Goal: Task Accomplishment & Management: Use online tool/utility

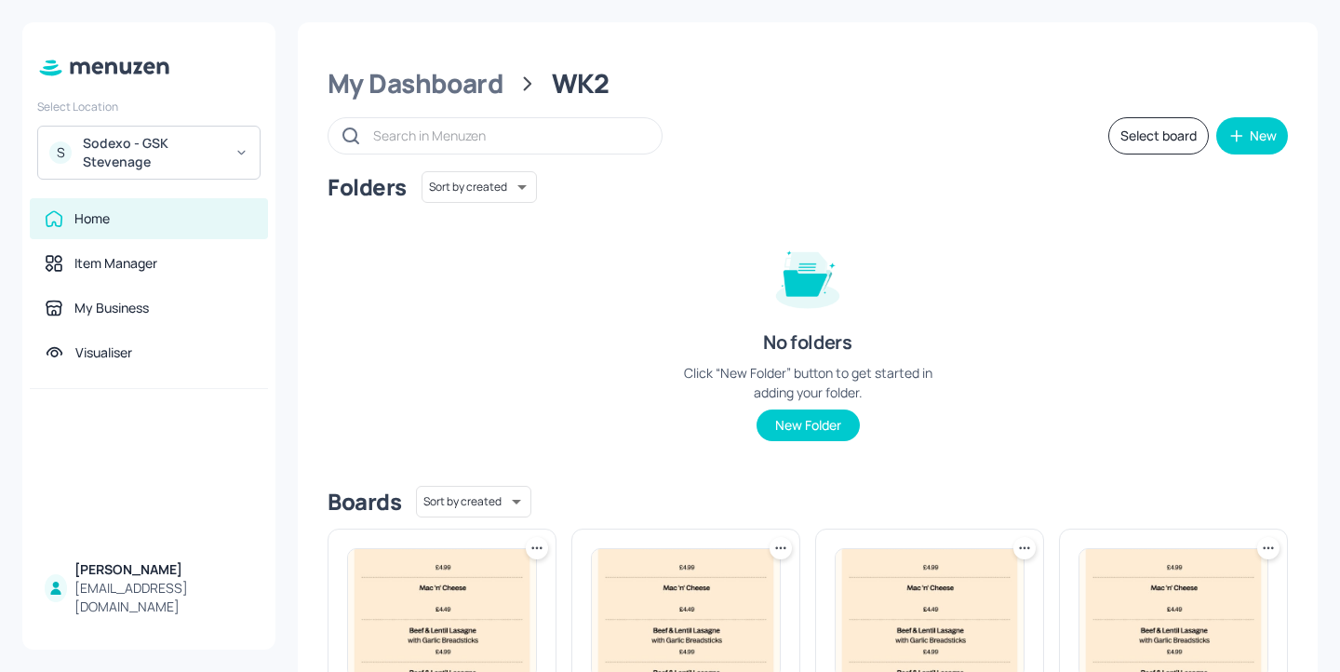
click at [216, 137] on div "Sodexo - GSK Stevenage" at bounding box center [153, 152] width 141 height 37
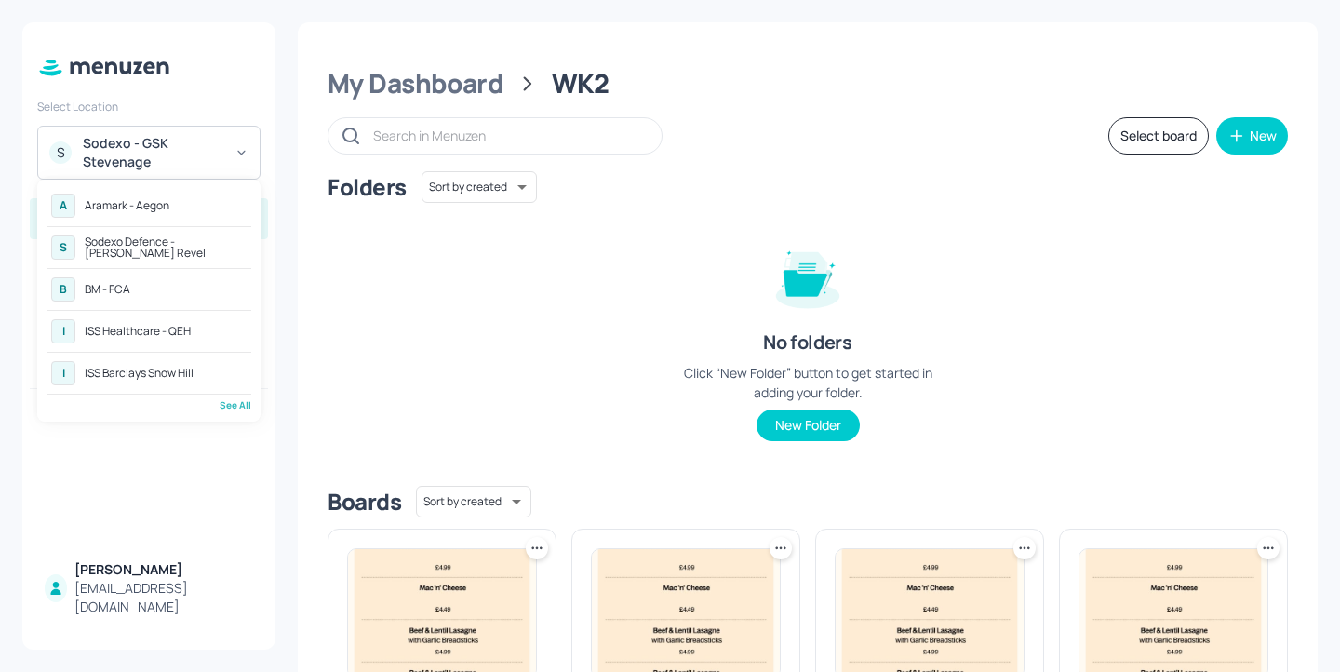
click at [215, 246] on div "Sodexo Defence - [PERSON_NAME] Revel" at bounding box center [166, 247] width 162 height 22
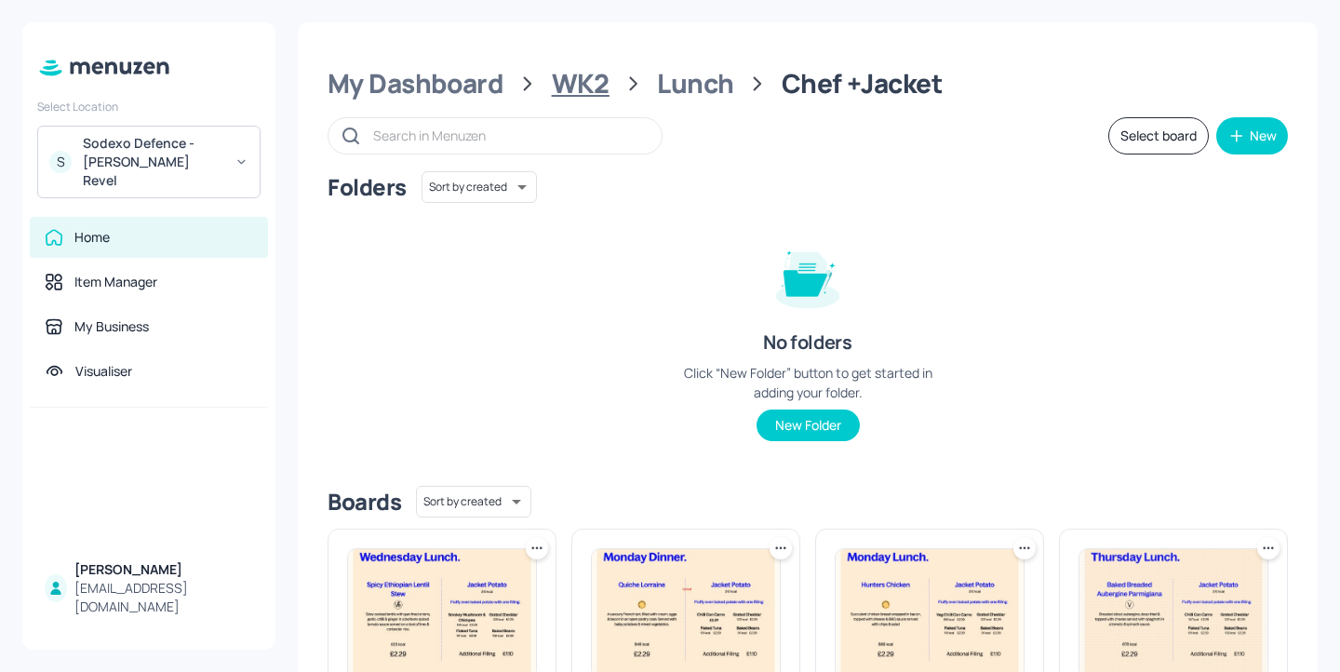
click at [587, 97] on div "WK2" at bounding box center [581, 84] width 58 height 34
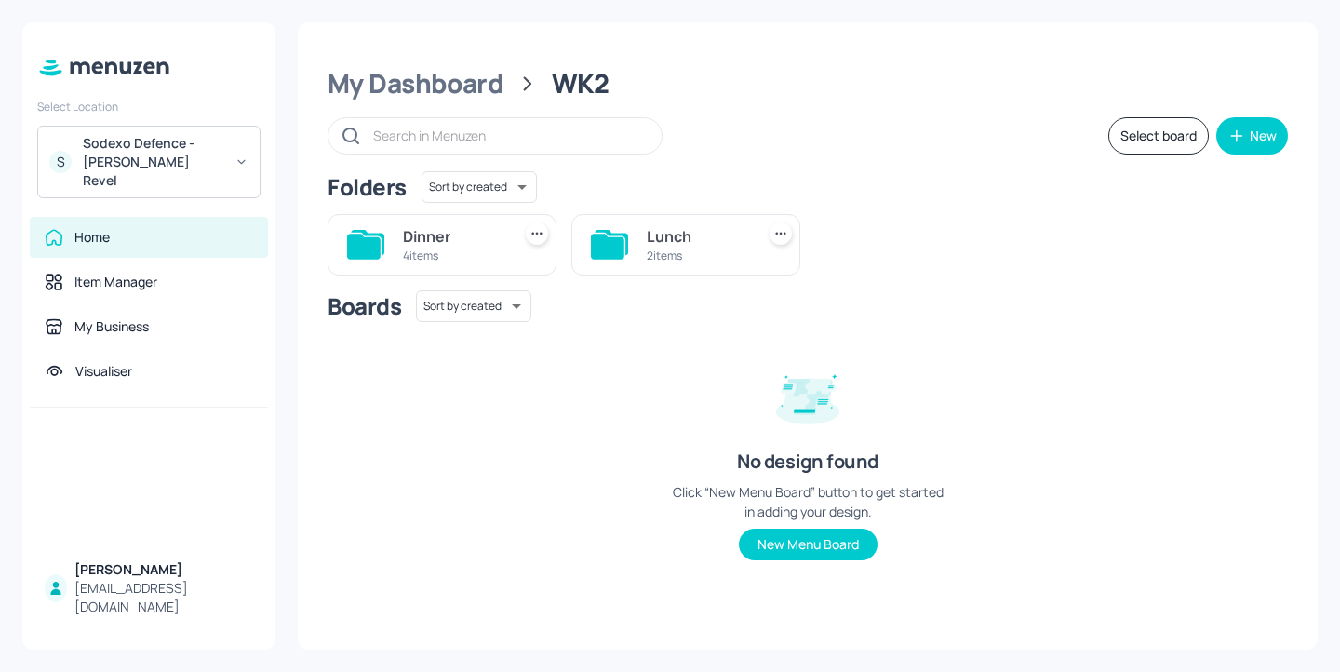
click at [463, 247] on div "Dinner" at bounding box center [453, 236] width 101 height 22
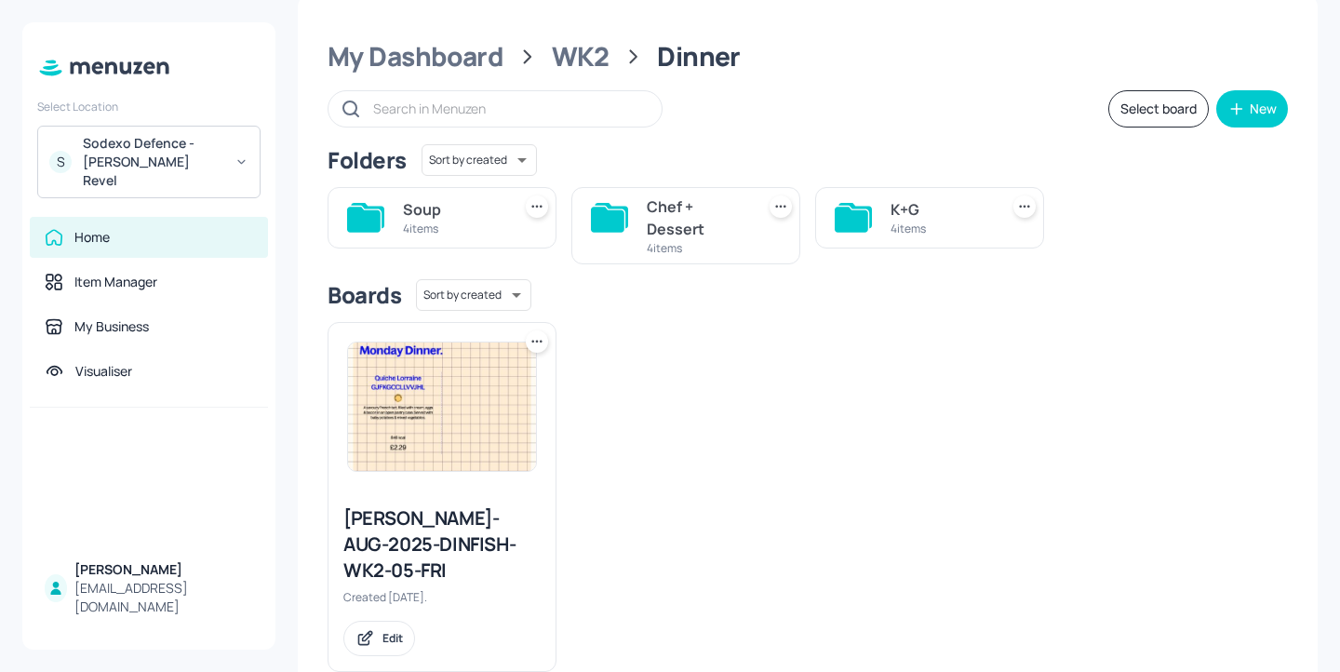
scroll to position [30, 0]
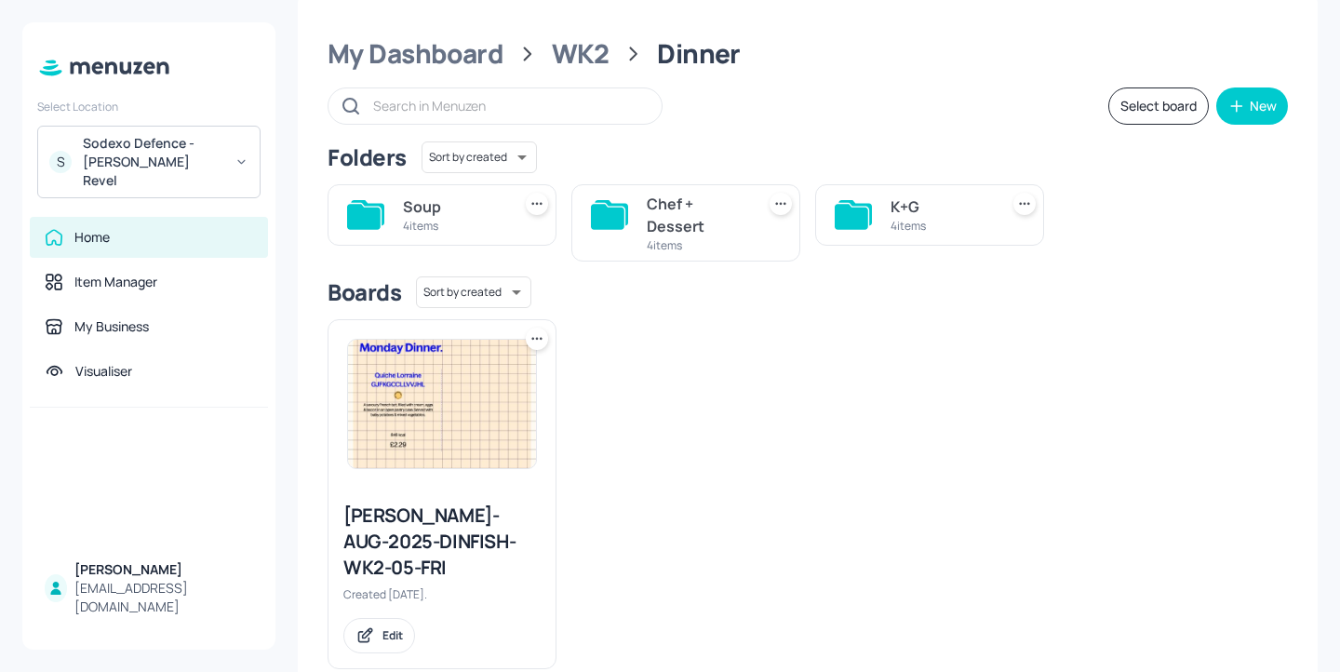
click at [909, 215] on div "K+G" at bounding box center [941, 206] width 101 height 22
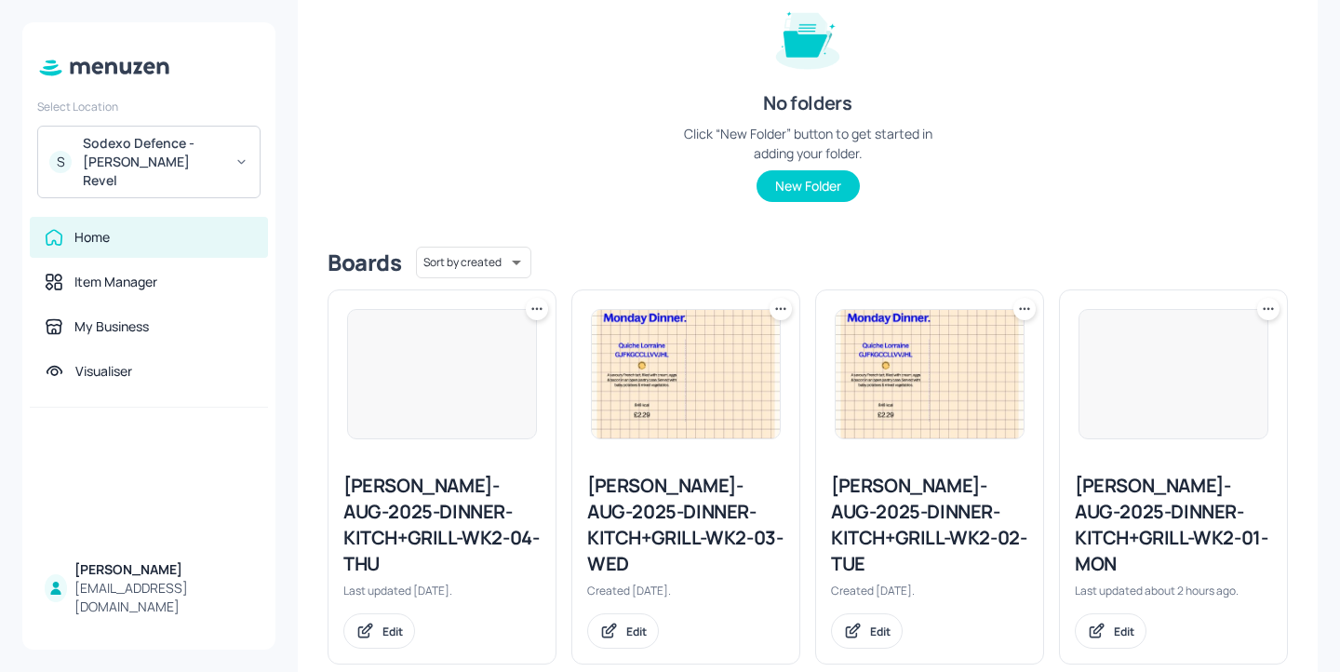
scroll to position [250, 0]
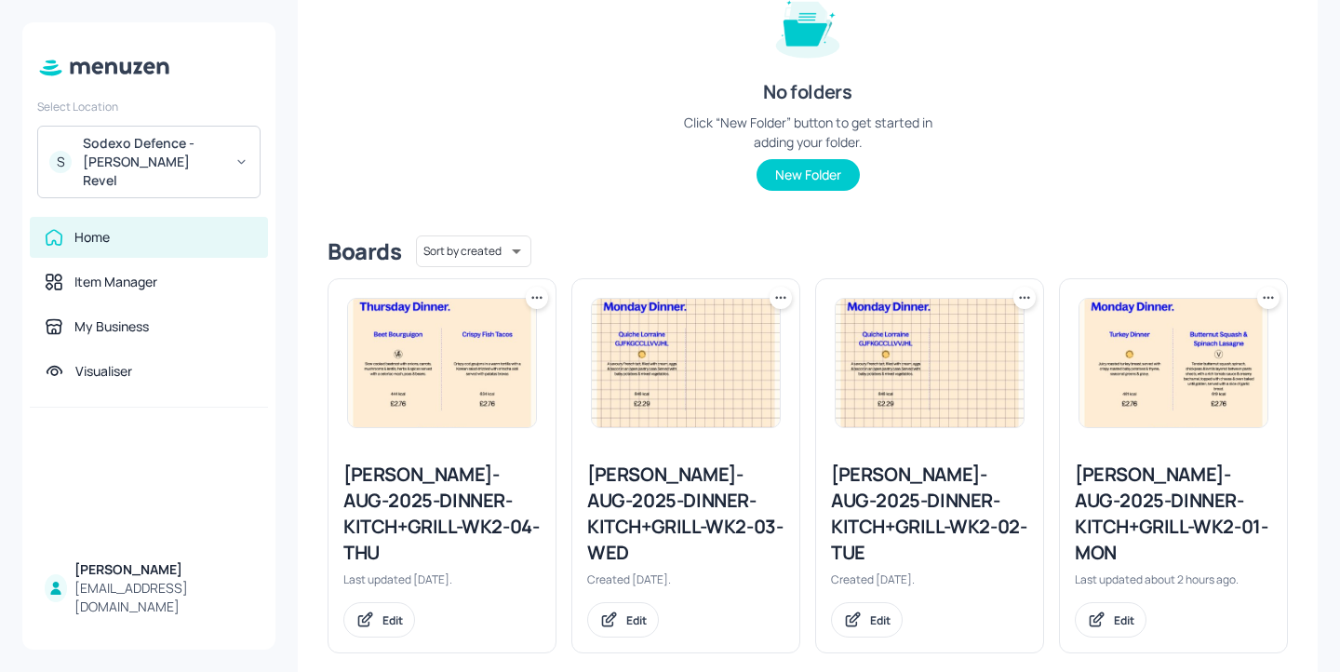
click at [725, 487] on div "Newbold-AUG-2025-DINNER-KITCH+GRILL-WK2-03-WED" at bounding box center [685, 514] width 197 height 104
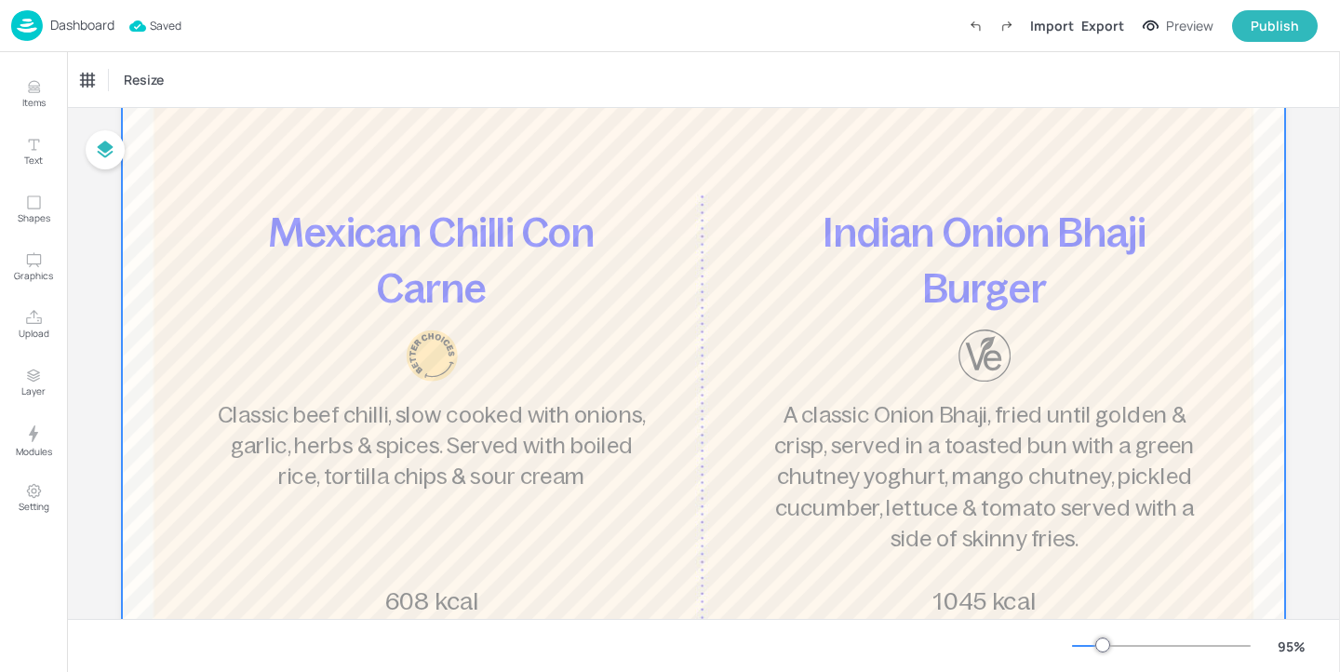
scroll to position [292, 0]
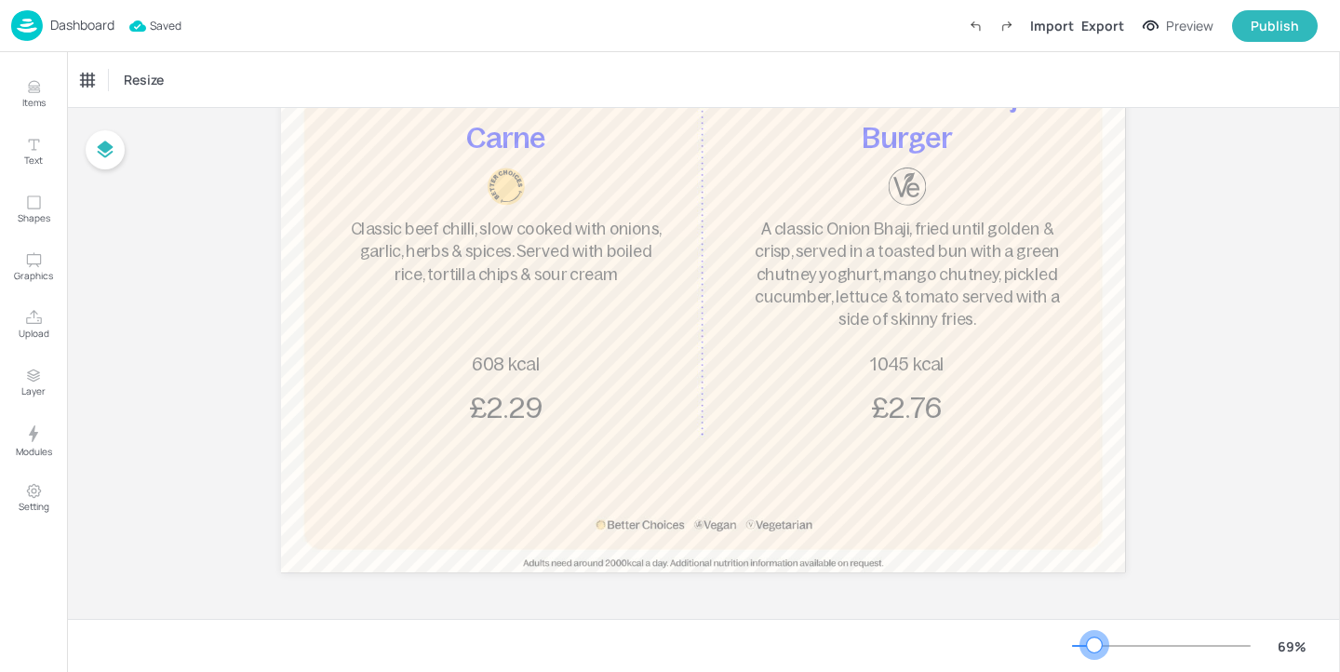
click at [1094, 646] on div at bounding box center [1094, 645] width 15 height 15
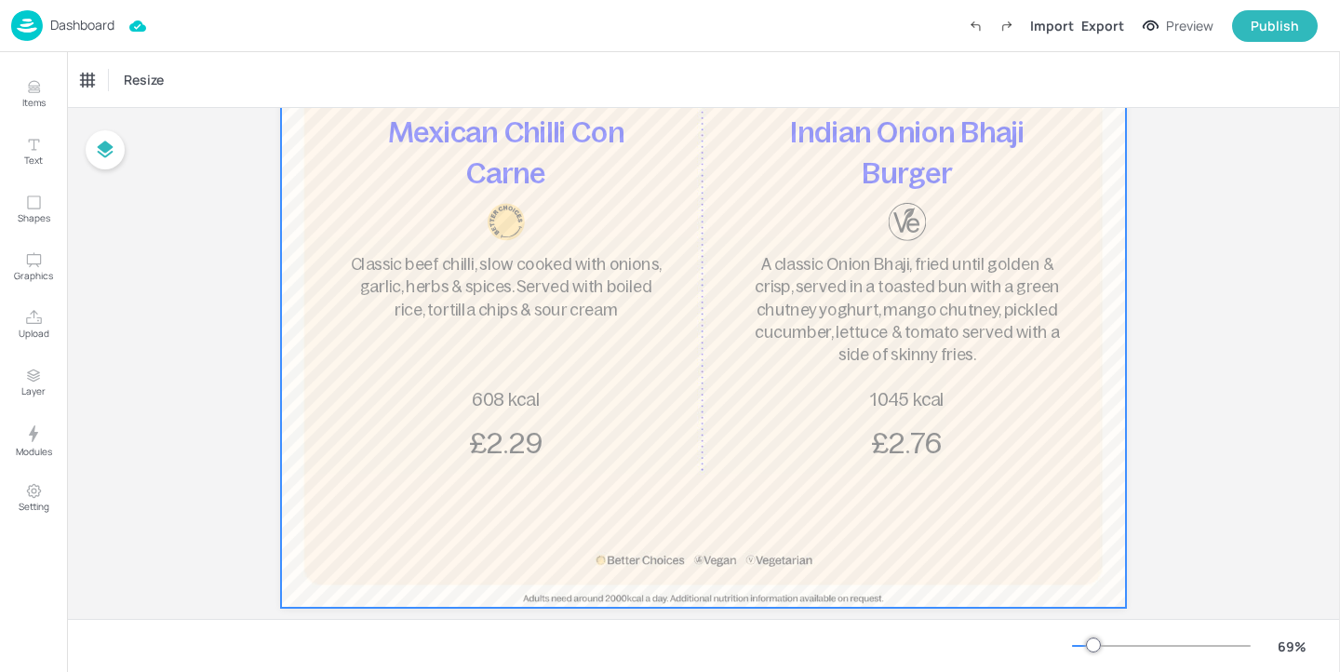
scroll to position [50, 0]
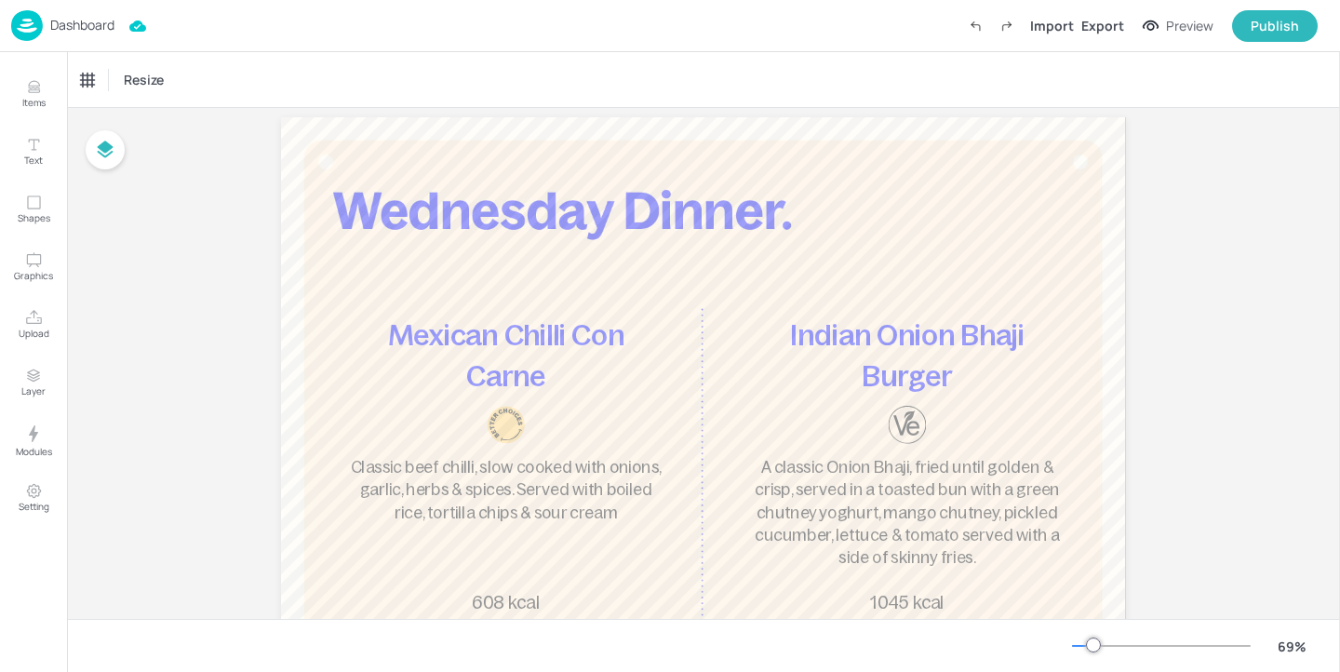
click at [109, 32] on p "Dashboard" at bounding box center [82, 25] width 64 height 13
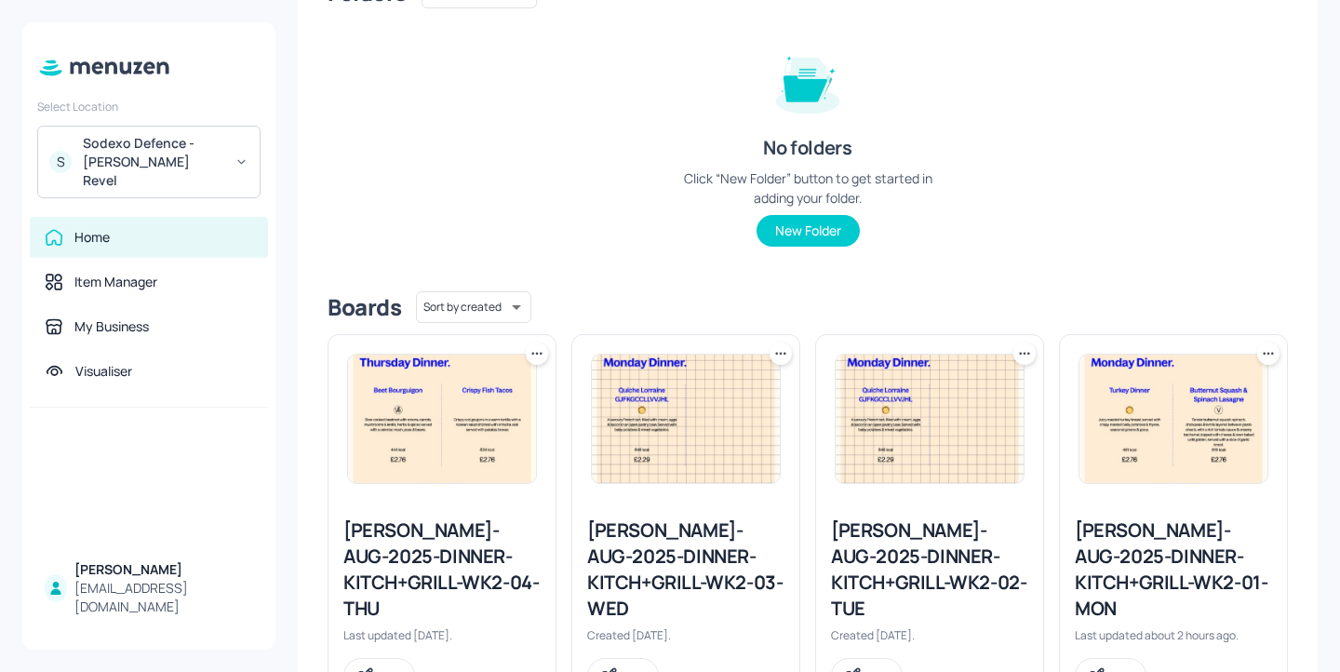
scroll to position [250, 0]
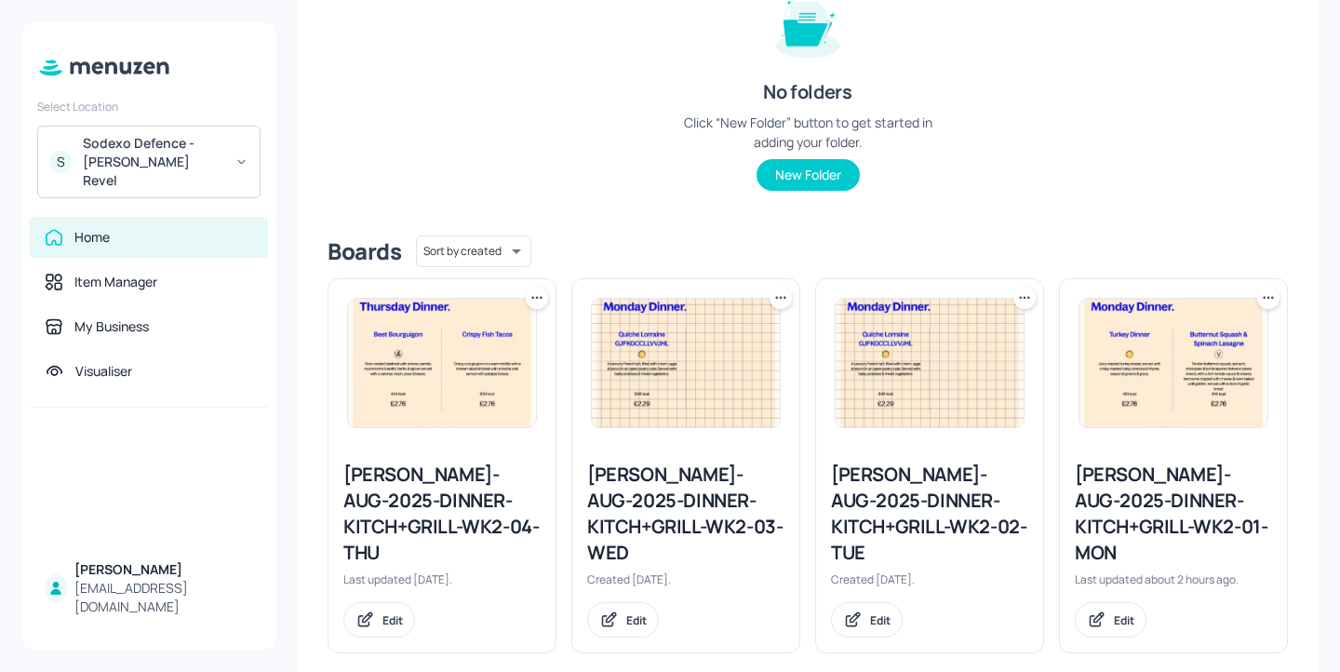
click at [688, 484] on div "Newbold-AUG-2025-DINNER-KITCH+GRILL-WK2-03-WED" at bounding box center [685, 514] width 197 height 104
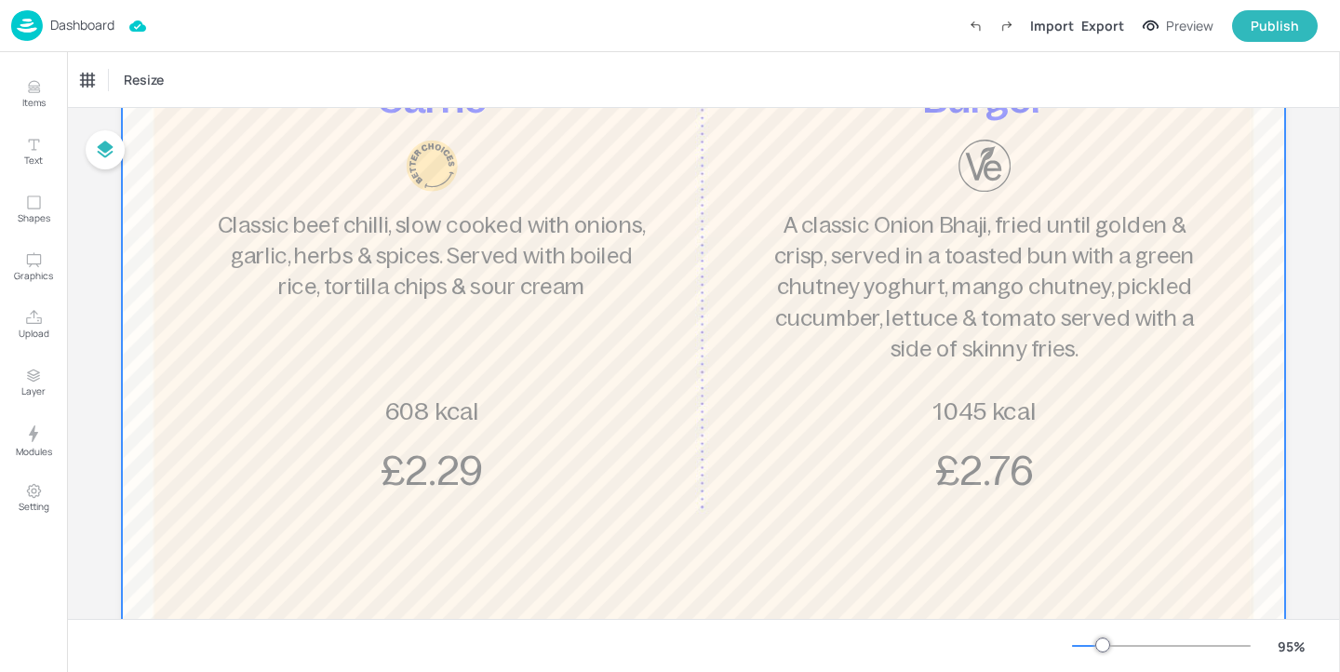
scroll to position [439, 0]
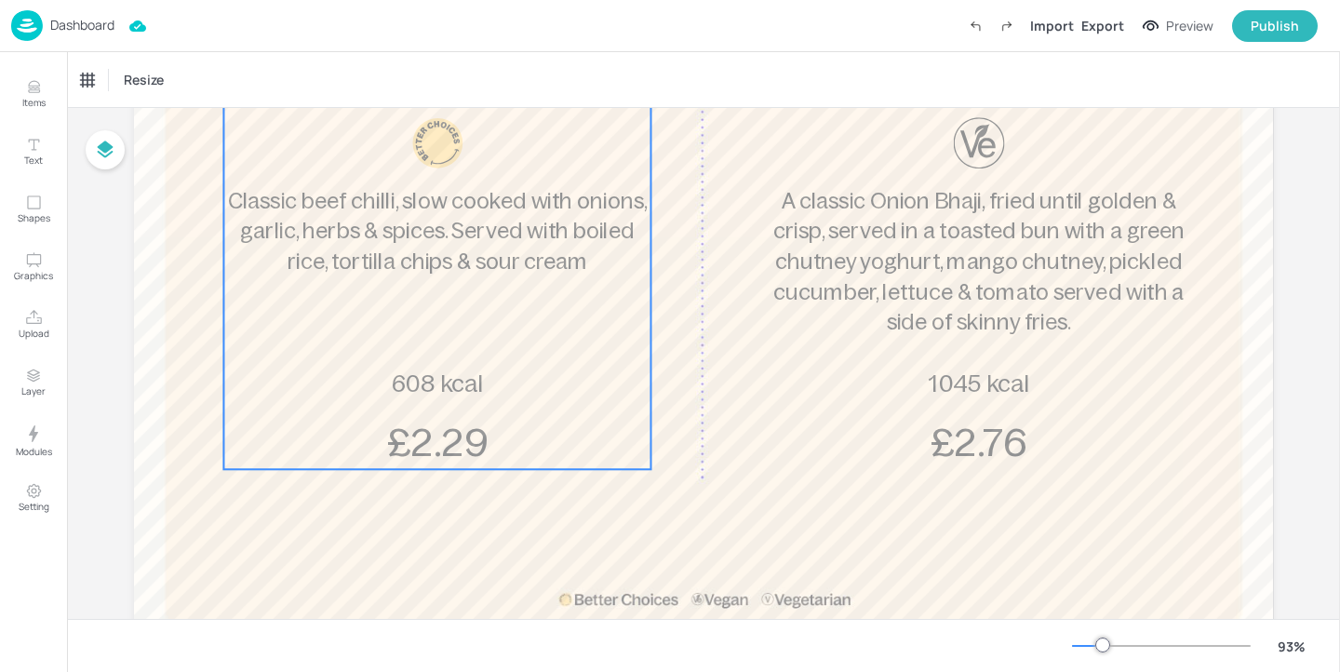
click at [457, 463] on span "£2.29" at bounding box center [437, 443] width 101 height 44
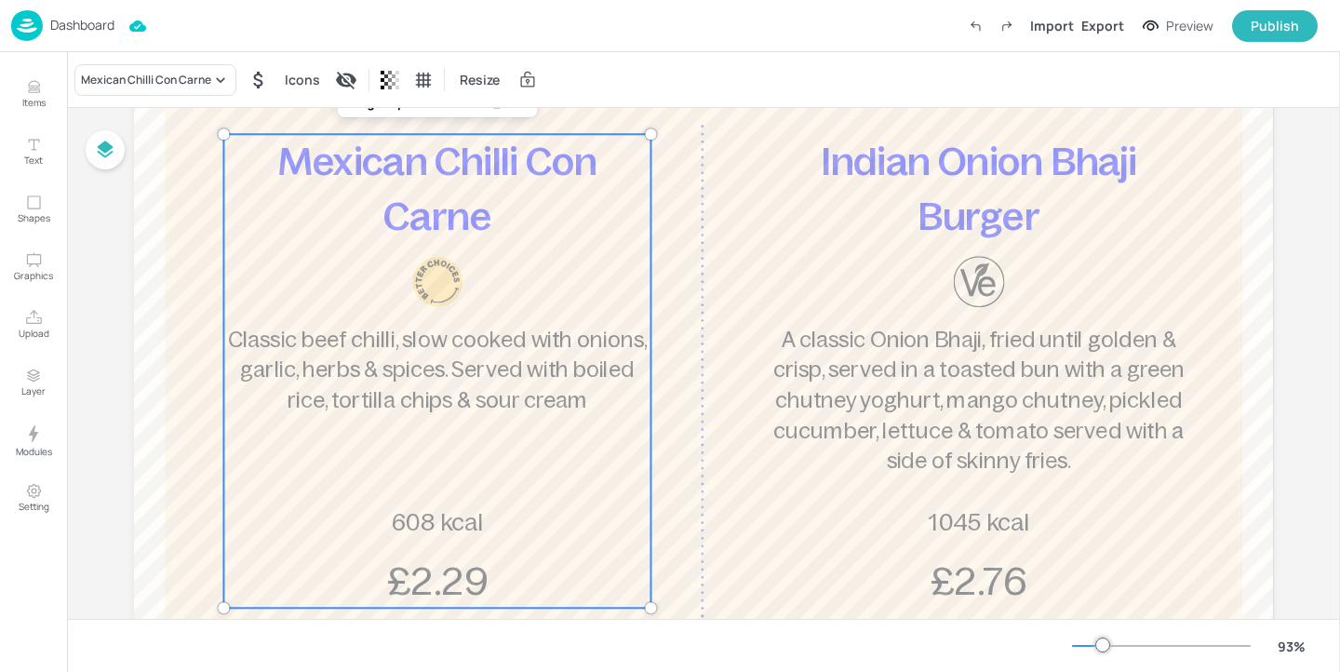
scroll to position [264, 0]
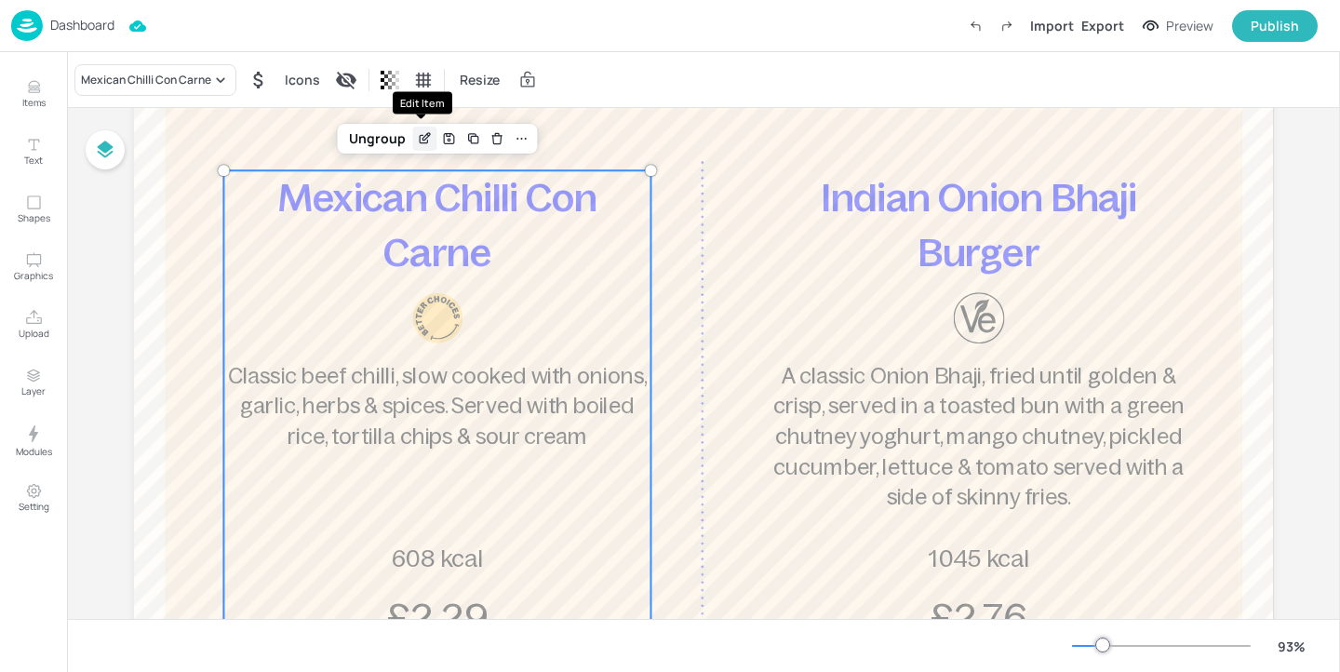
click at [420, 136] on icon "Edit Item" at bounding box center [424, 140] width 8 height 8
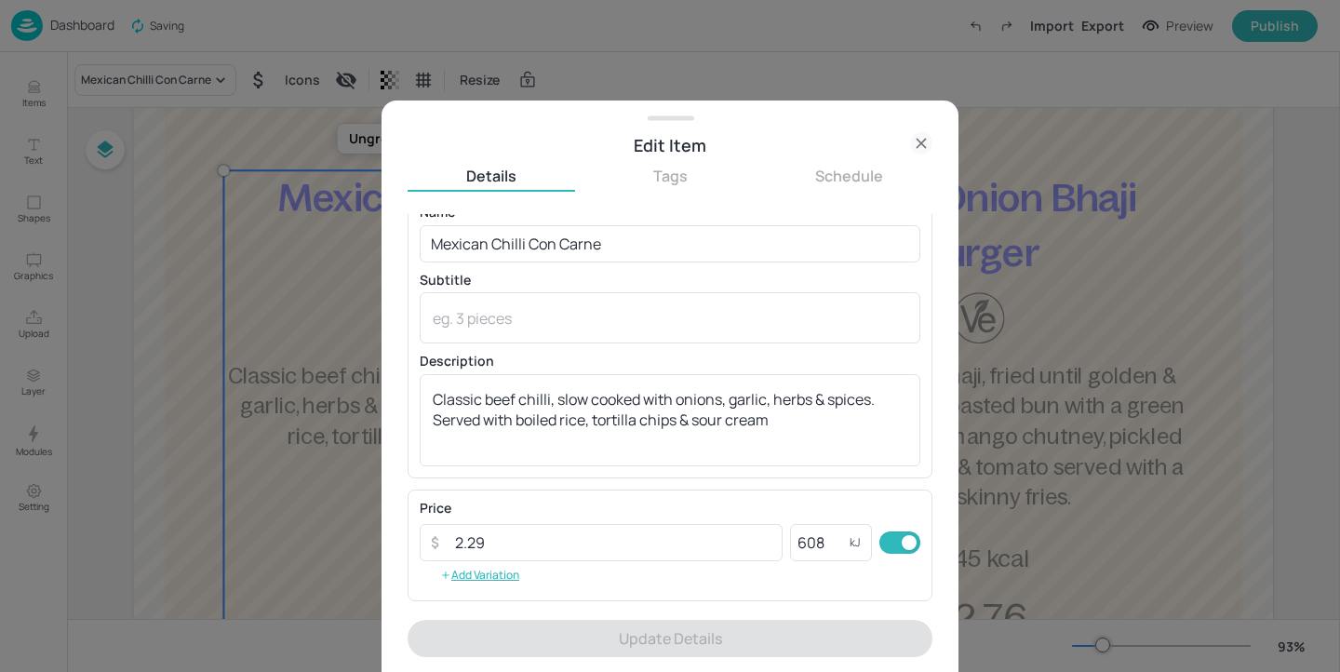
scroll to position [42, 0]
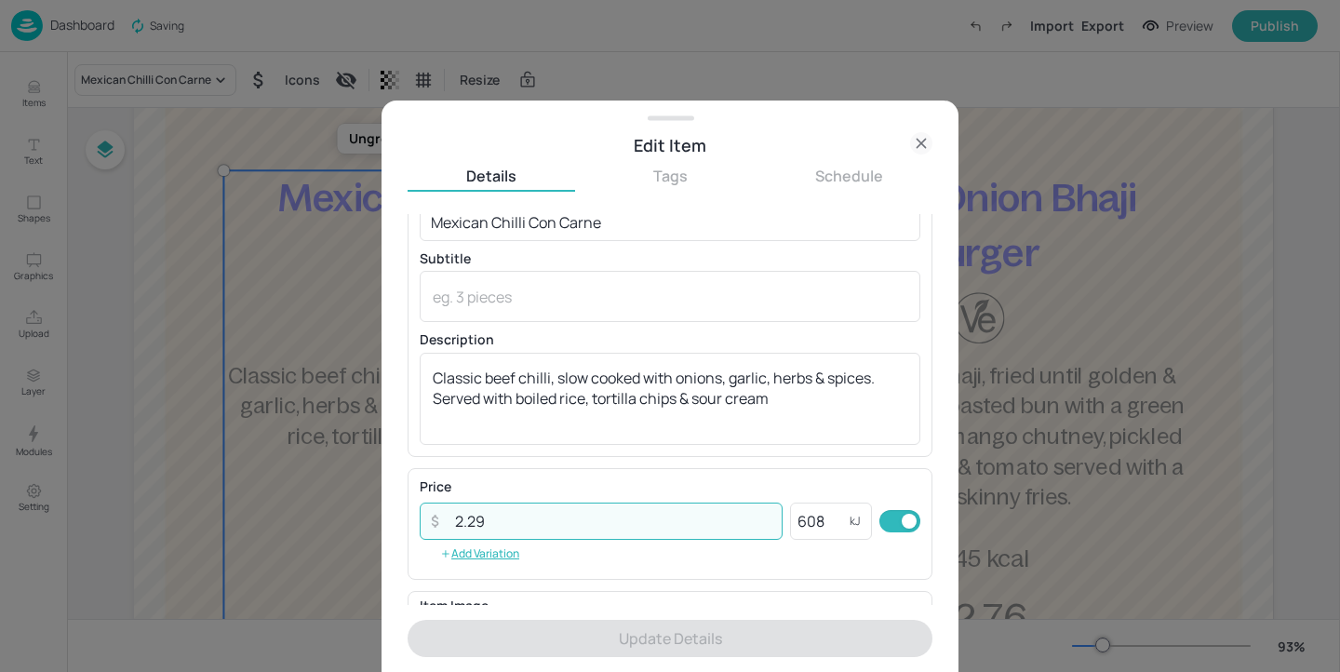
click at [516, 519] on input "2.29" at bounding box center [613, 521] width 339 height 37
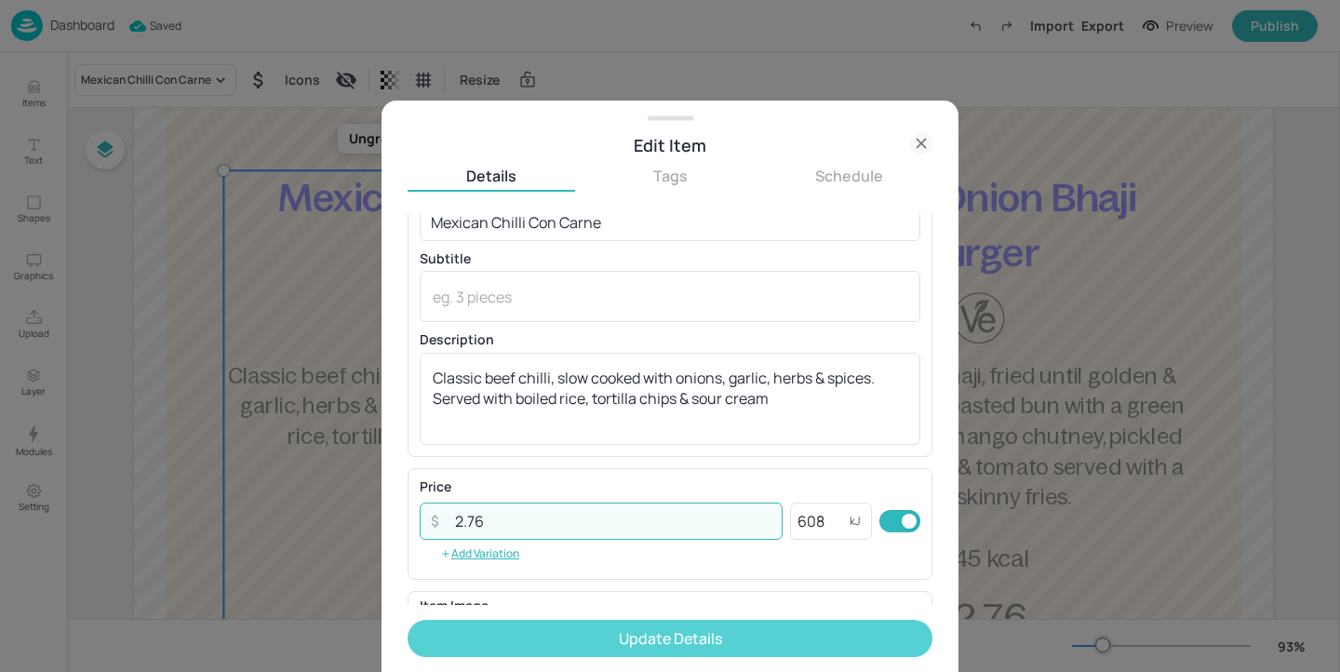
type input "2.76"
click at [659, 629] on button "Update Details" at bounding box center [670, 638] width 525 height 37
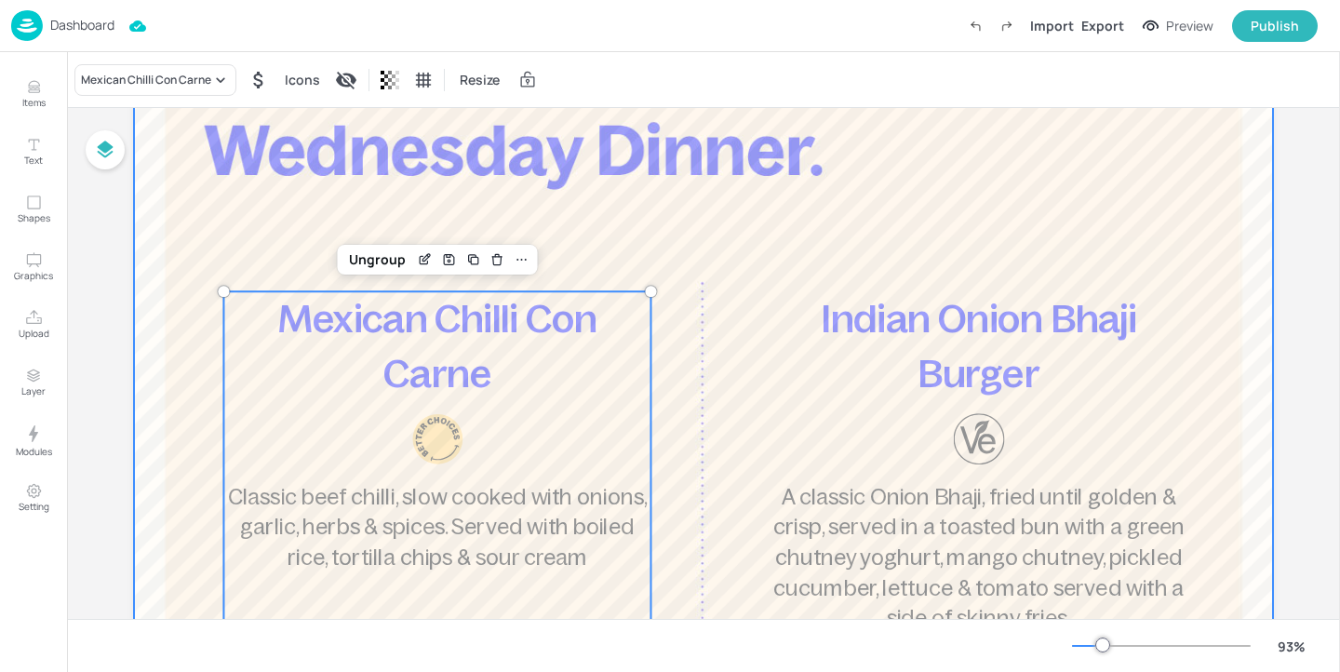
scroll to position [277, 0]
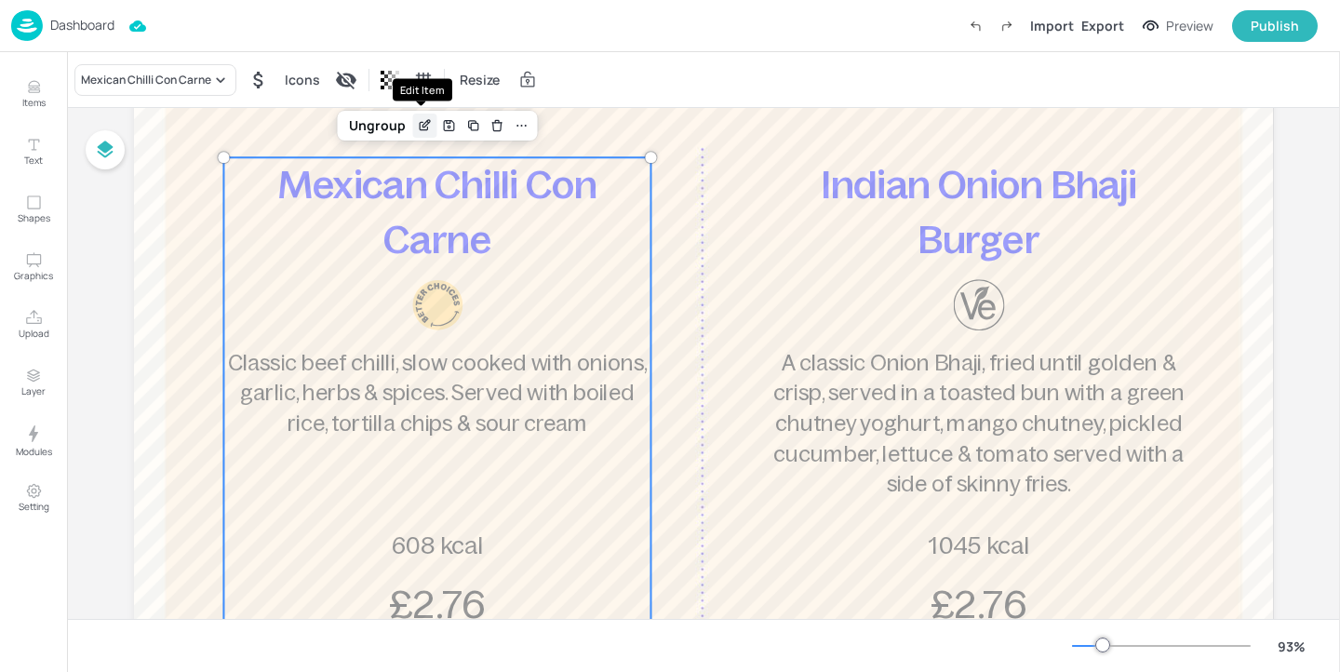
click at [420, 132] on icon "Edit Item" at bounding box center [425, 125] width 16 height 15
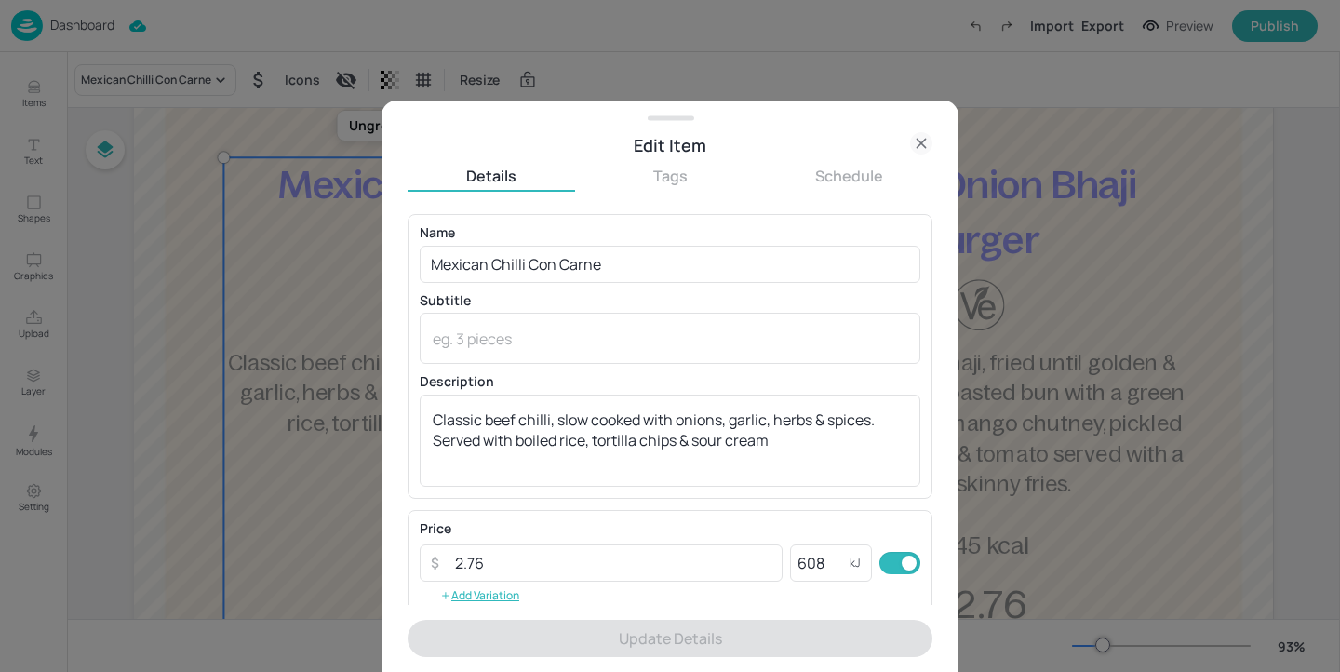
click at [923, 146] on icon at bounding box center [921, 143] width 22 height 22
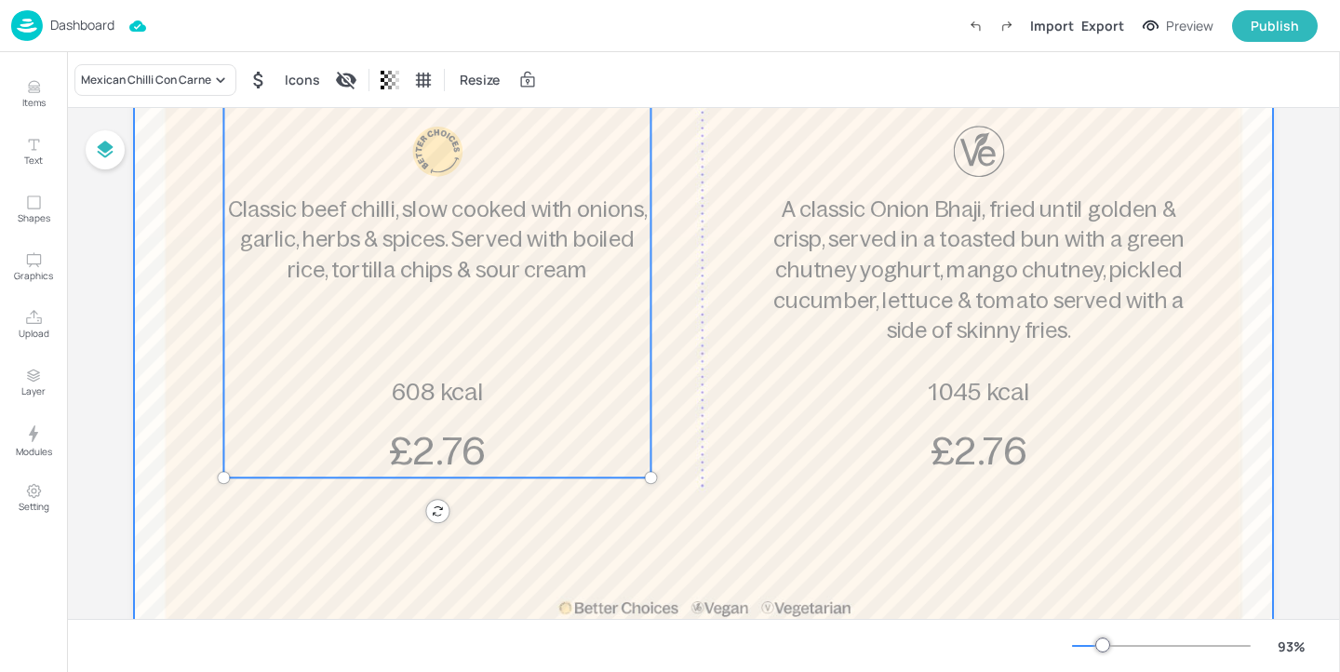
scroll to position [444, 0]
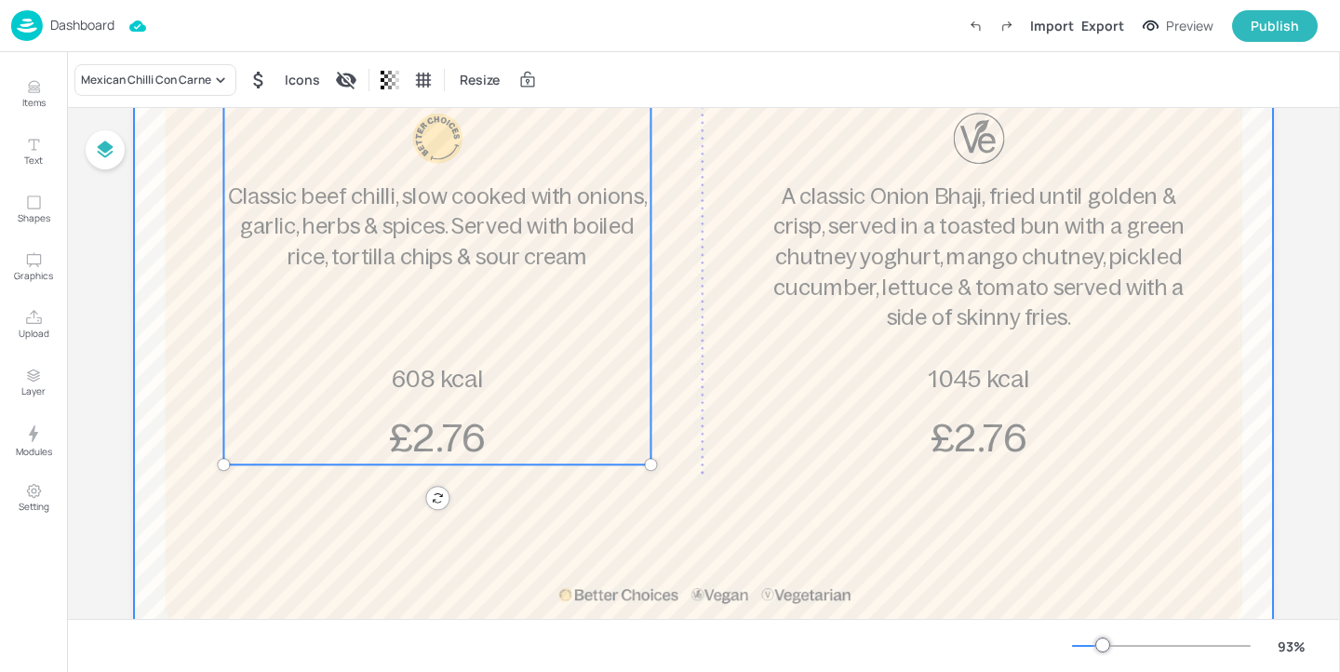
click at [683, 402] on div at bounding box center [703, 192] width 1139 height 936
click at [552, 392] on div "Mexican Chilli Con Carne Classic beef chilli, slow cooked with onions, garlic, …" at bounding box center [436, 228] width 427 height 474
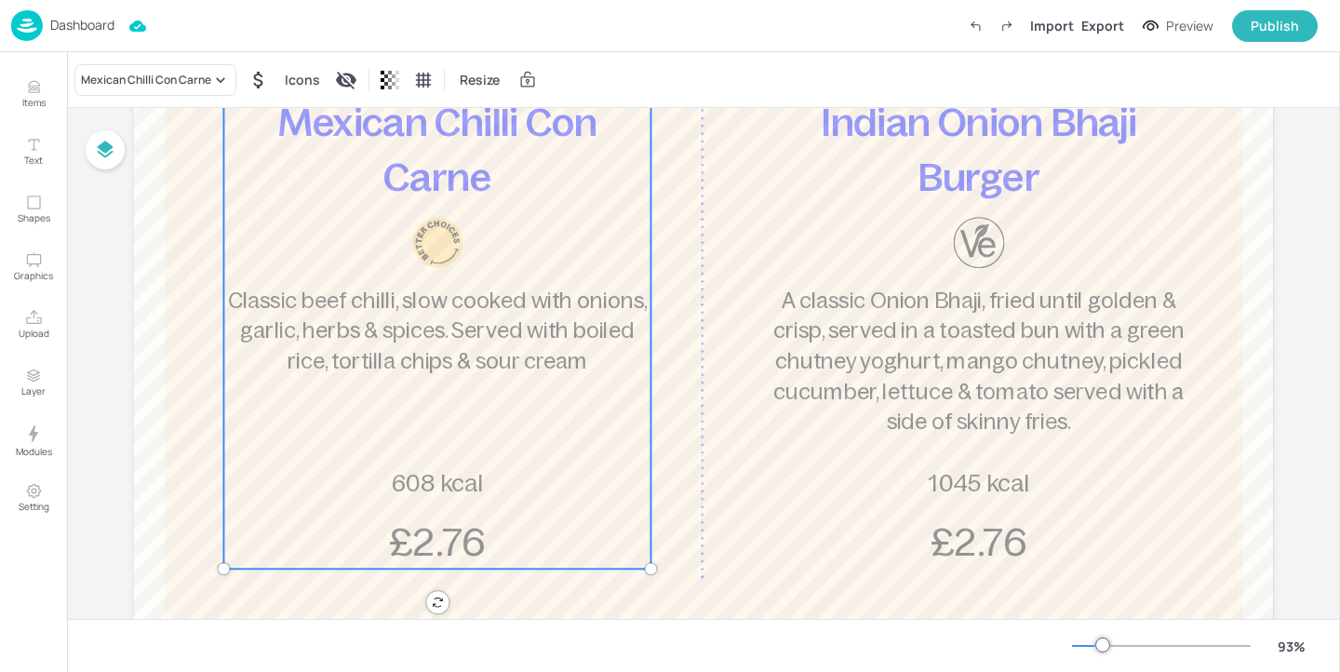
scroll to position [255, 0]
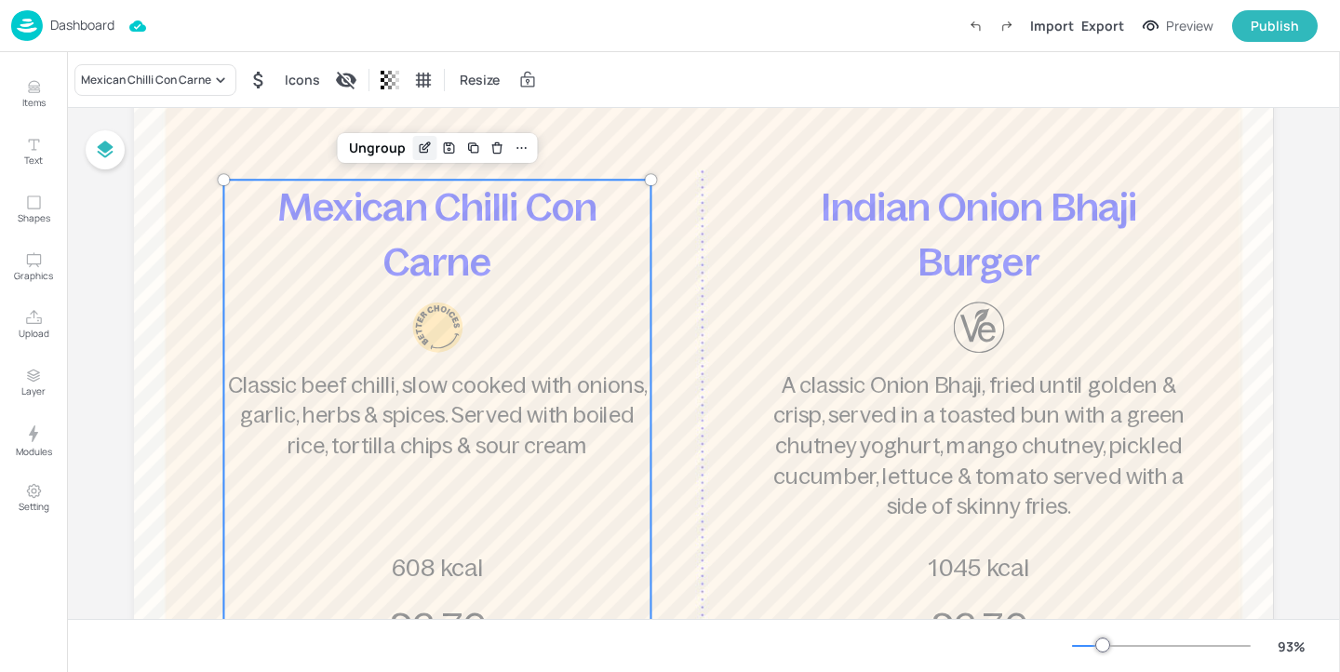
click at [420, 148] on icon "Edit Item" at bounding box center [425, 148] width 16 height 15
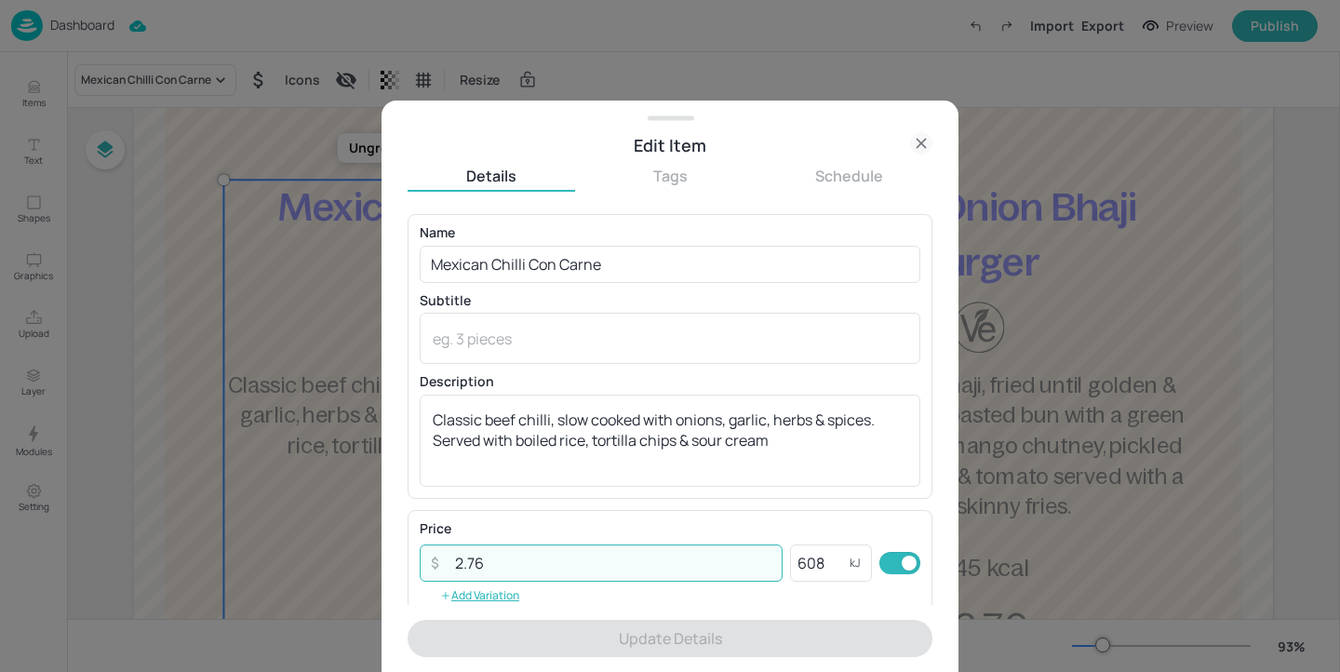
click at [562, 578] on input "2.76" at bounding box center [613, 563] width 339 height 37
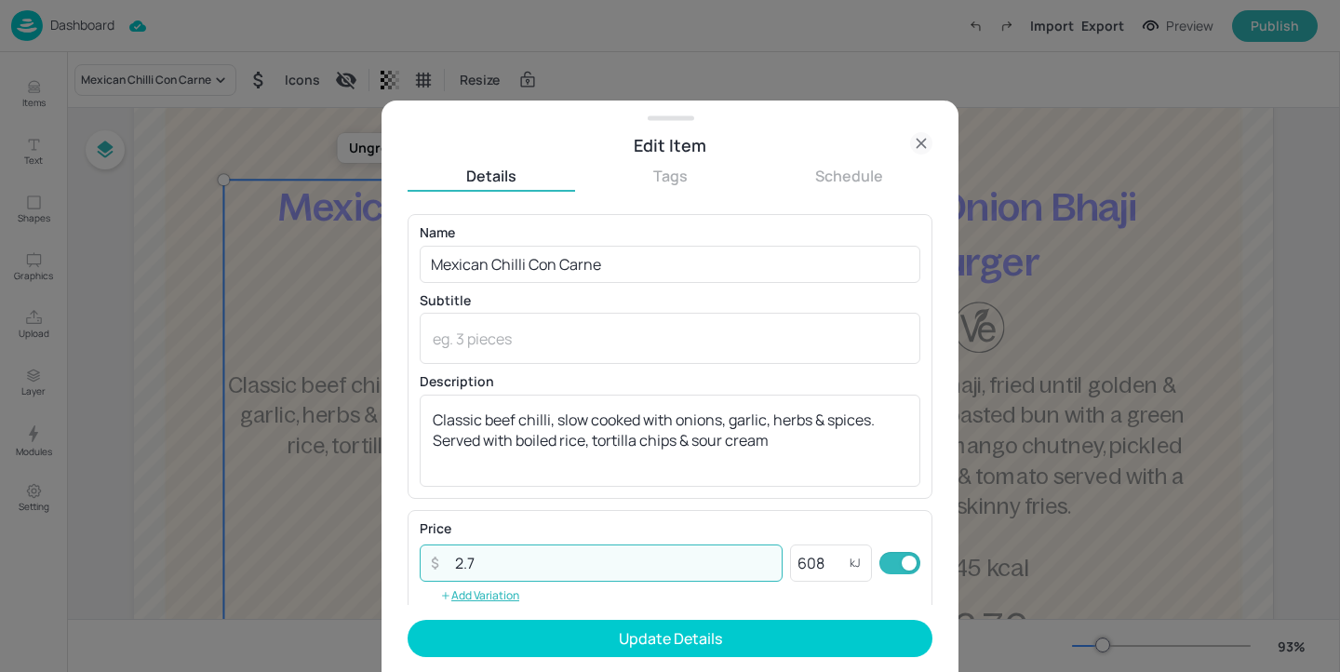
type input "2.76"
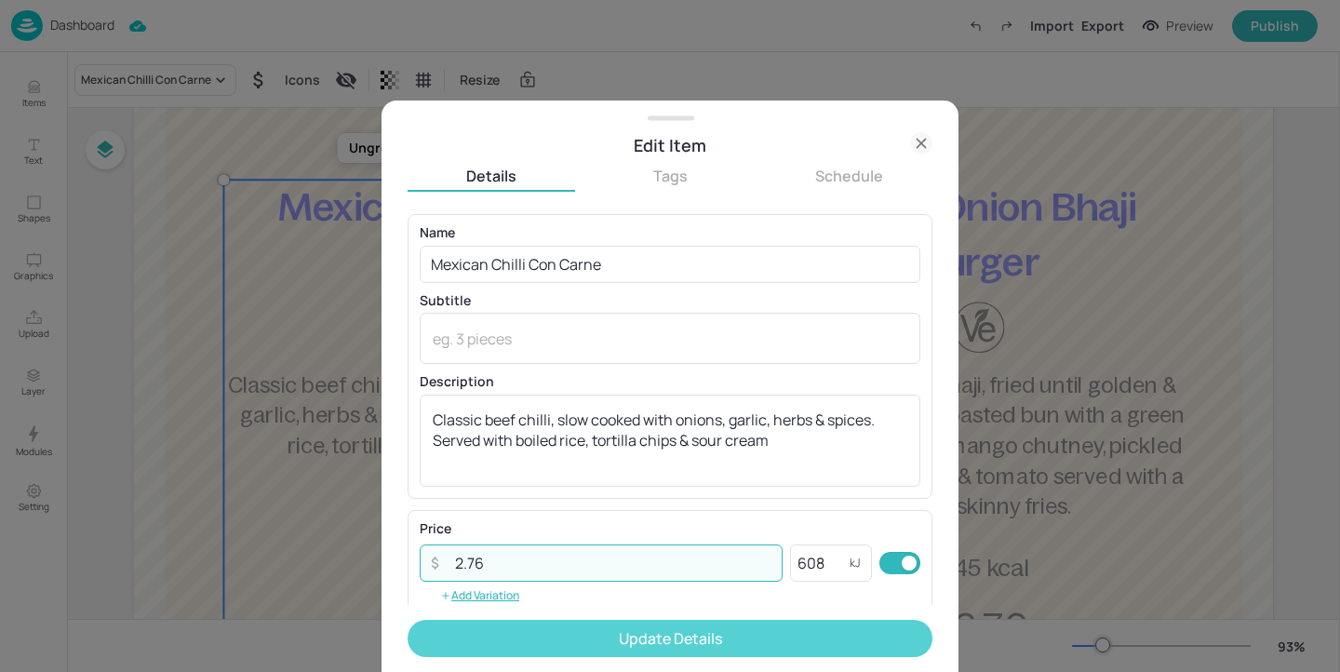
click at [682, 641] on button "Update Details" at bounding box center [670, 638] width 525 height 37
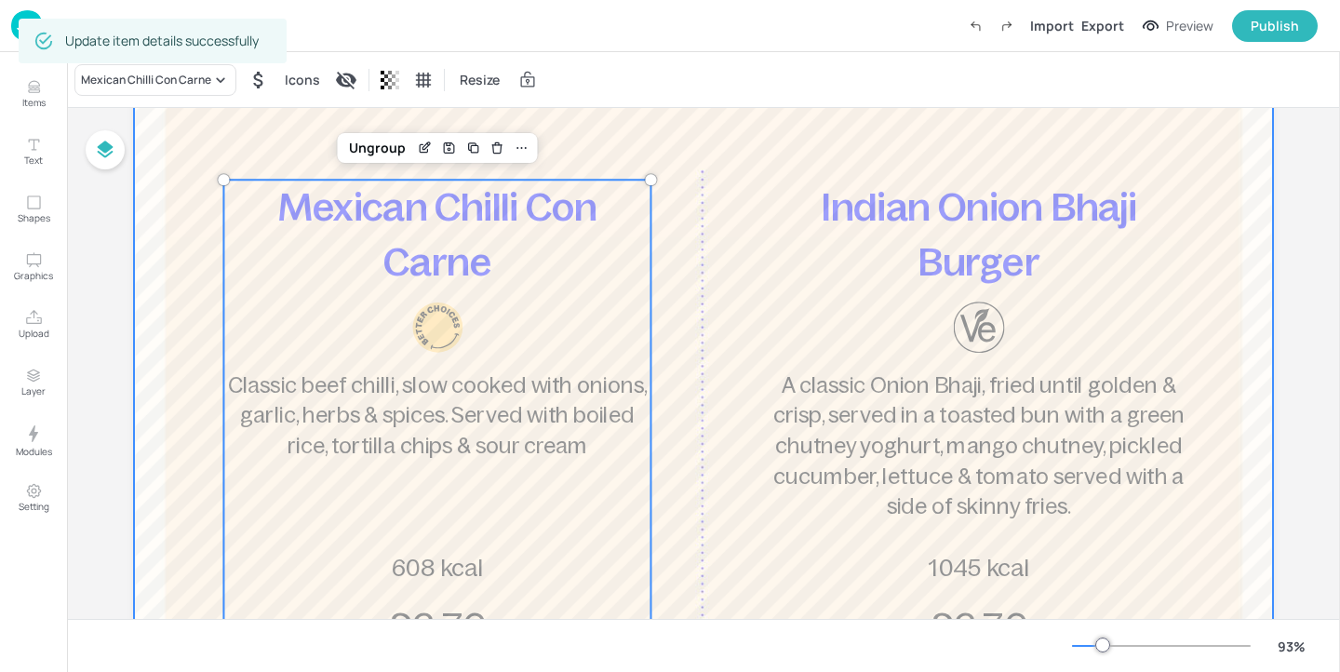
click at [674, 202] on div at bounding box center [703, 381] width 1139 height 936
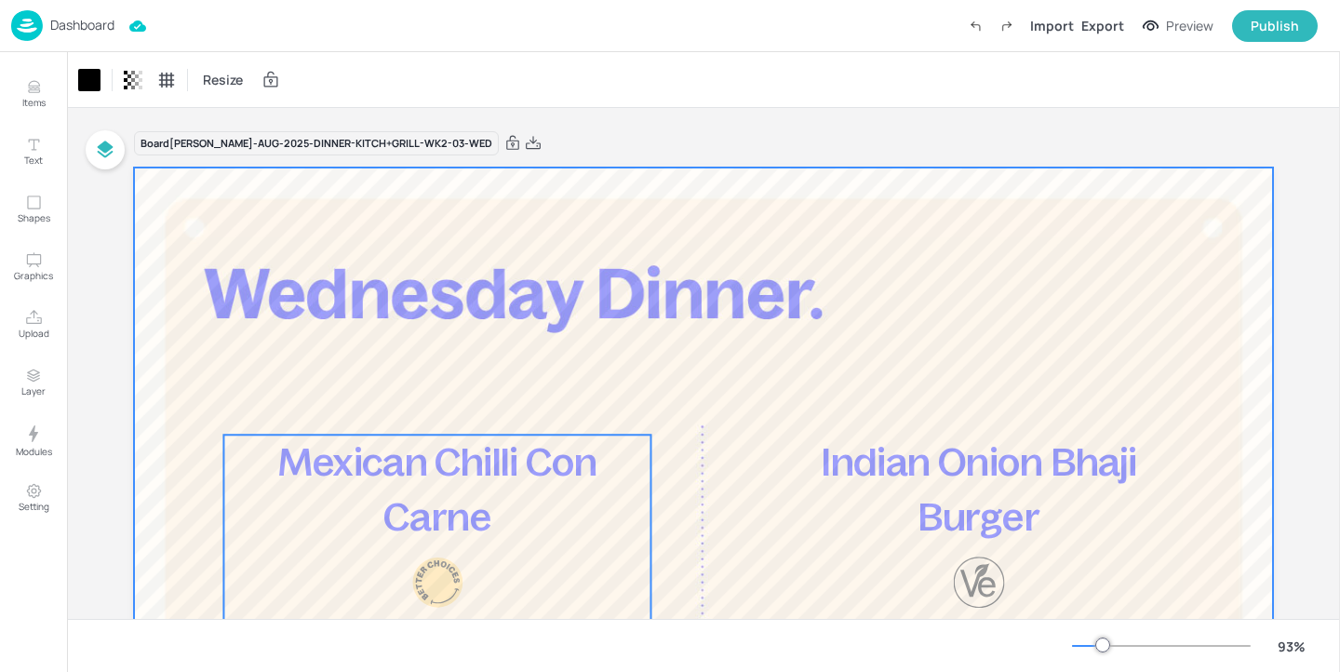
scroll to position [23, 0]
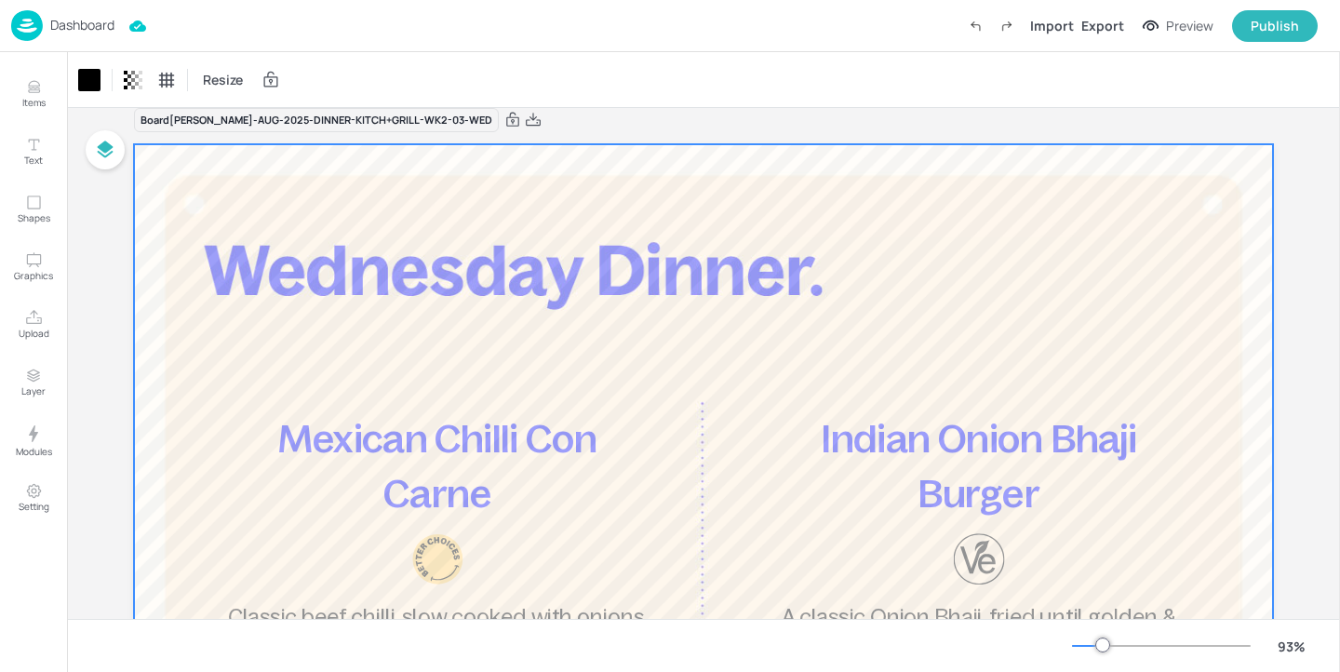
click at [114, 38] on div "Dashboard" at bounding box center [62, 25] width 103 height 31
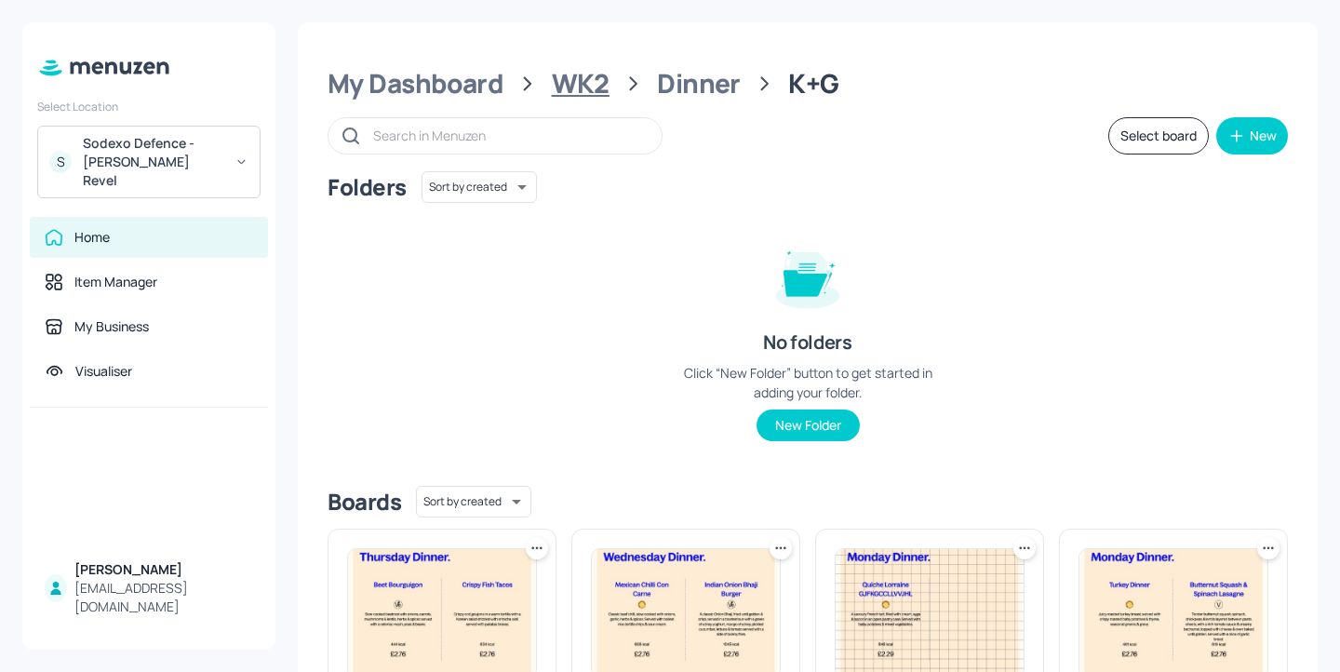
click at [599, 87] on div "WK2" at bounding box center [581, 84] width 58 height 34
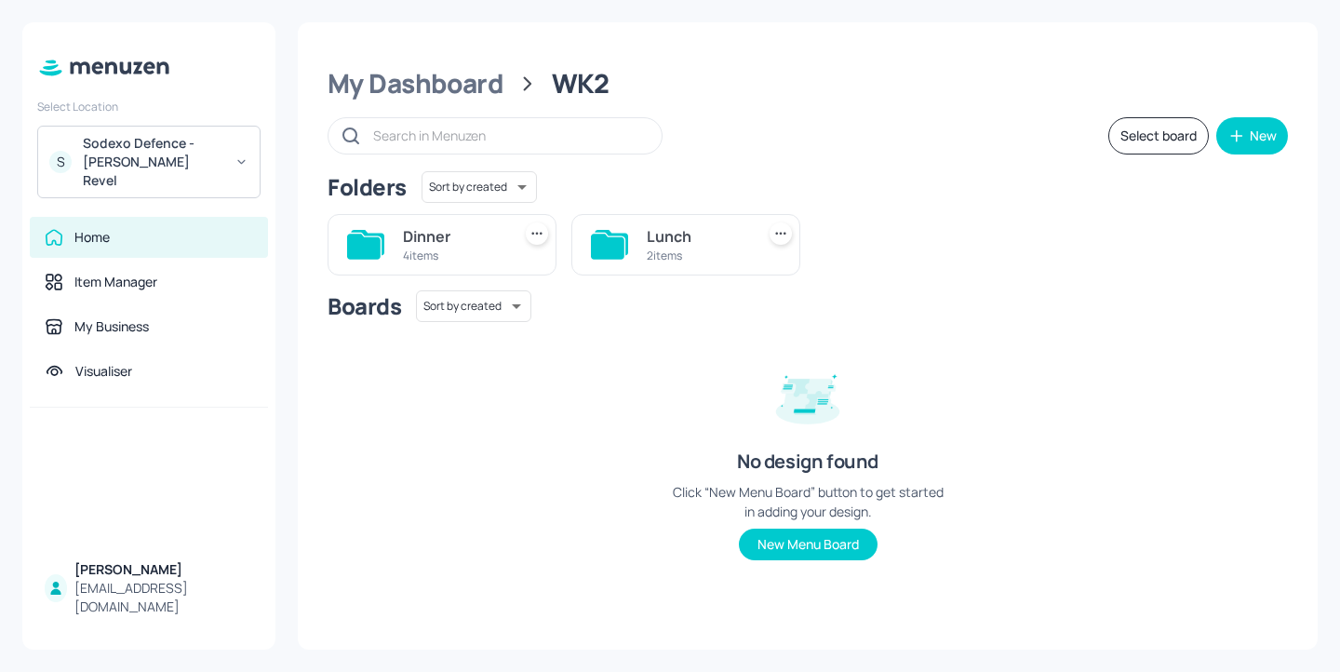
click at [681, 241] on div "Lunch" at bounding box center [697, 236] width 101 height 22
click at [479, 237] on div "Chef +Jacket" at bounding box center [453, 236] width 101 height 22
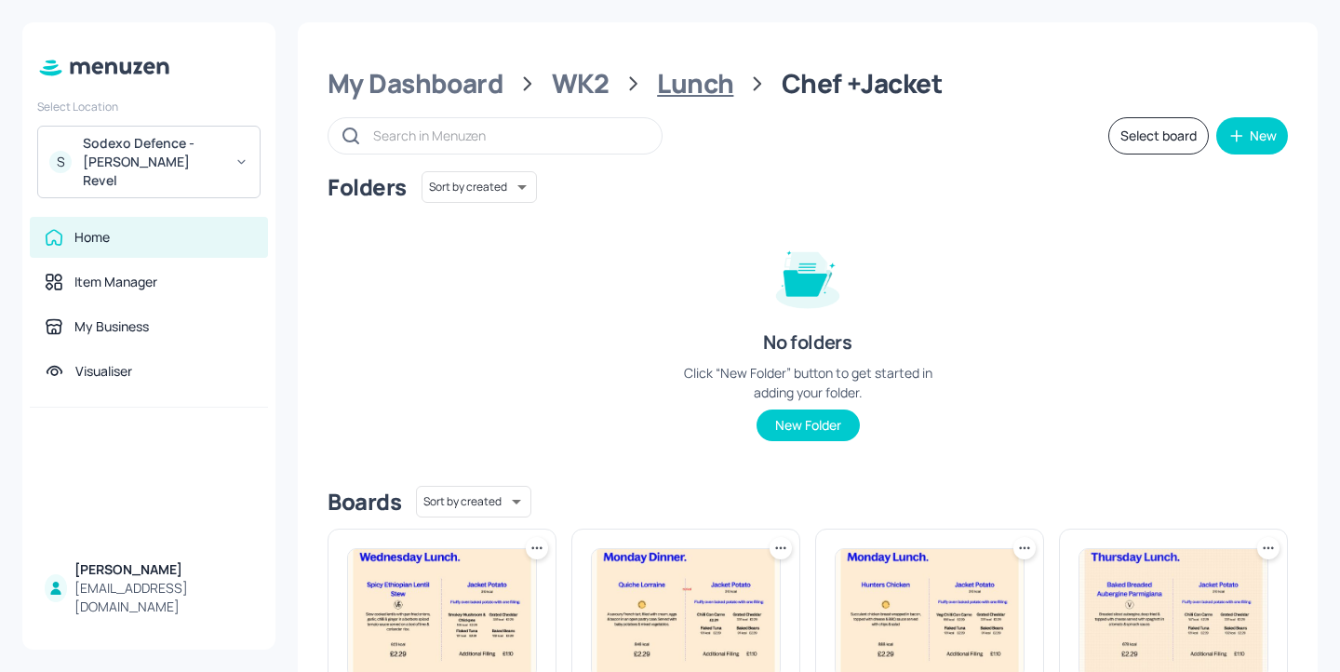
click at [715, 90] on div "Lunch" at bounding box center [695, 84] width 76 height 34
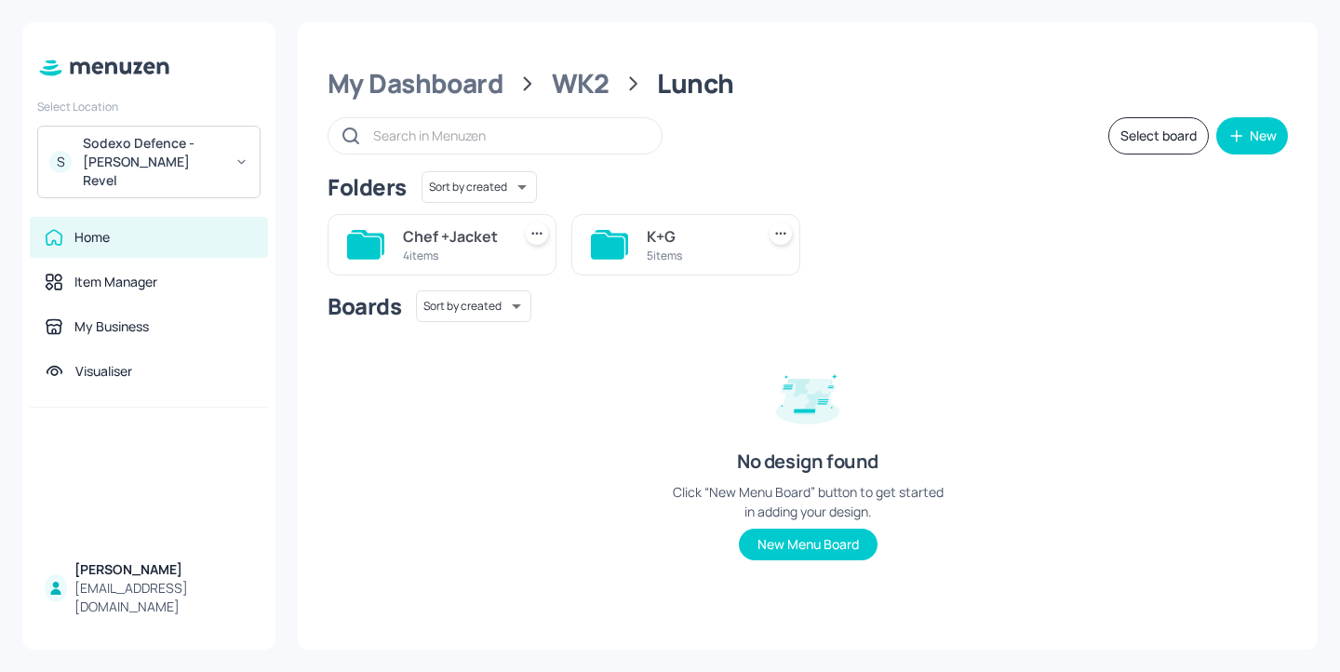
click at [686, 225] on div "K+G" at bounding box center [697, 236] width 101 height 22
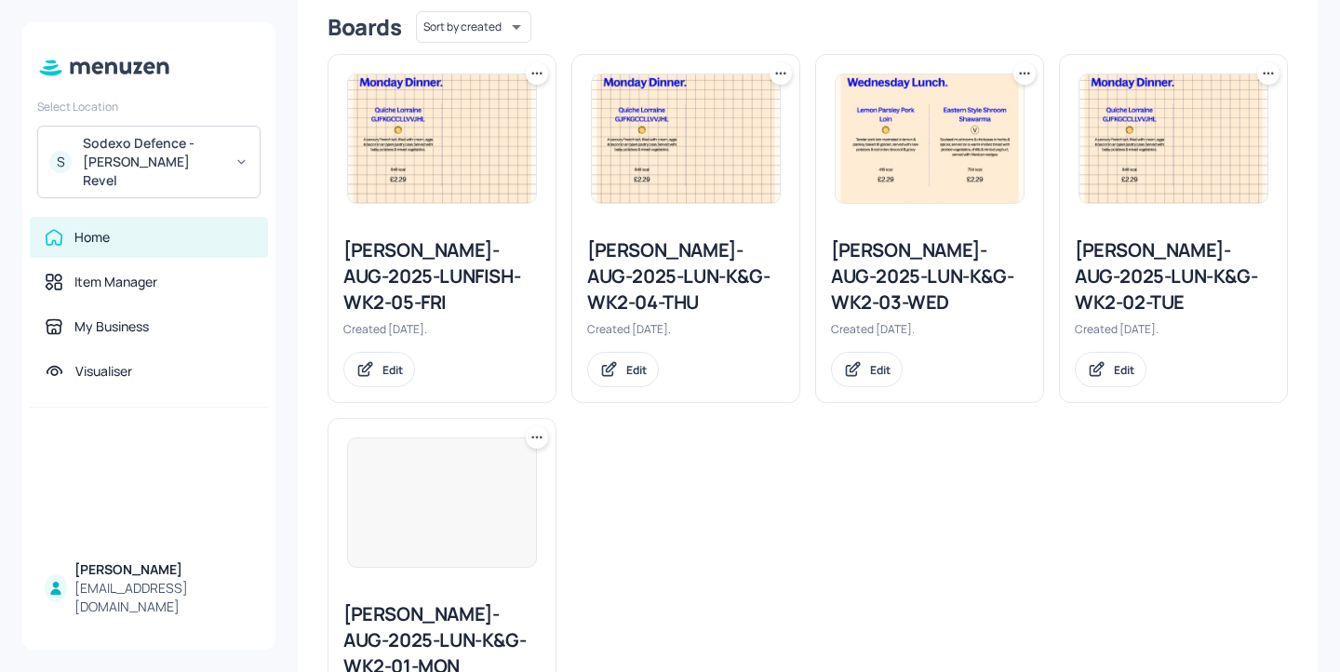
scroll to position [602, 0]
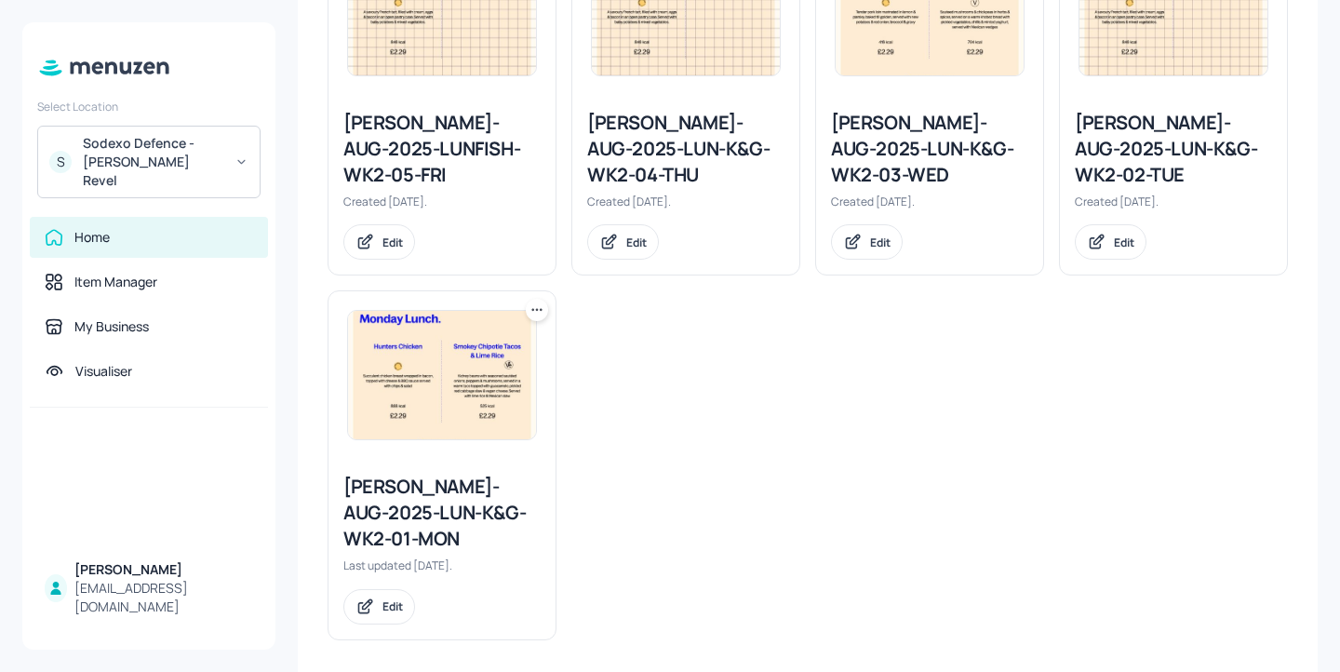
click at [497, 132] on div "Newbold-AUG-2025-LUNFISH-WK2-05-FRI" at bounding box center [441, 149] width 197 height 78
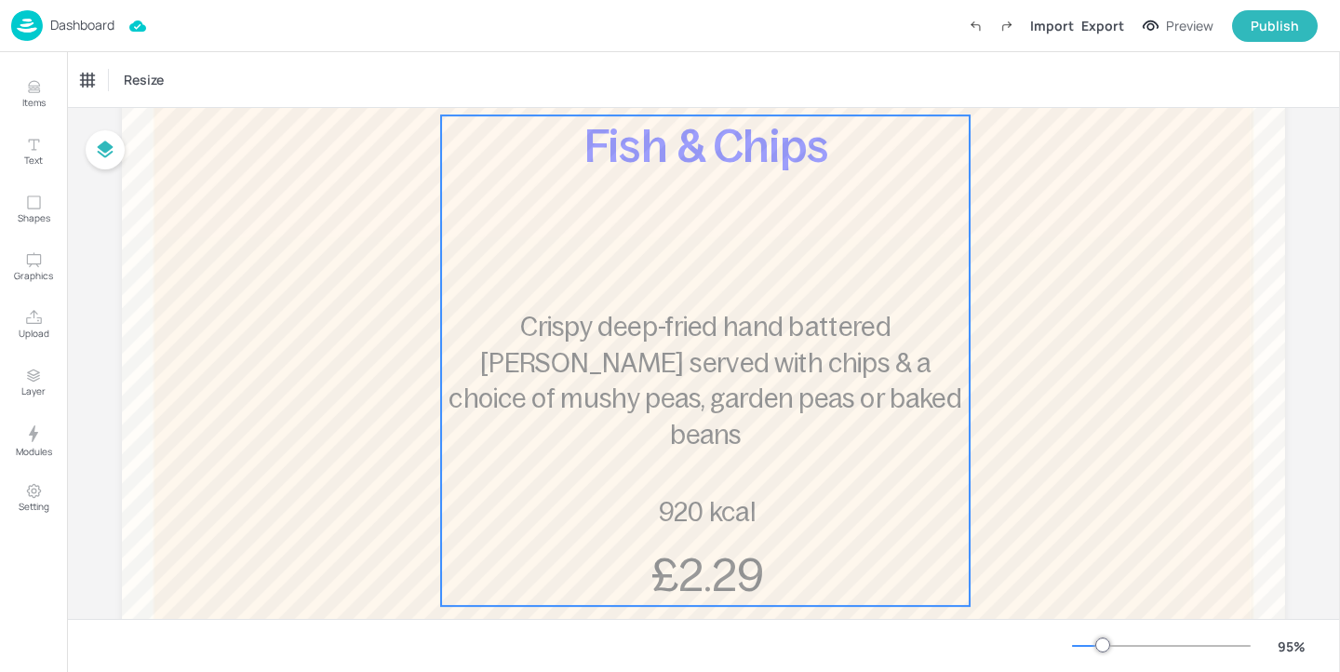
scroll to position [337, 0]
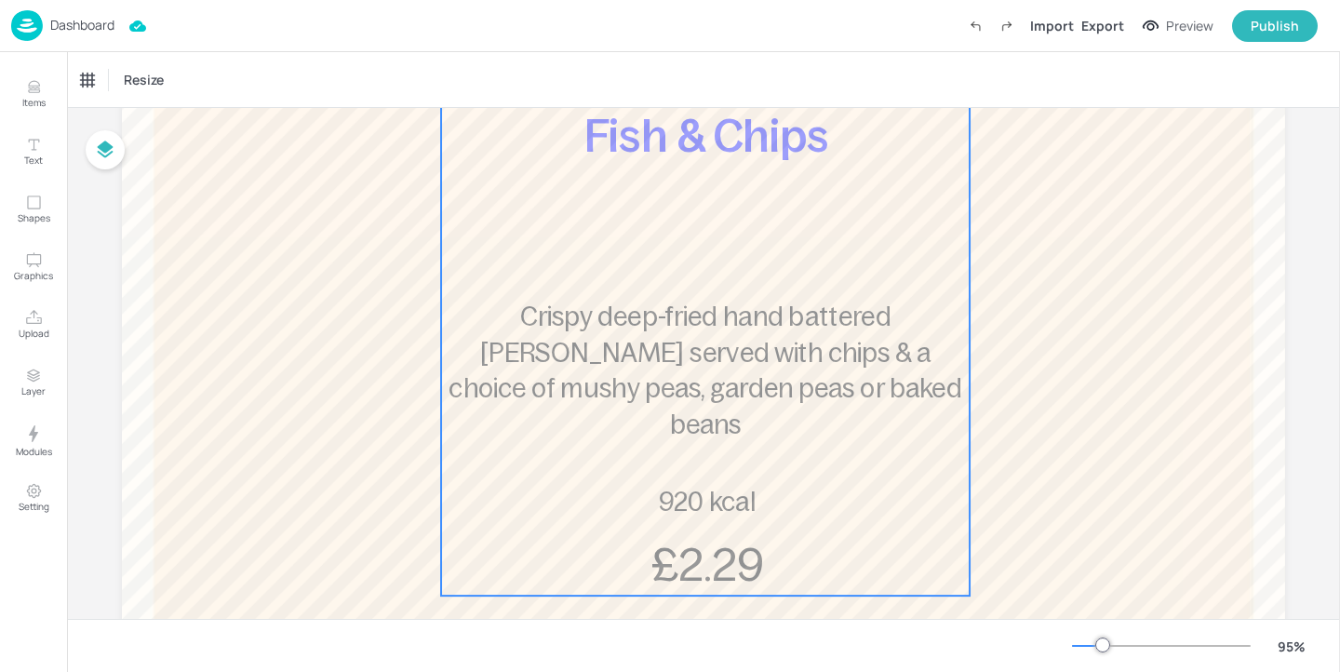
click at [770, 349] on span "Crispy deep-fried hand battered pollock served with chips & a choice of mushy p…" at bounding box center [705, 371] width 513 height 136
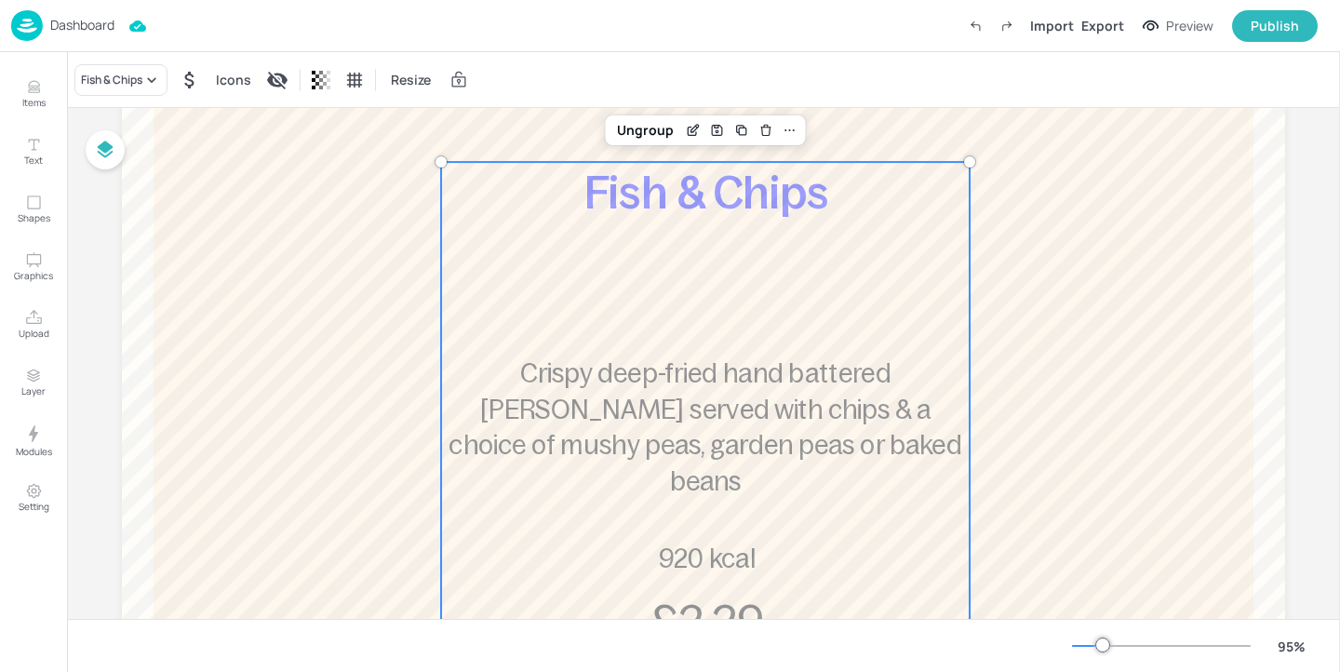
scroll to position [274, 0]
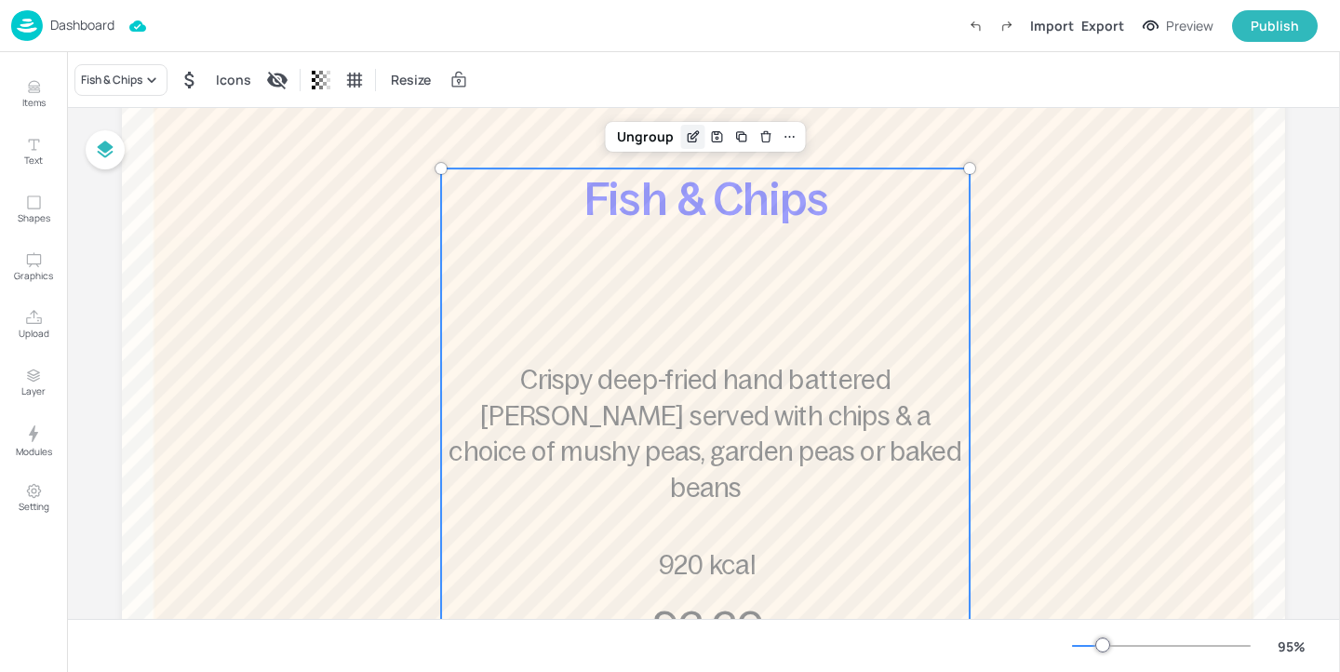
click at [683, 126] on div "Edit Item" at bounding box center [693, 137] width 24 height 24
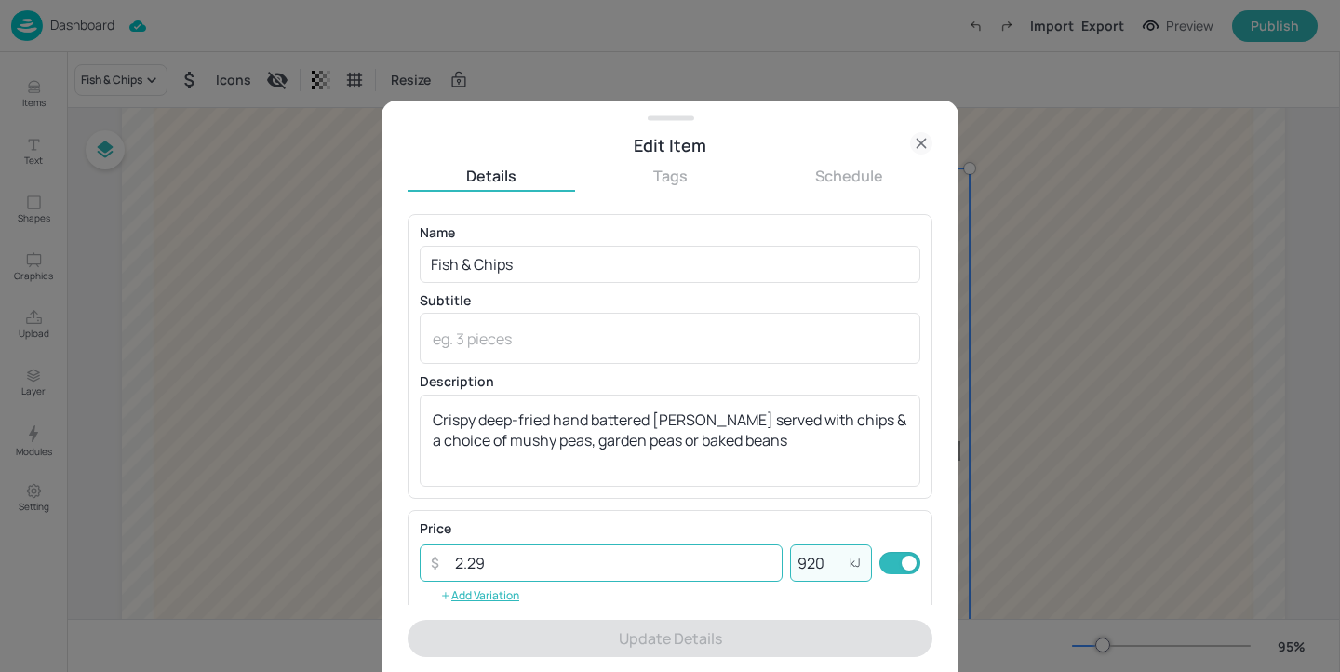
drag, startPoint x: 821, startPoint y: 560, endPoint x: 656, endPoint y: 544, distance: 165.6
click at [656, 545] on div "​ 2.29 ​ 920 kJ ​" at bounding box center [670, 563] width 501 height 37
paste input "83"
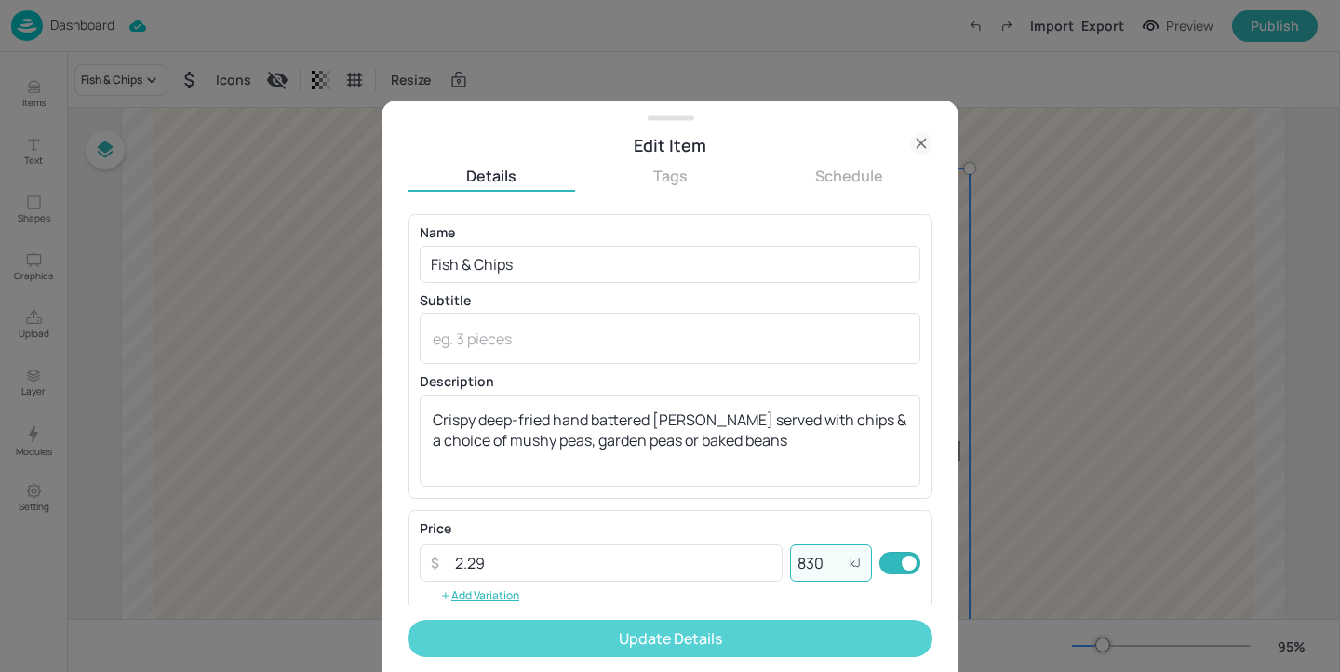
type input "830"
click at [737, 632] on button "Update Details" at bounding box center [670, 638] width 525 height 37
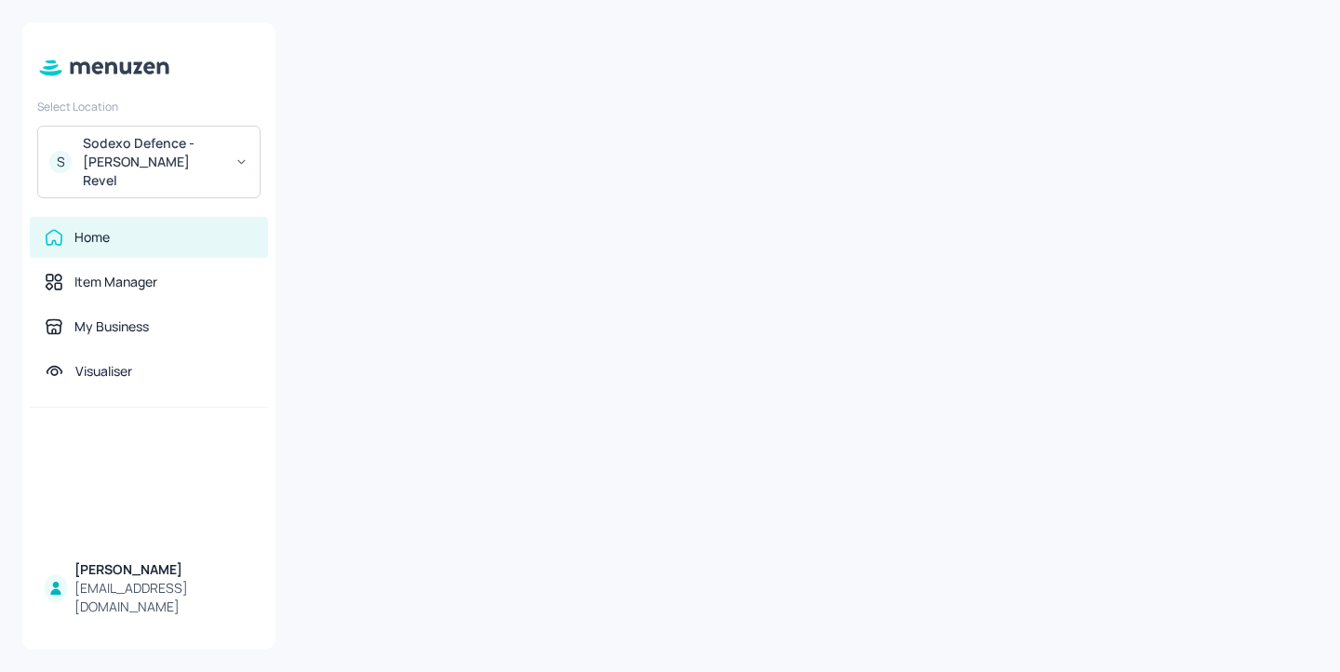
click at [129, 117] on div "Select Location S Sodexo Defence - [PERSON_NAME] Revel" at bounding box center [148, 144] width 253 height 107
click at [129, 151] on div "Sodexo Defence - [PERSON_NAME] Revel" at bounding box center [153, 162] width 141 height 56
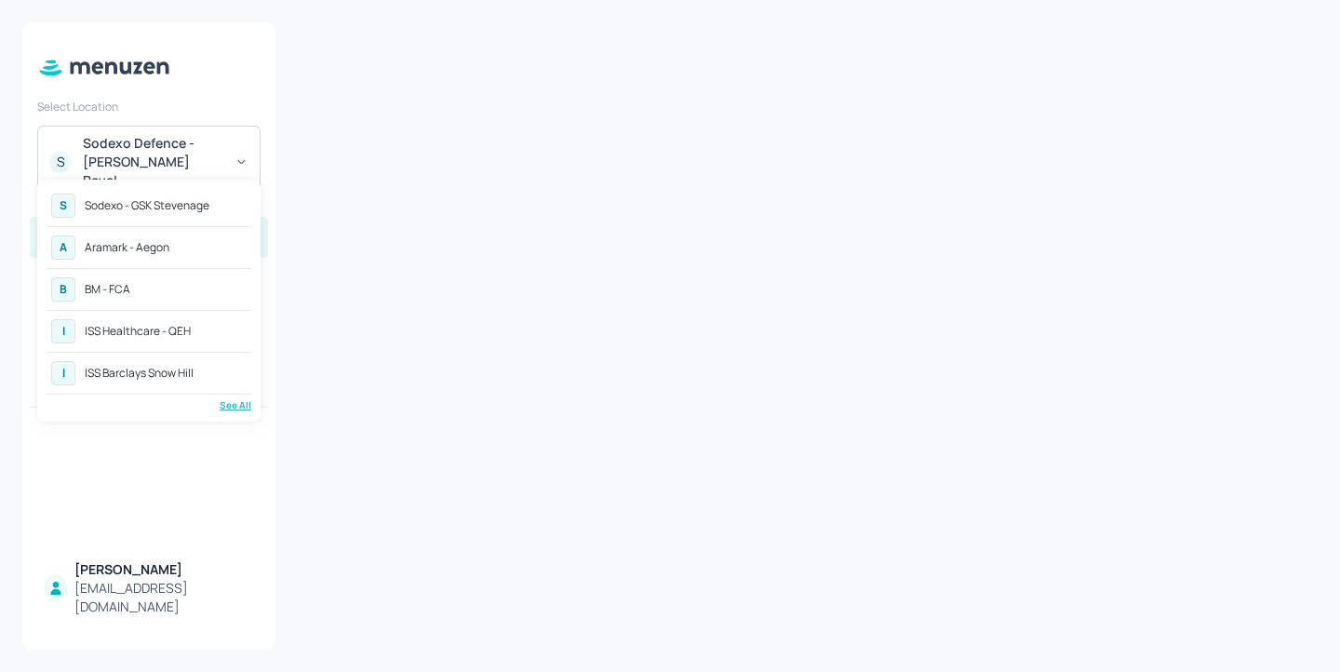
click at [234, 406] on div "See All" at bounding box center [149, 405] width 205 height 14
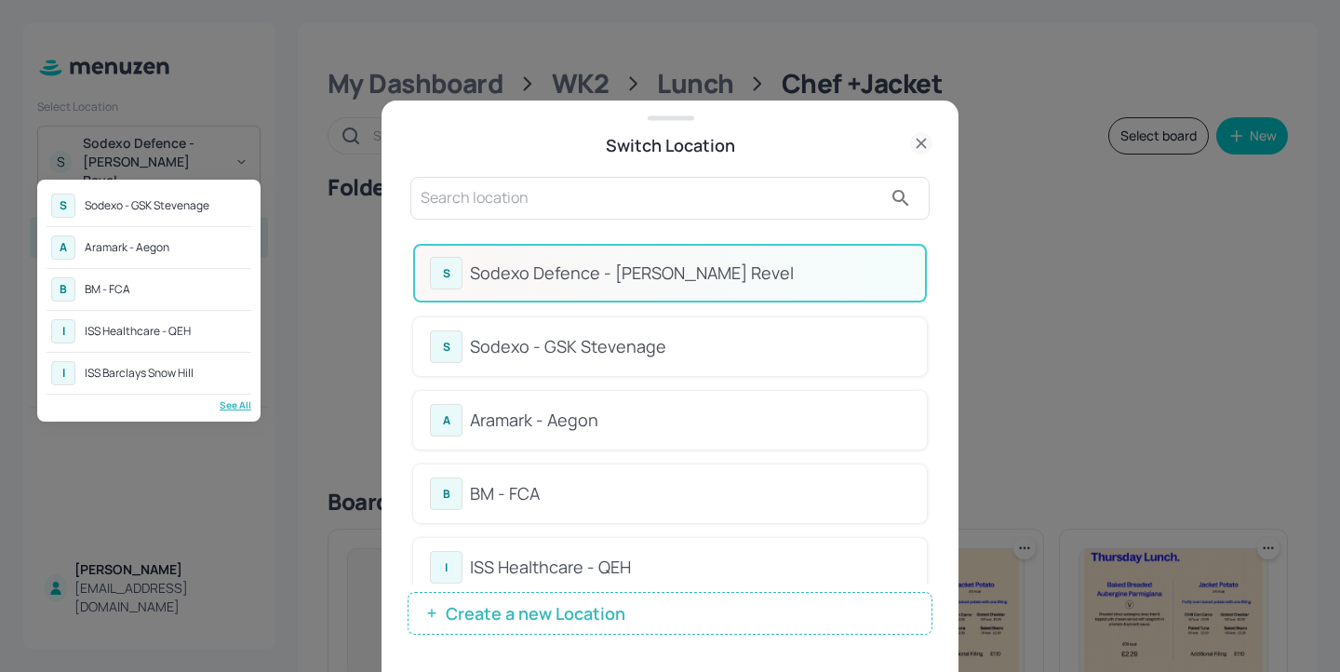
click at [544, 175] on div at bounding box center [670, 336] width 1340 height 672
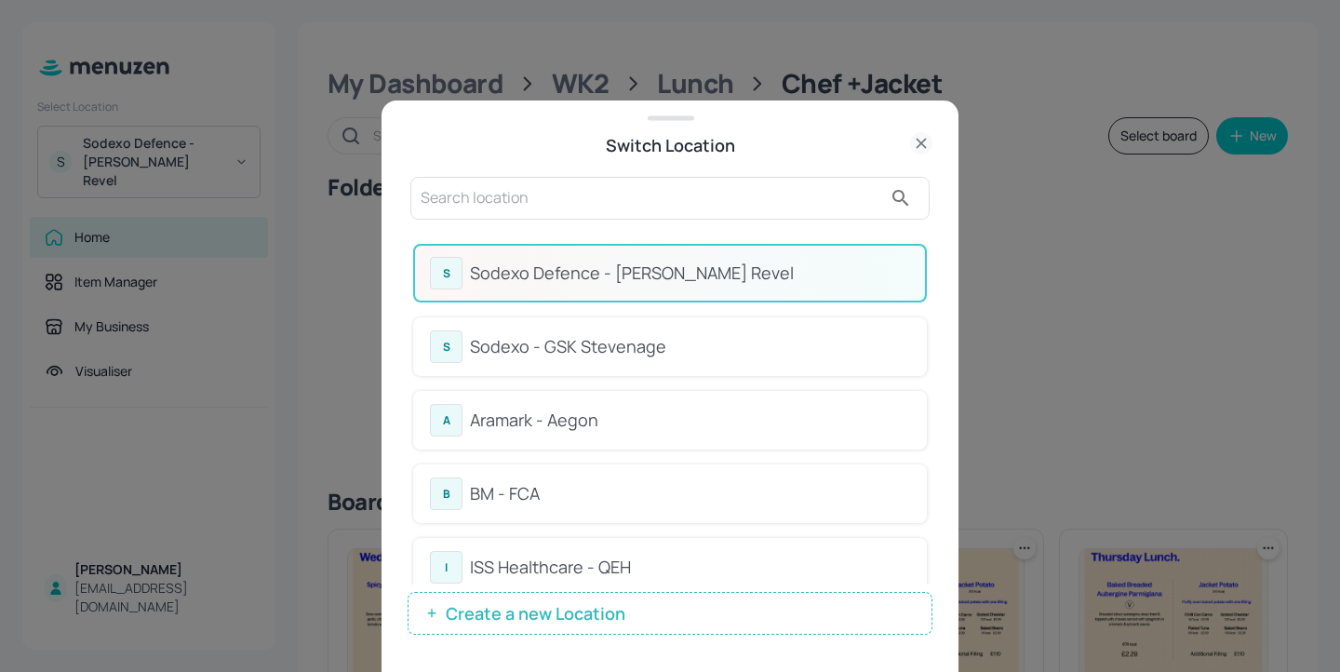
click at [529, 189] on input "text" at bounding box center [652, 198] width 462 height 30
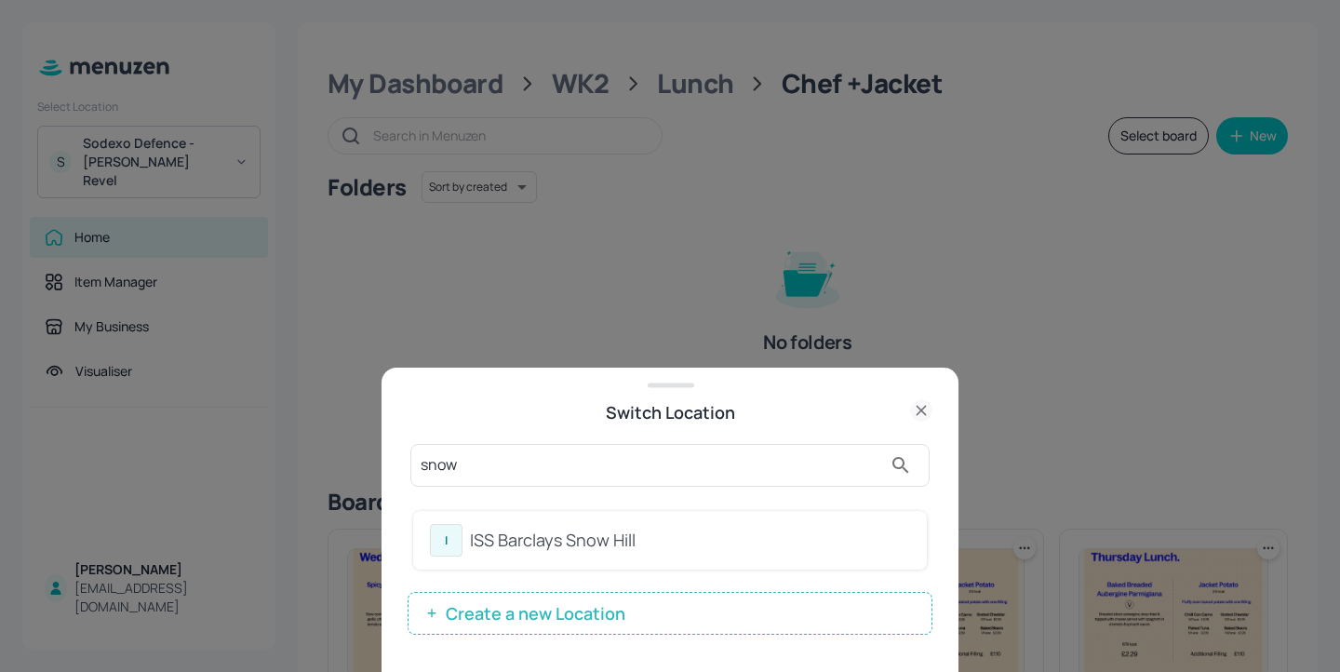
type input "snow"
click at [695, 537] on div "ISS Barclays Snow Hill" at bounding box center [690, 540] width 440 height 25
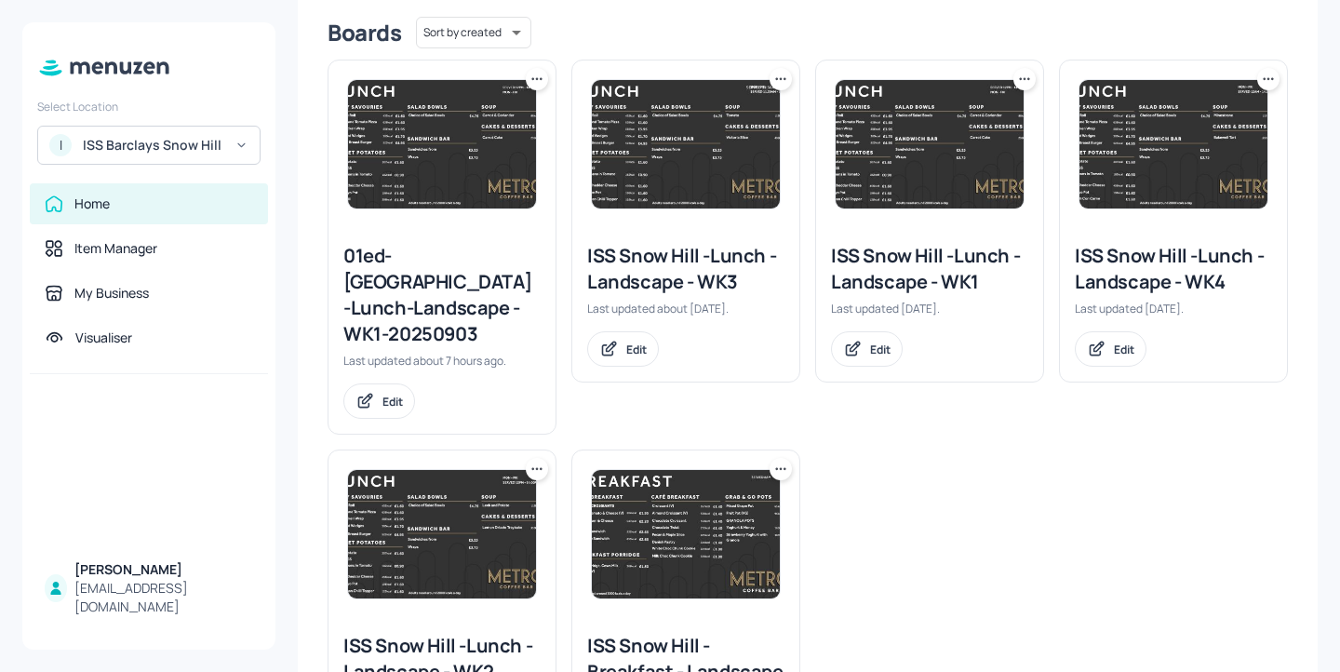
scroll to position [466, 0]
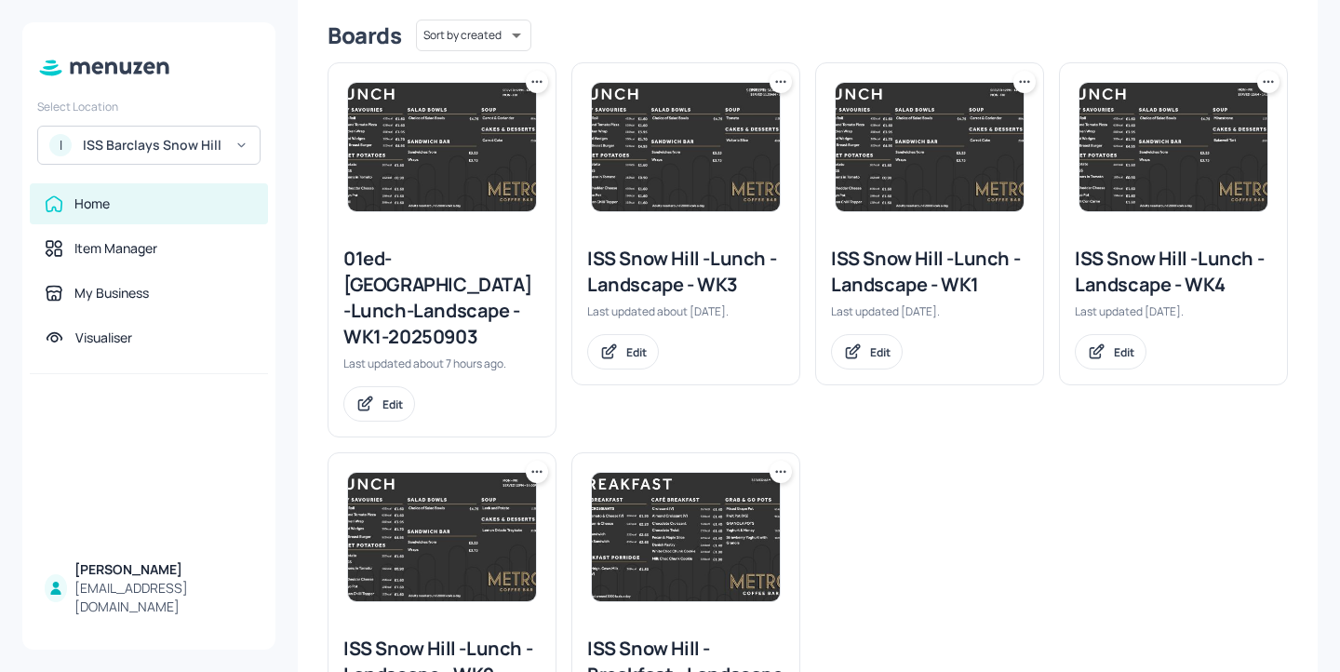
click at [445, 286] on div "01ed-ISS Snow Hill -Lunch-Landscape - WK1-20250903" at bounding box center [441, 298] width 197 height 104
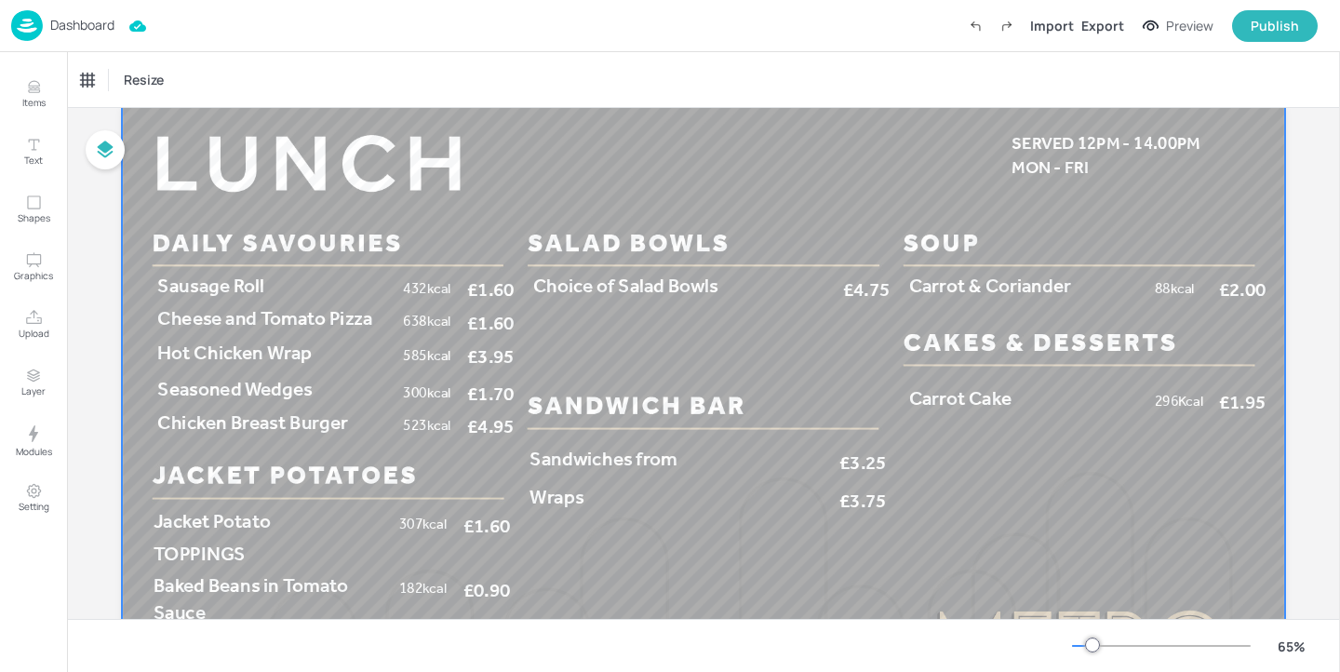
scroll to position [51, 0]
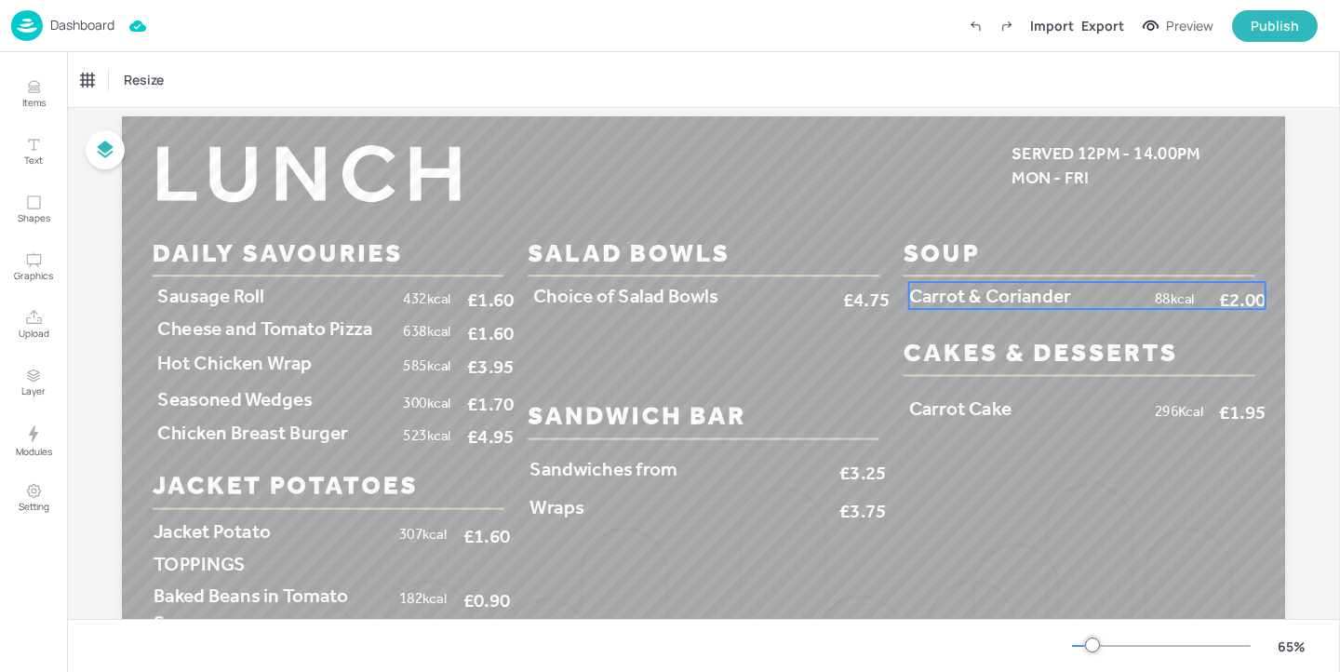
click at [955, 287] on span "Carrot & Coriander" at bounding box center [990, 295] width 162 height 23
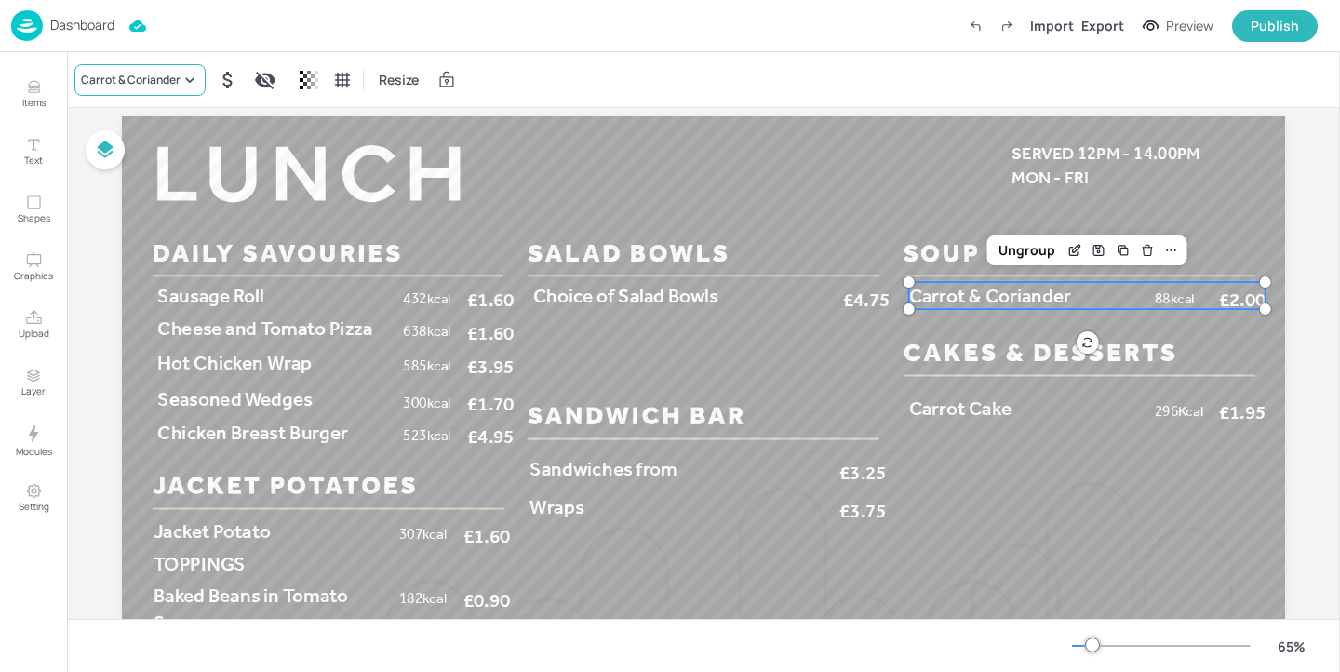
click at [179, 76] on div "Carrot & Coriander" at bounding box center [131, 80] width 100 height 17
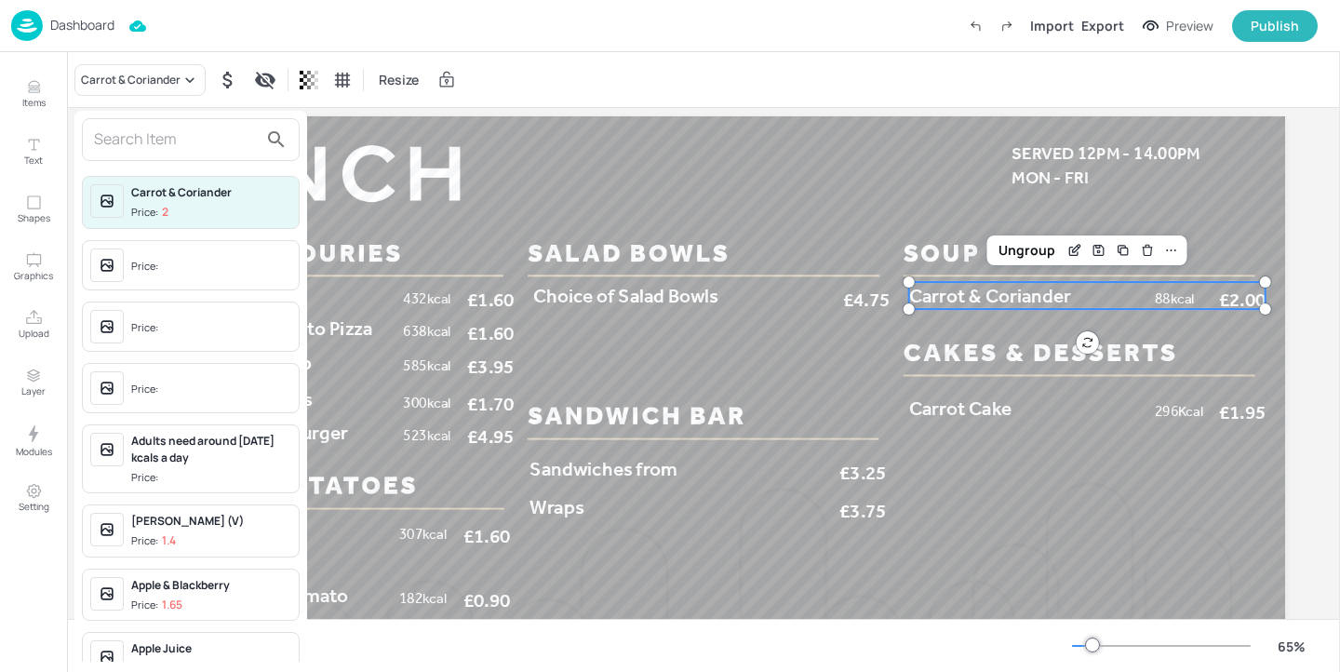
click at [185, 120] on div at bounding box center [191, 139] width 218 height 43
click at [185, 128] on input "text" at bounding box center [176, 140] width 164 height 30
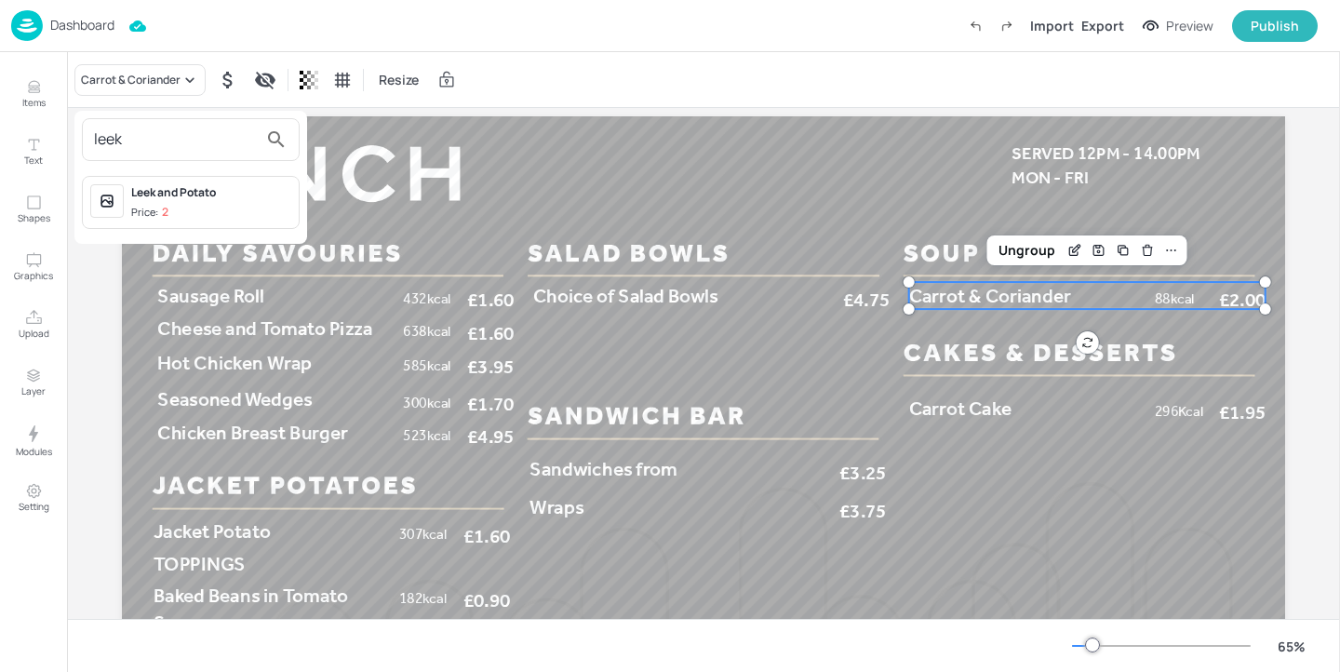
type input "leek"
click at [208, 190] on div "Leek and Potato" at bounding box center [211, 192] width 160 height 17
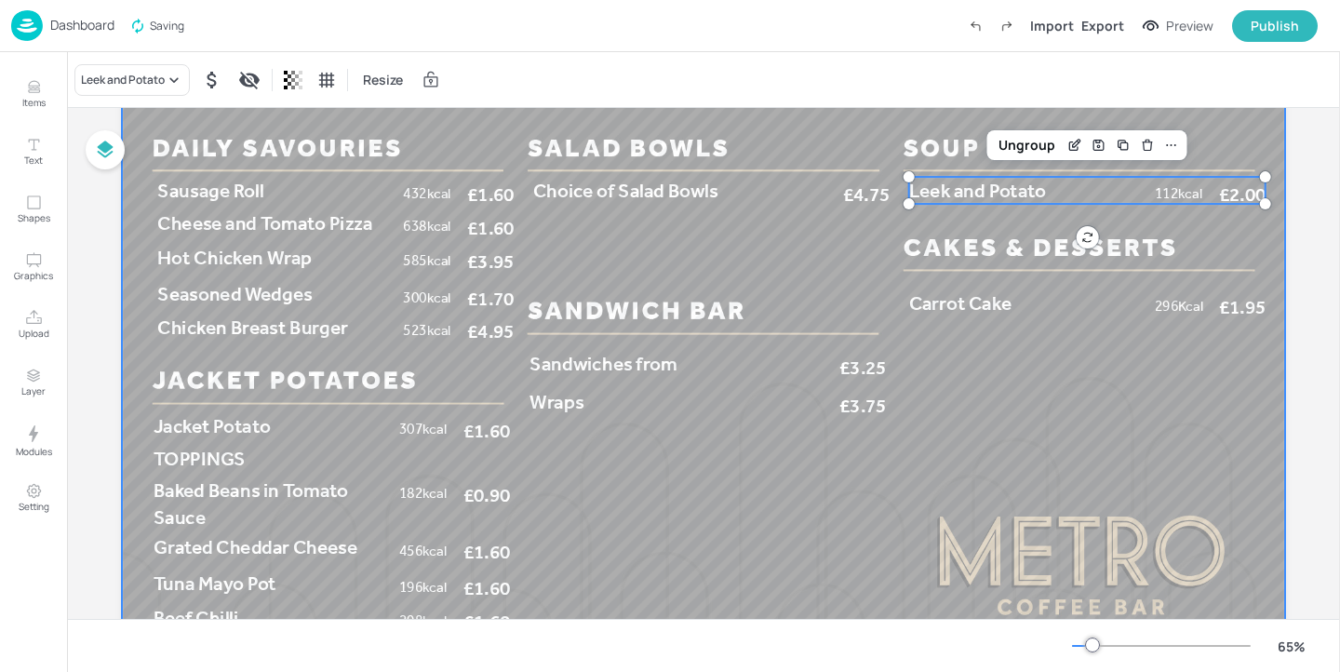
scroll to position [141, 0]
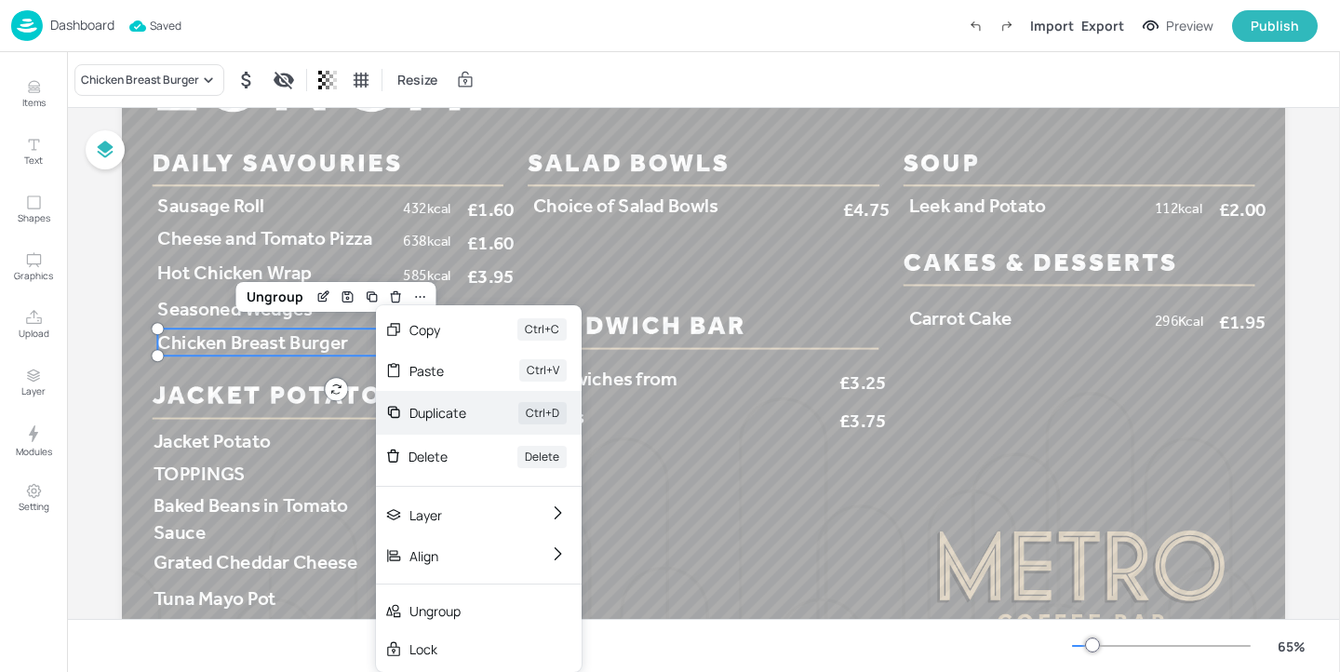
click at [436, 408] on div "Duplicate" at bounding box center [438, 413] width 57 height 20
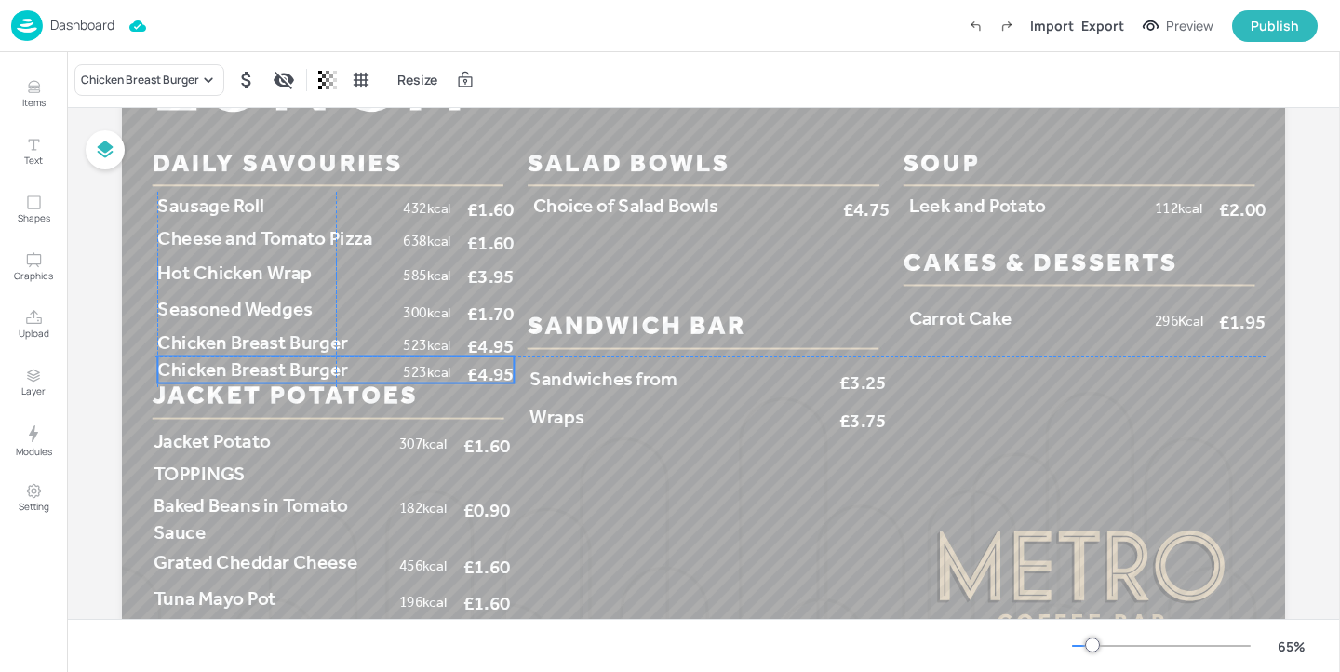
drag, startPoint x: 343, startPoint y: 350, endPoint x: 335, endPoint y: 375, distance: 26.5
click at [335, 375] on span "Chicken Breast Burger" at bounding box center [252, 368] width 190 height 23
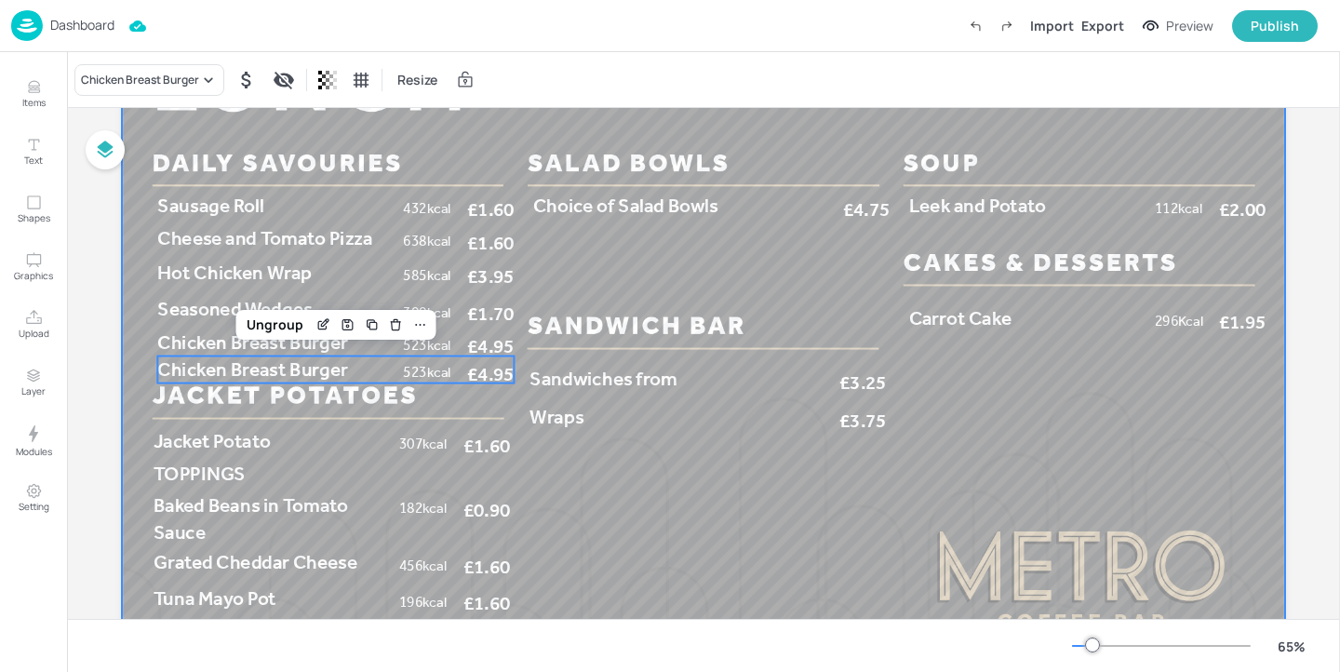
click at [581, 462] on div at bounding box center [704, 353] width 1164 height 654
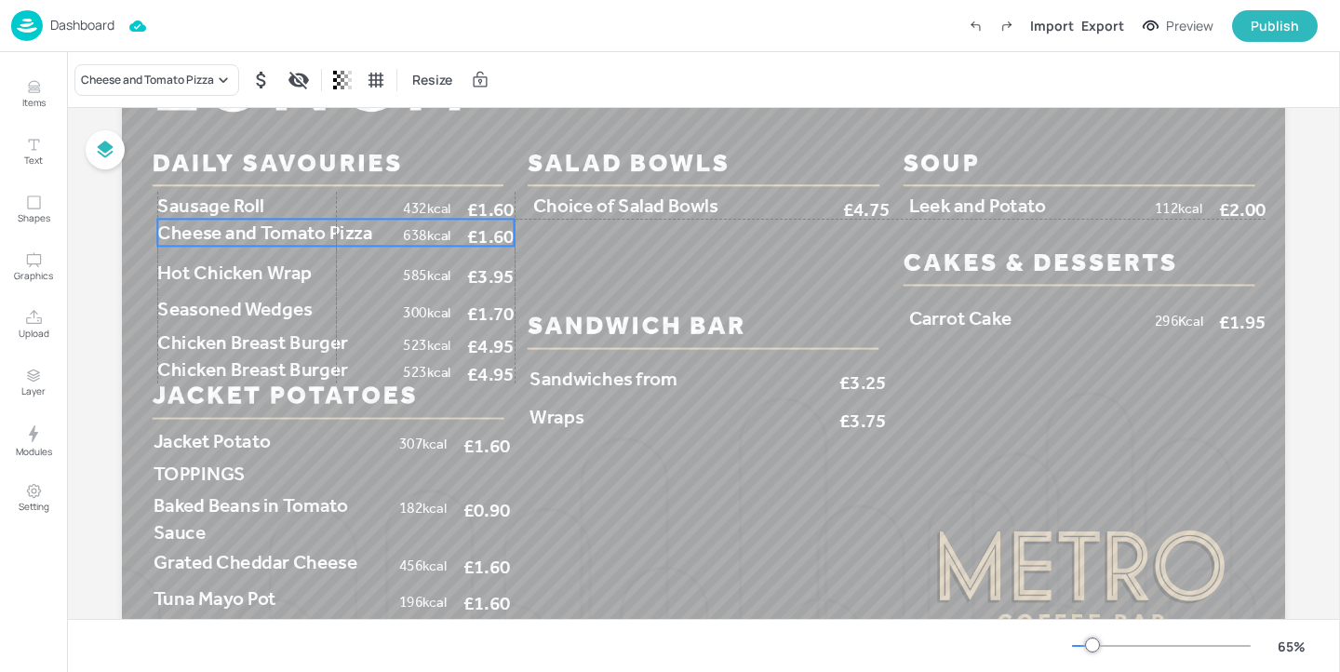
click at [289, 241] on span "Cheese and Tomato Pizza" at bounding box center [264, 232] width 215 height 23
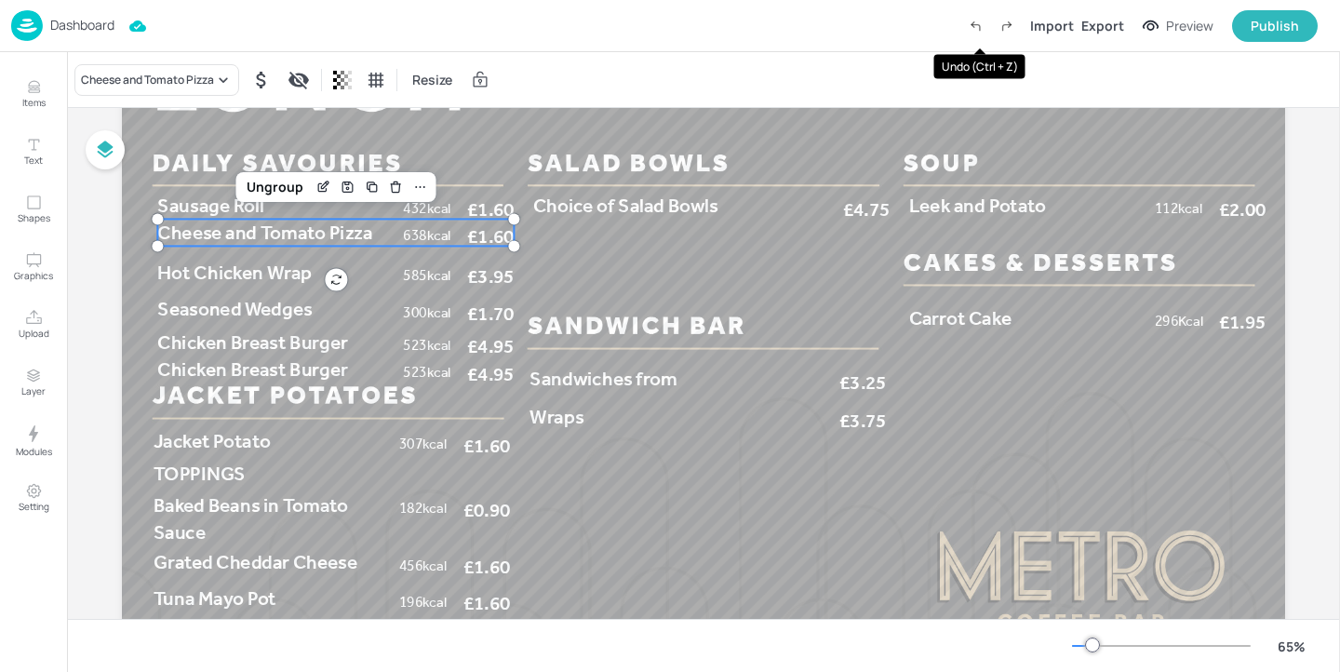
click at [984, 29] on icon "Undo (Ctrl + Z)" at bounding box center [975, 26] width 17 height 17
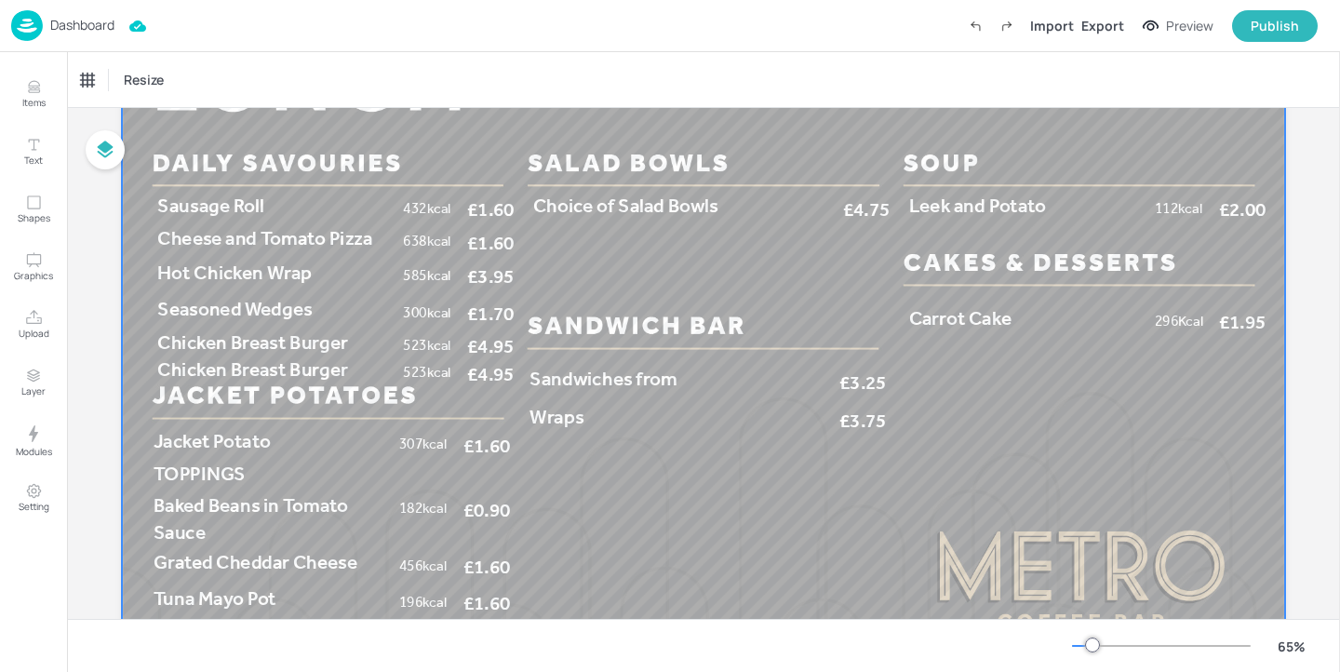
click at [386, 406] on div at bounding box center [704, 353] width 1164 height 654
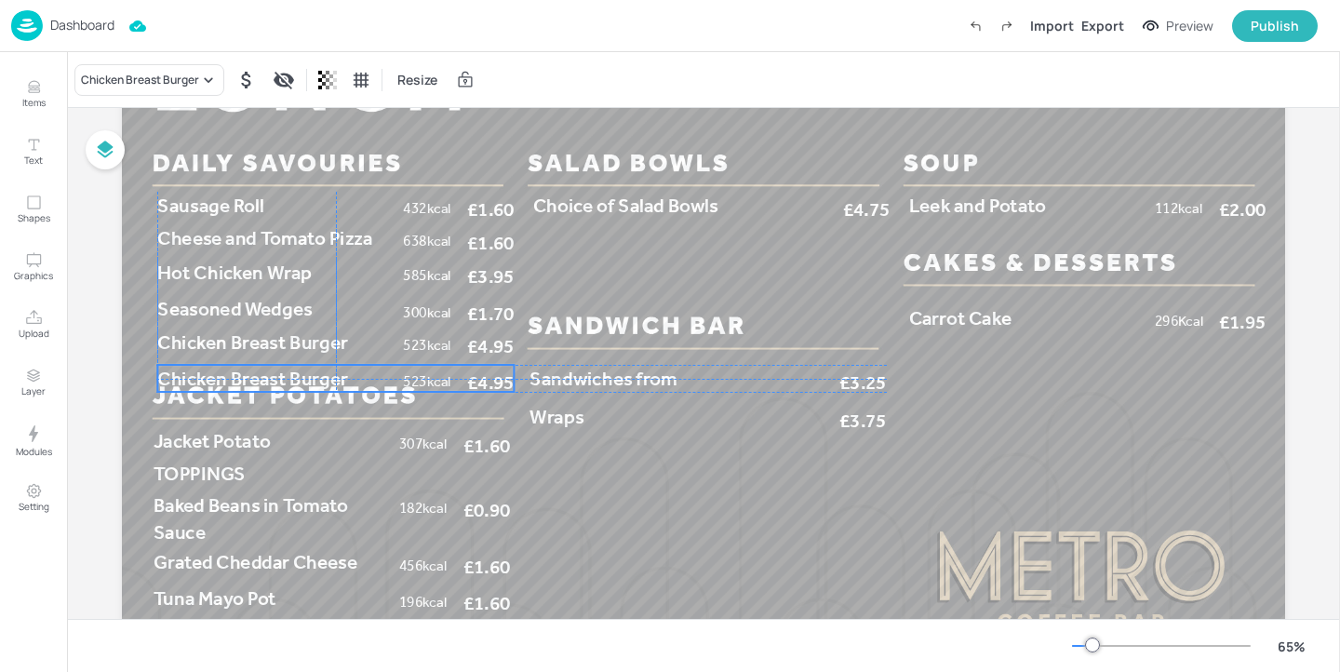
click at [384, 386] on p "Chicken Breast Burger" at bounding box center [275, 378] width 237 height 27
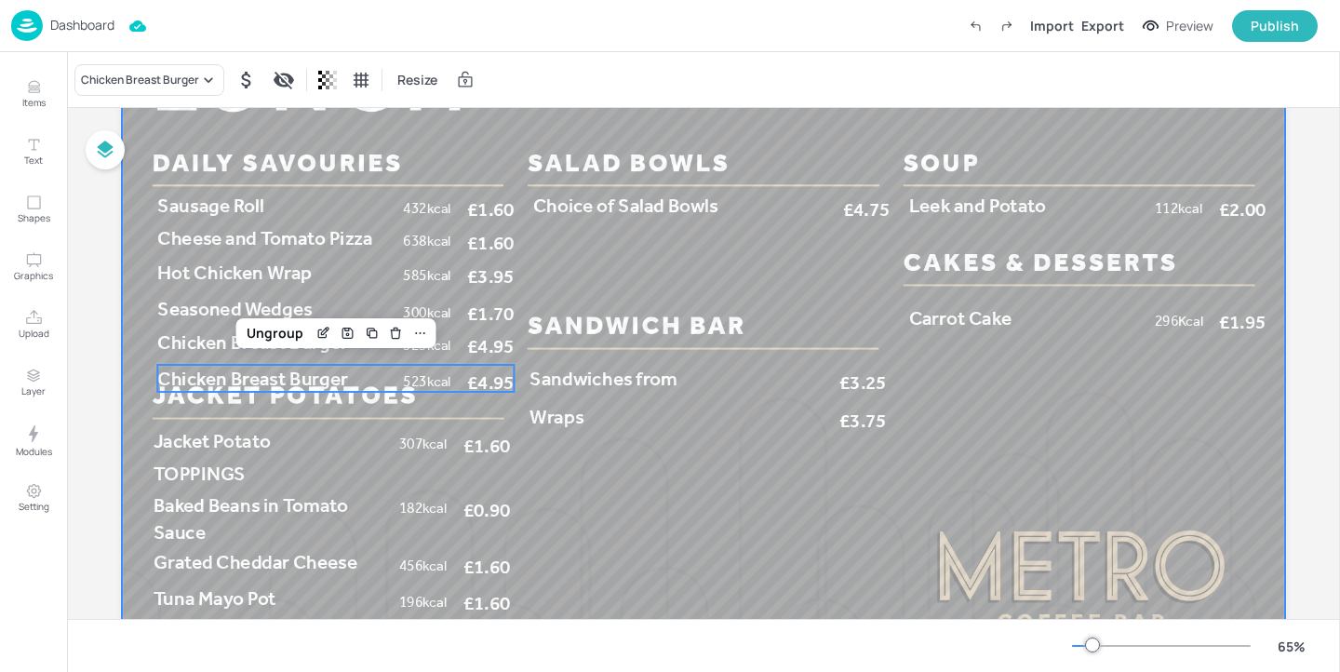
click at [592, 469] on div at bounding box center [704, 353] width 1164 height 654
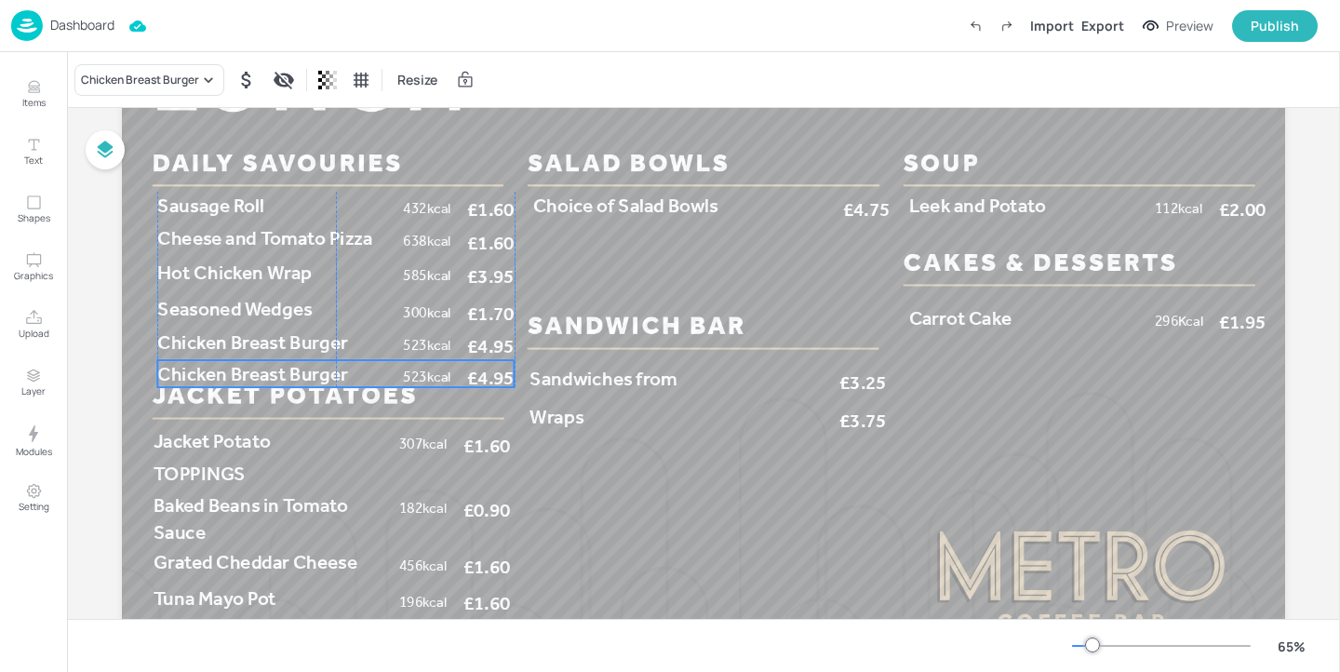
click at [371, 372] on p "Chicken Breast Burger" at bounding box center [275, 373] width 237 height 27
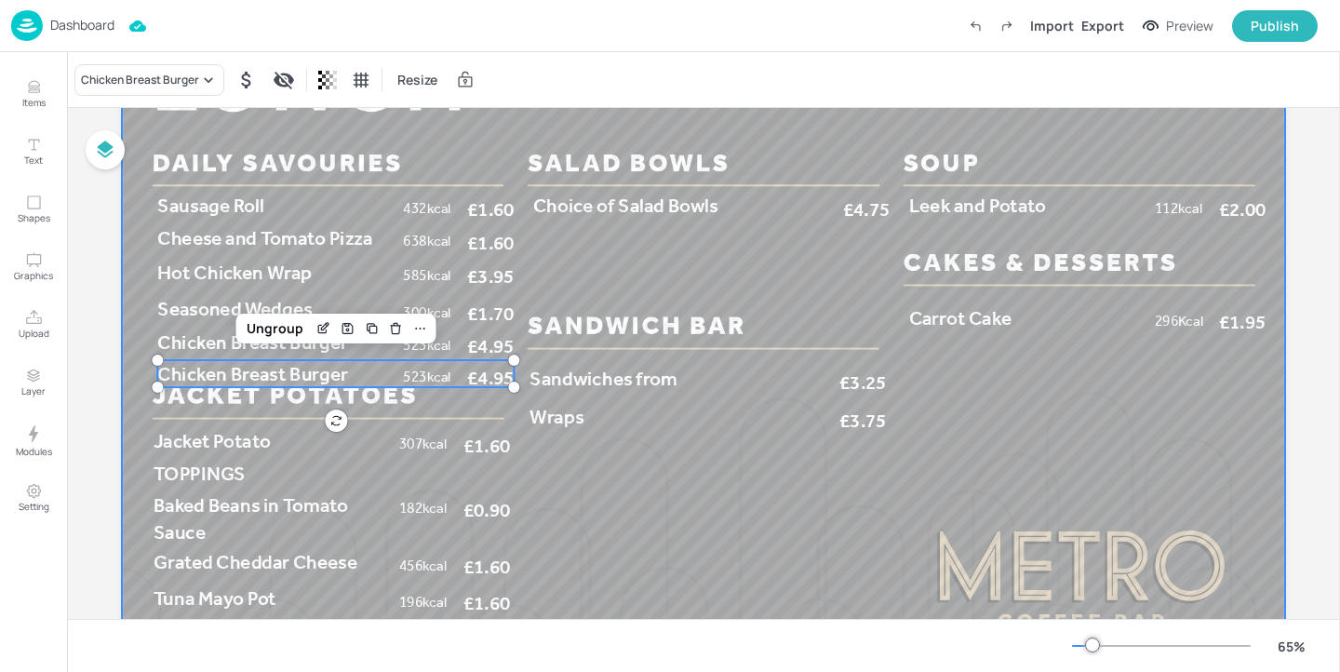
click at [644, 475] on div at bounding box center [704, 353] width 1164 height 654
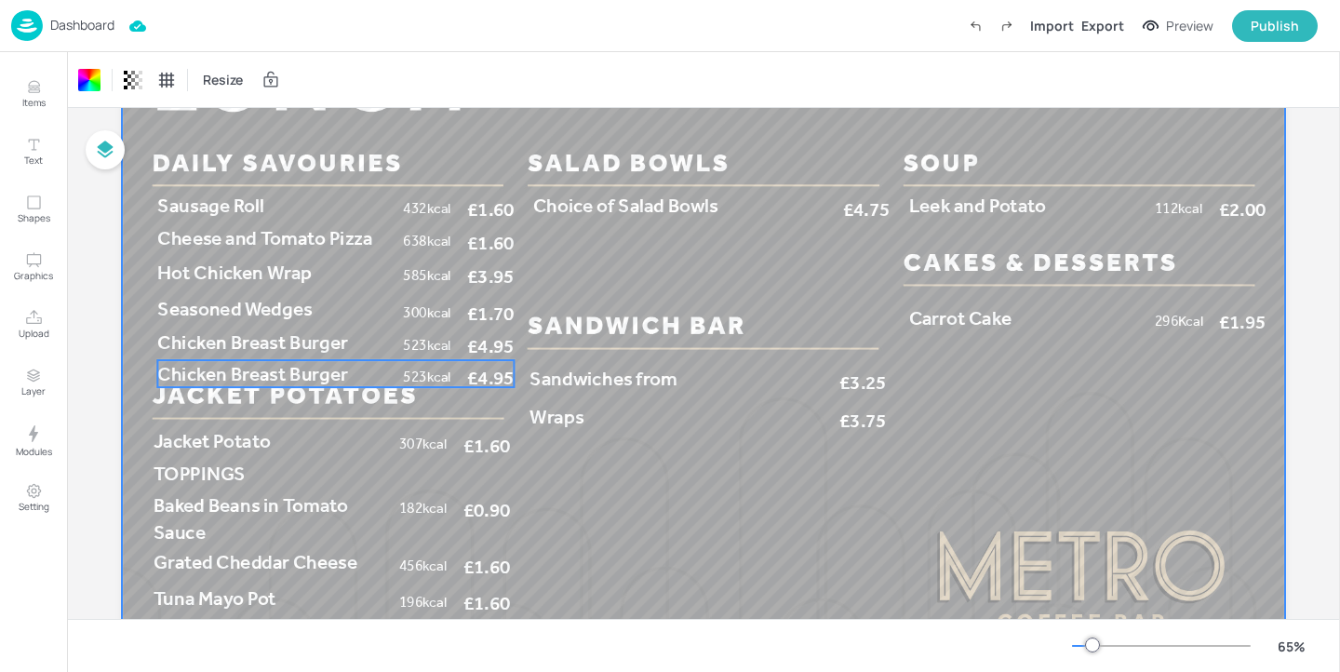
click at [437, 372] on span "523kcal" at bounding box center [426, 377] width 47 height 17
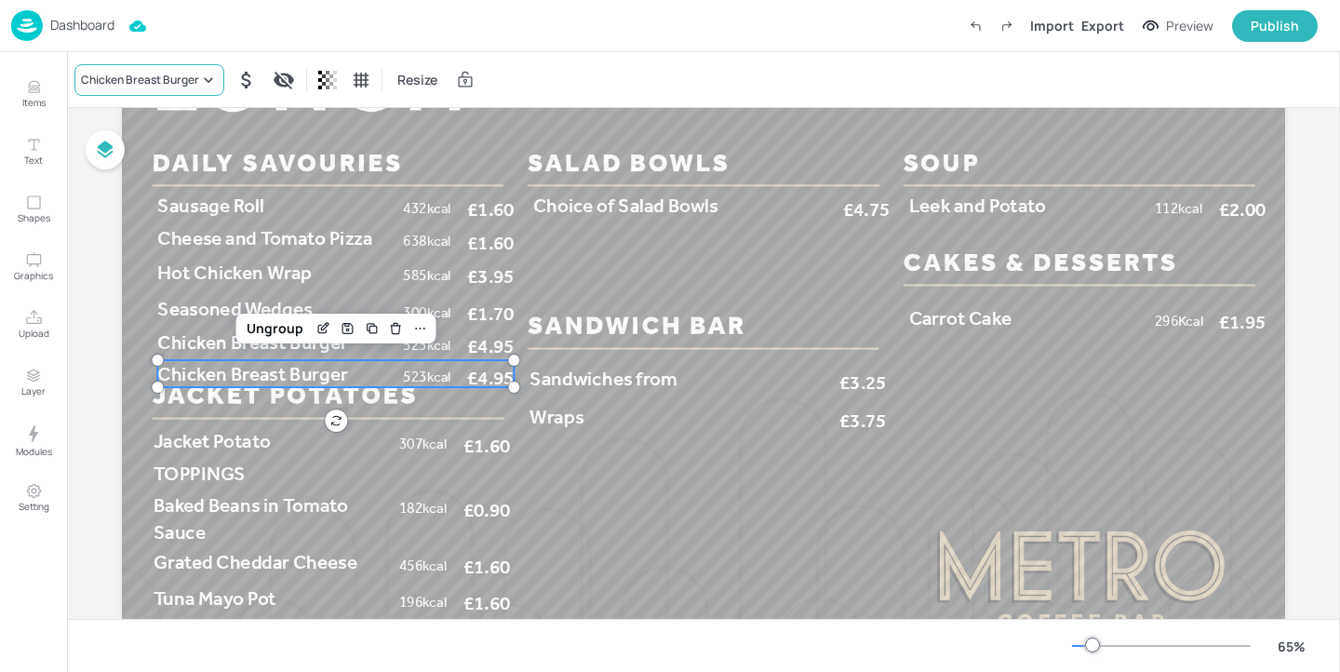
click at [146, 74] on div "Chicken Breast Burger" at bounding box center [140, 80] width 118 height 17
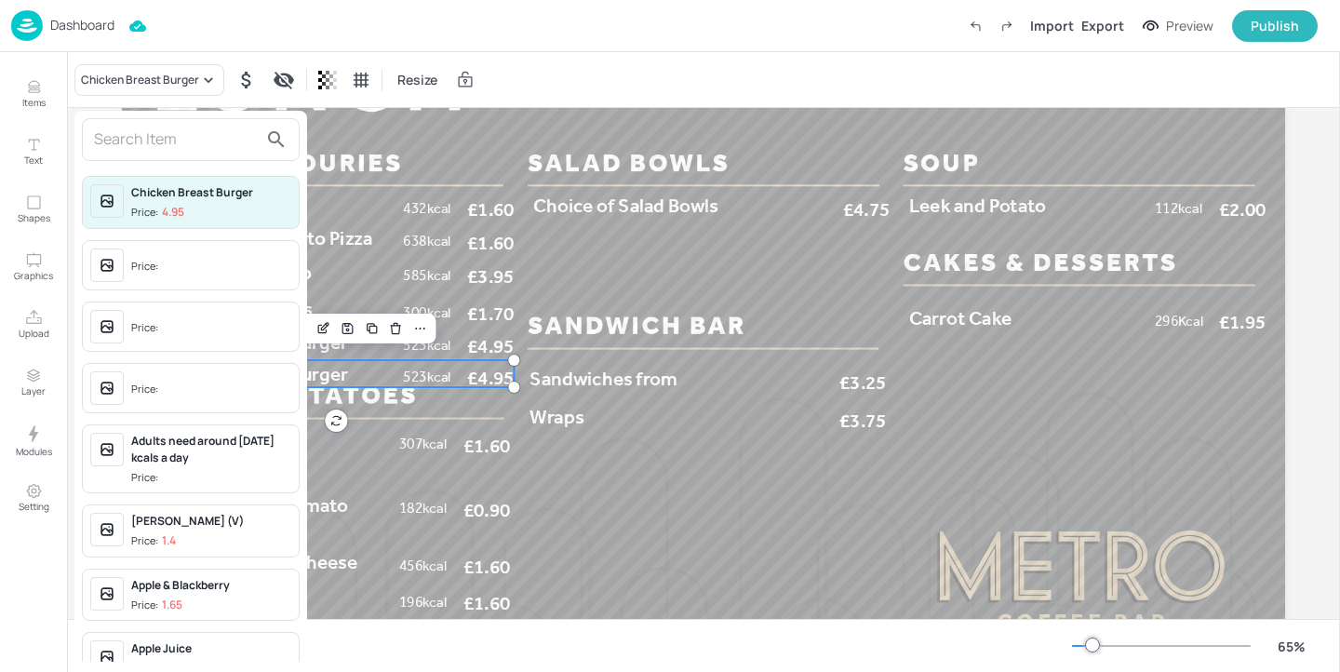
click at [195, 136] on input "text" at bounding box center [176, 140] width 164 height 30
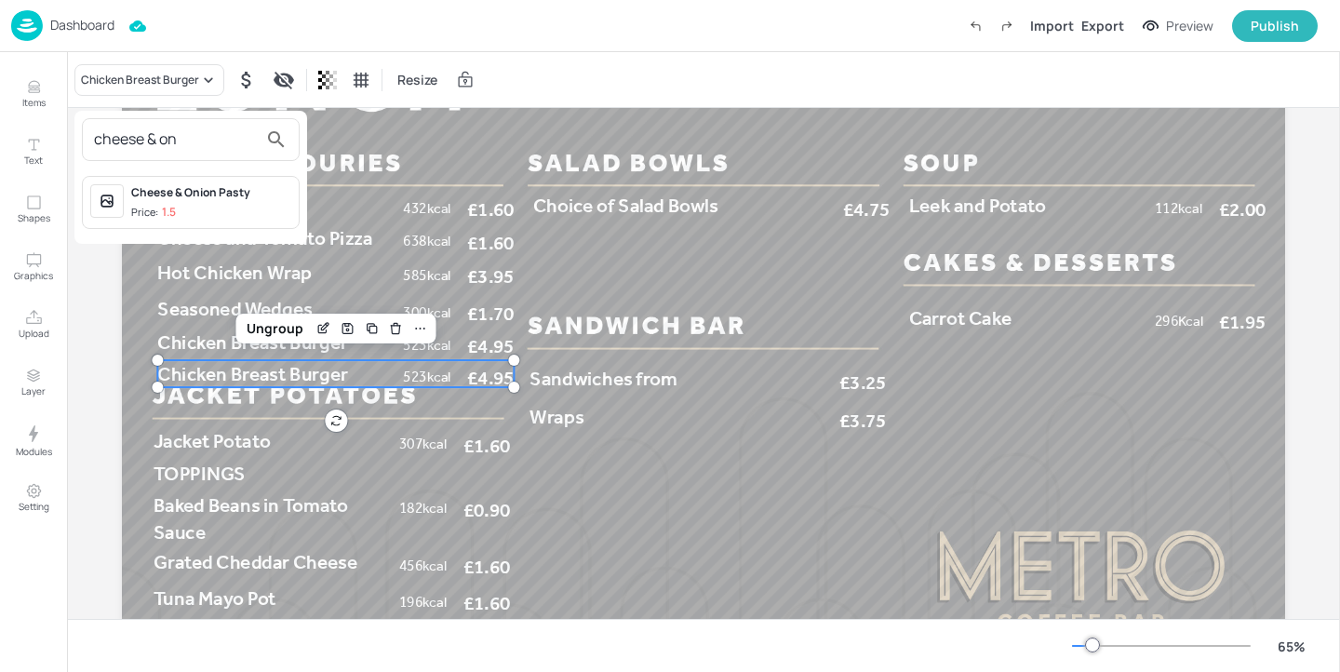
type input "cheese & on"
click at [213, 212] on span "Price: 1.5" at bounding box center [211, 213] width 160 height 16
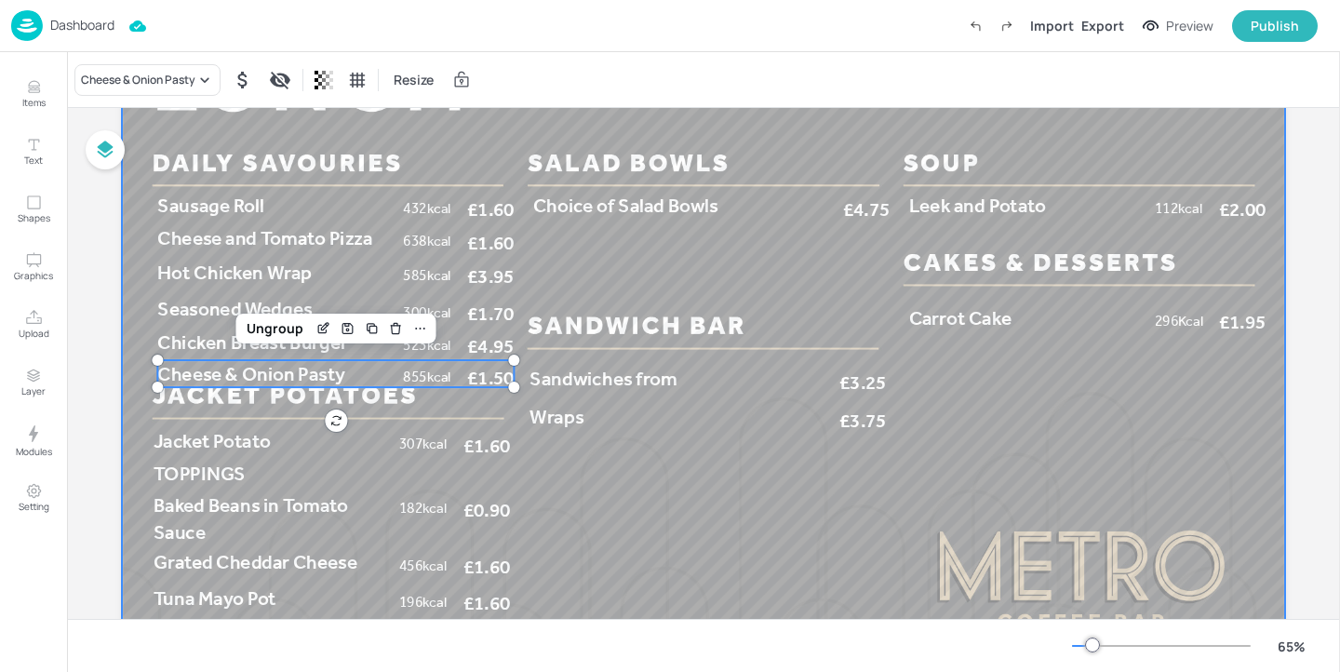
click at [589, 518] on div at bounding box center [704, 353] width 1164 height 654
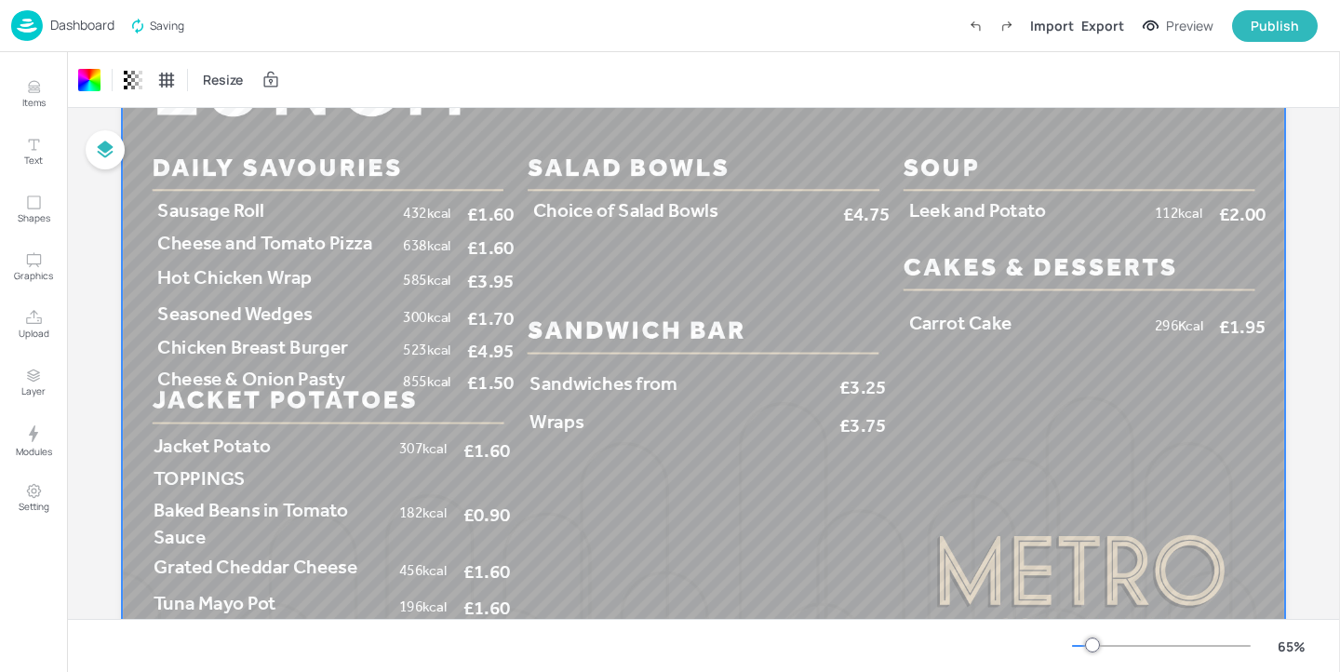
scroll to position [133, 0]
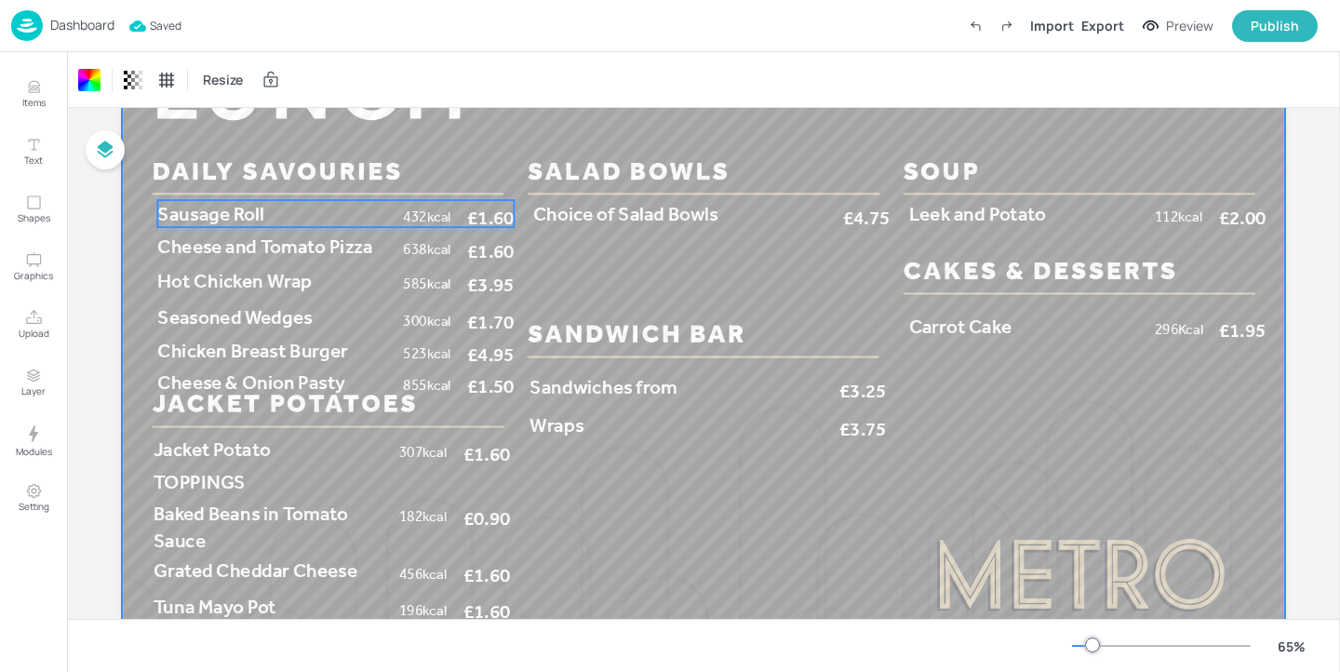
click at [305, 222] on p "Sausage Roll" at bounding box center [275, 213] width 237 height 27
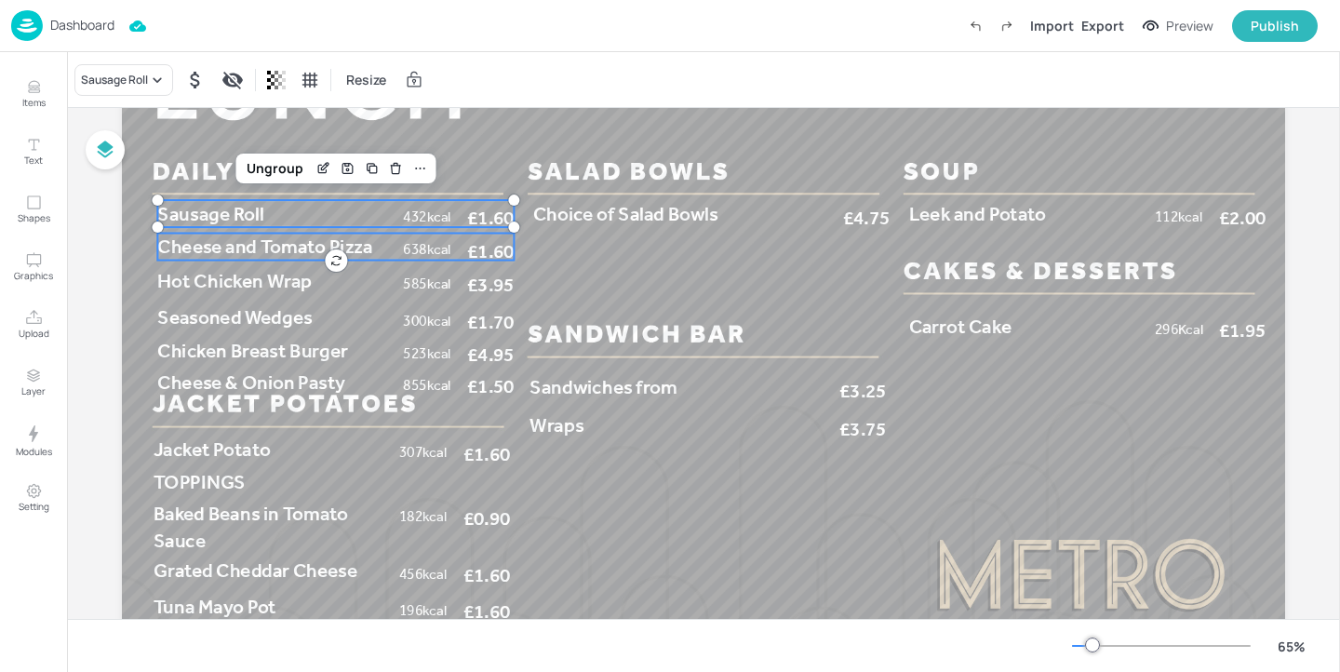
click at [299, 244] on span "Cheese and Tomato Pizza" at bounding box center [264, 246] width 215 height 23
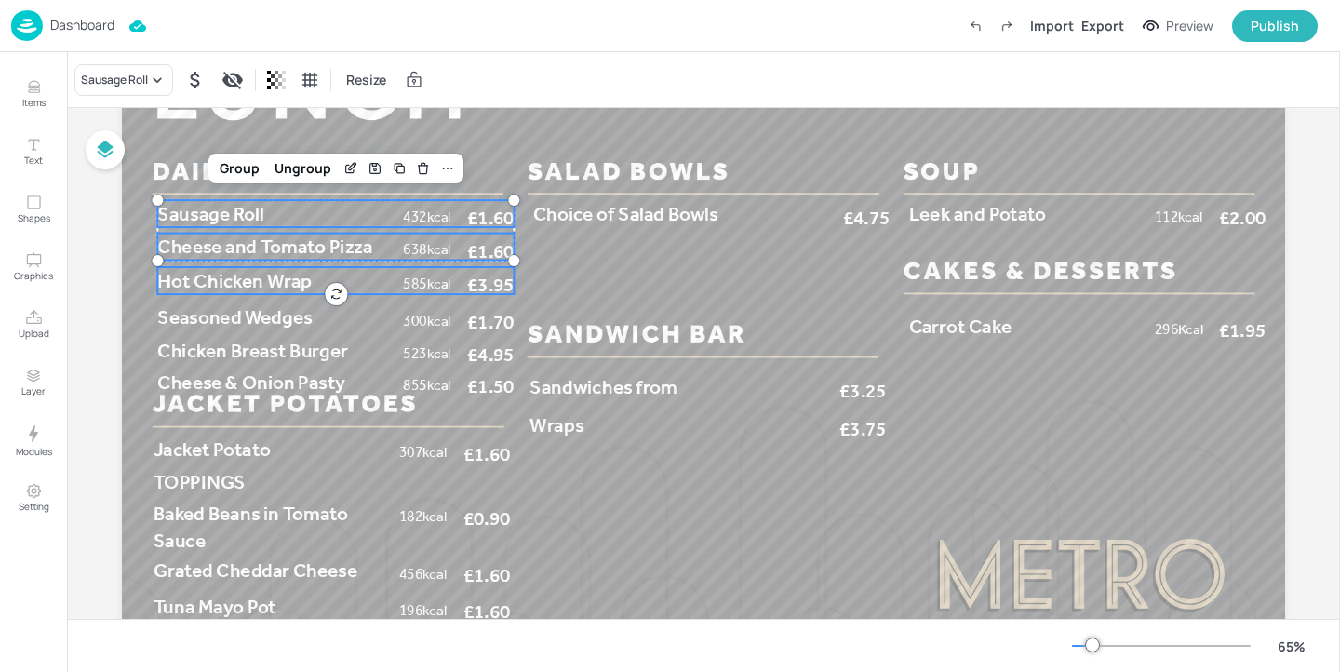
click at [281, 273] on span "Hot Chicken Wrap" at bounding box center [234, 280] width 154 height 23
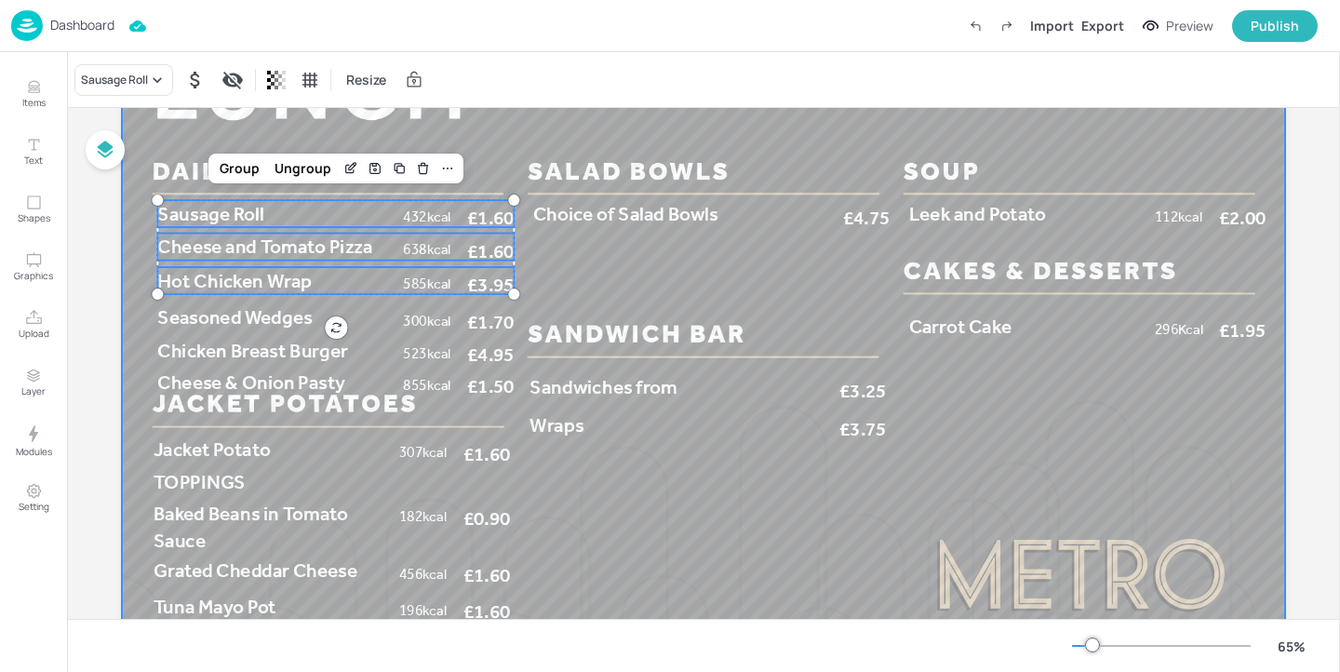
click at [281, 303] on div at bounding box center [704, 361] width 1164 height 654
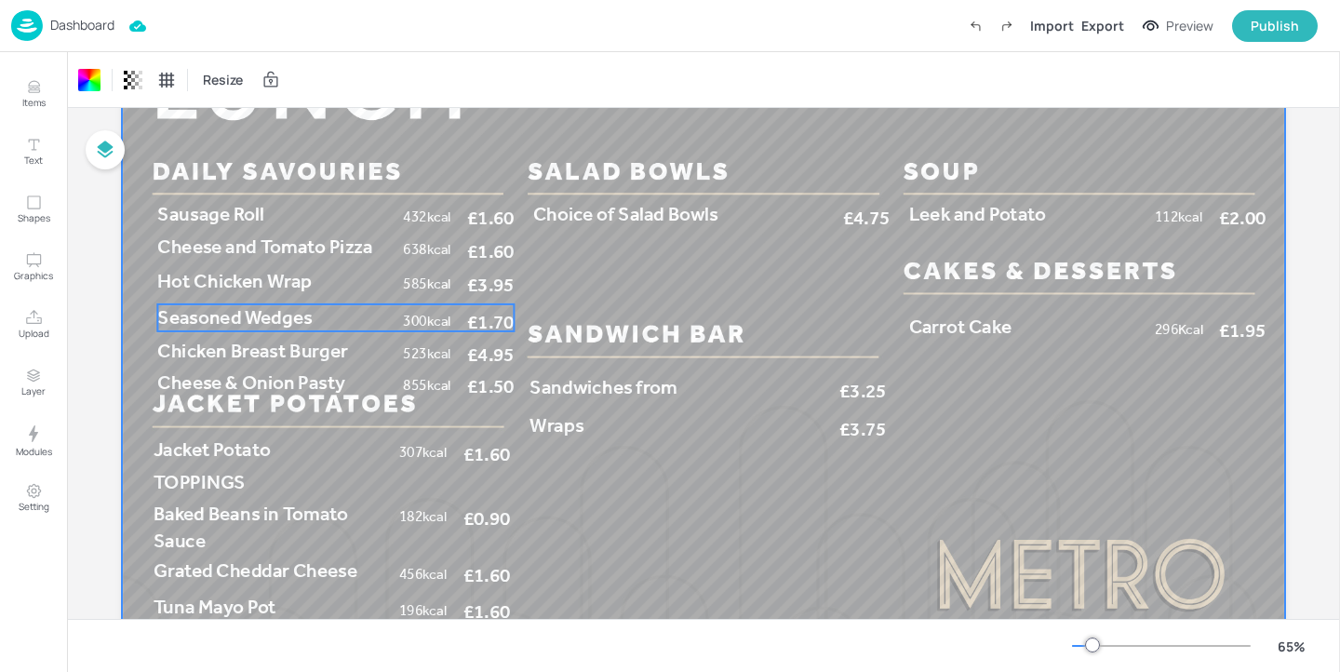
click at [280, 316] on span "Seasoned Wedges" at bounding box center [234, 317] width 155 height 23
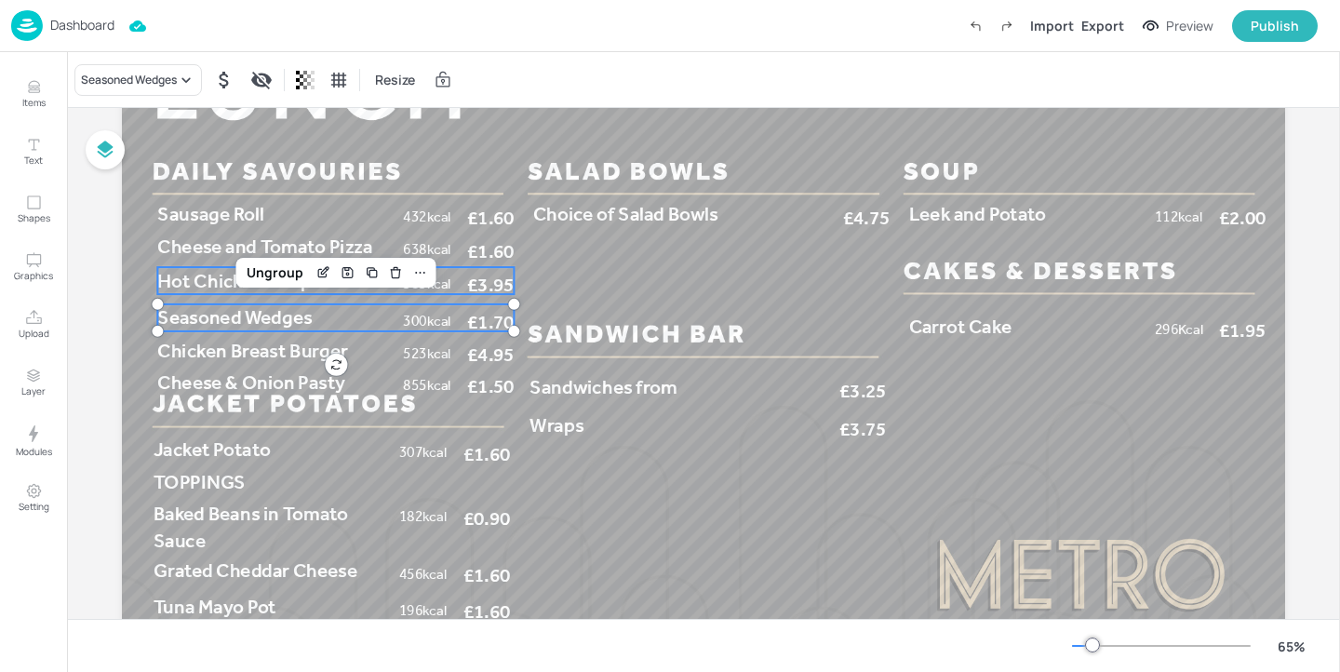
click at [221, 290] on span "Hot Chicken Wrap" at bounding box center [234, 280] width 154 height 23
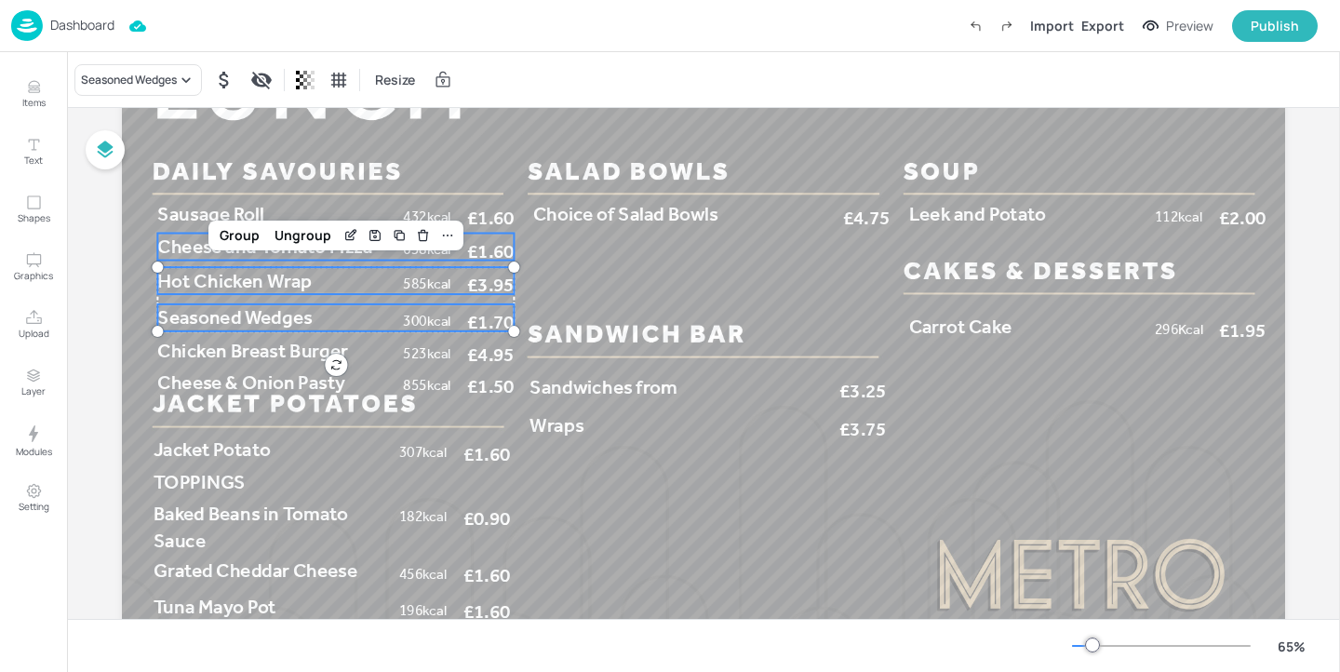
click at [201, 249] on span "Cheese and Tomato Pizza" at bounding box center [264, 246] width 215 height 23
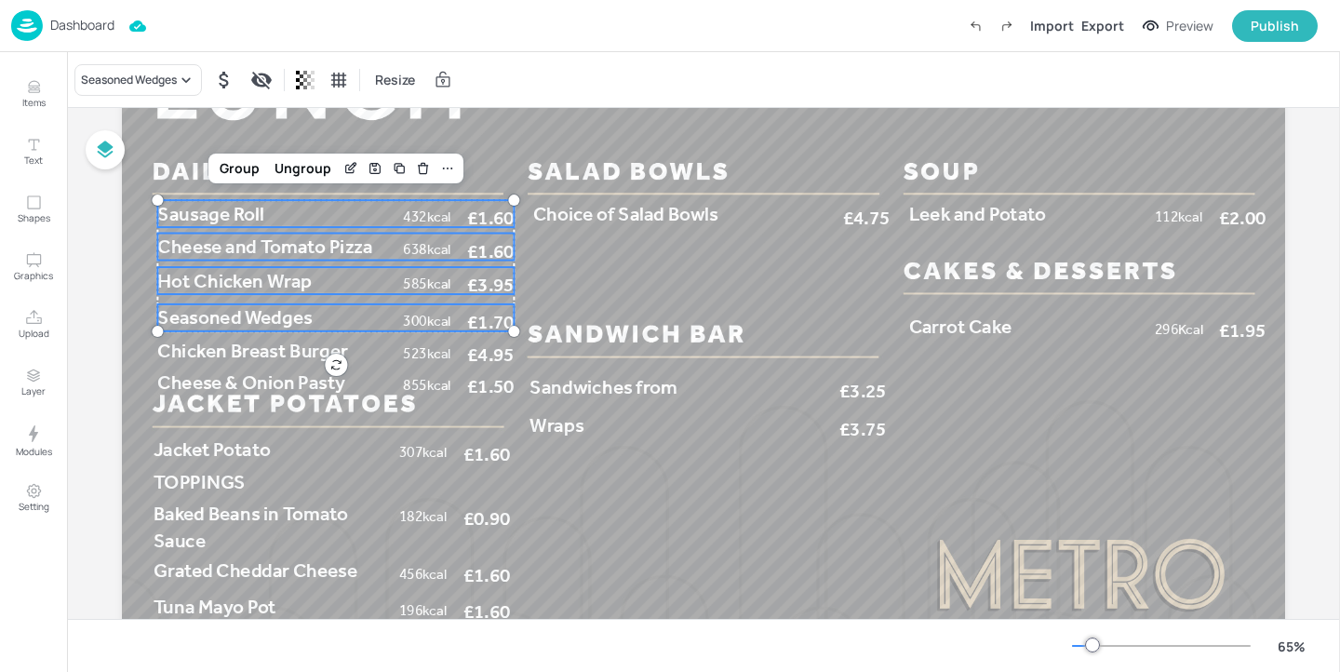
click at [181, 220] on span "Sausage Roll" at bounding box center [210, 213] width 106 height 23
click at [203, 351] on span "Chicken Breast Burger" at bounding box center [252, 350] width 190 height 23
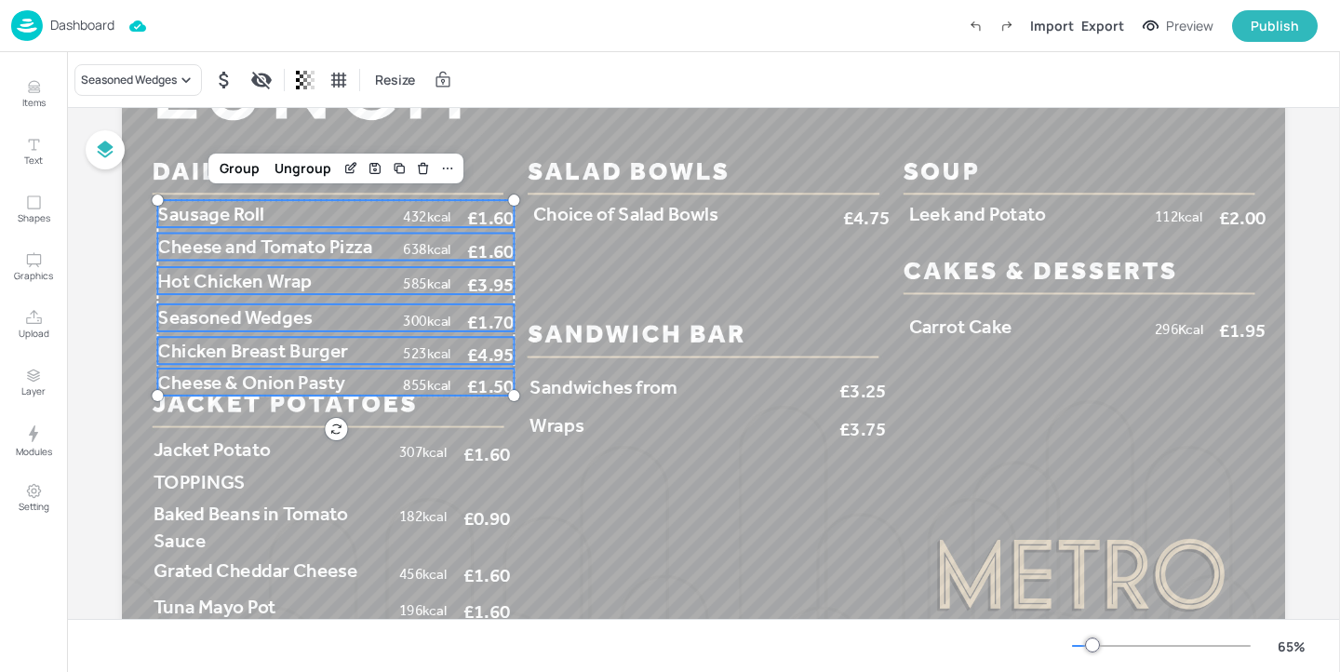
click at [204, 380] on span "Cheese & Onion Pasty" at bounding box center [250, 381] width 187 height 23
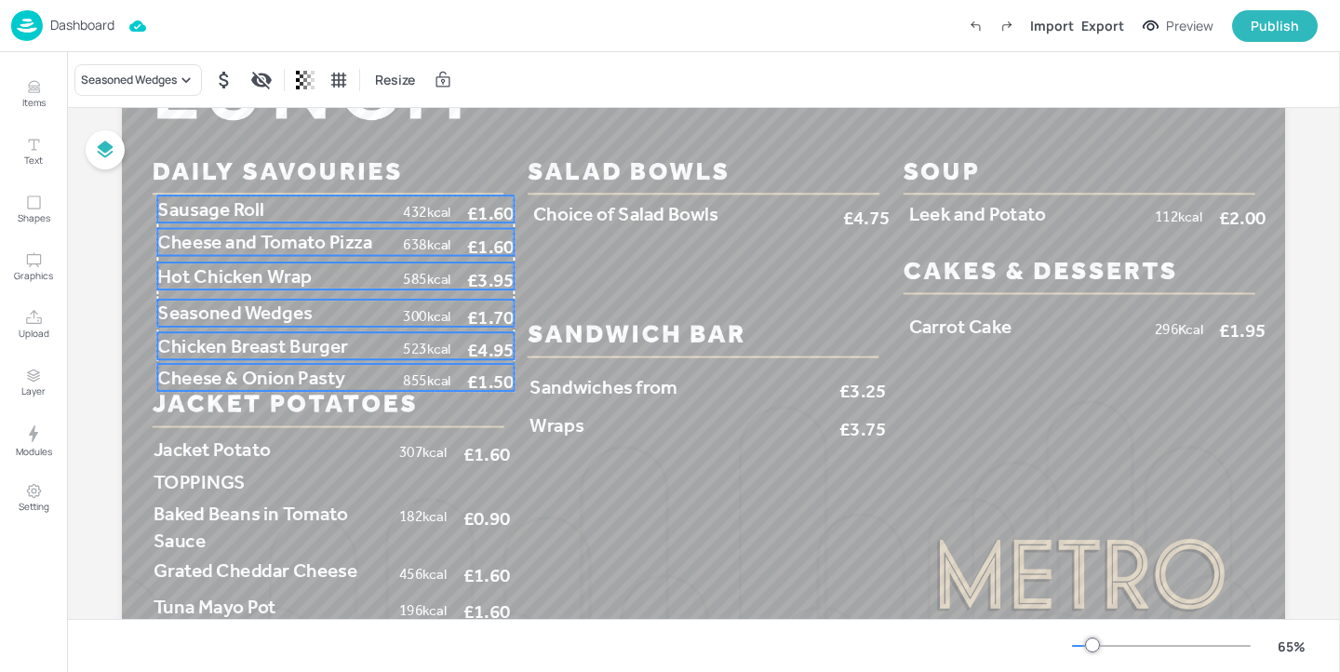
click at [204, 375] on span "Cheese & Onion Pasty" at bounding box center [250, 377] width 187 height 23
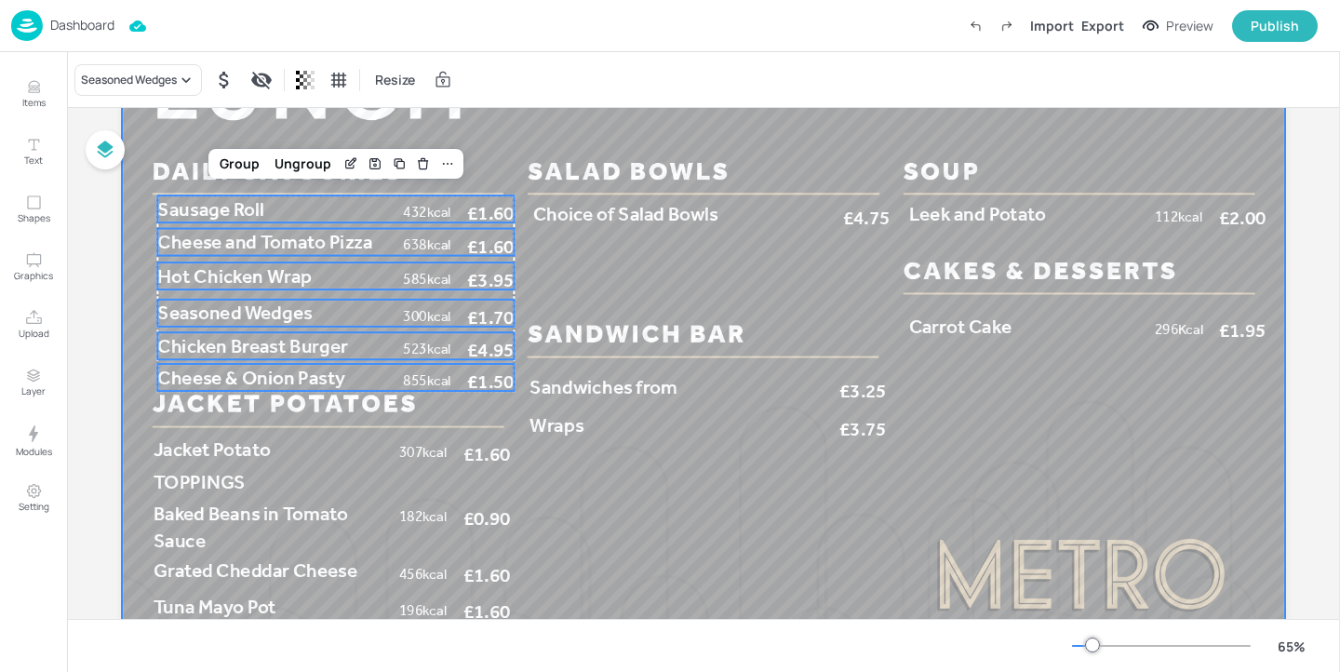
click at [559, 495] on div at bounding box center [704, 361] width 1164 height 654
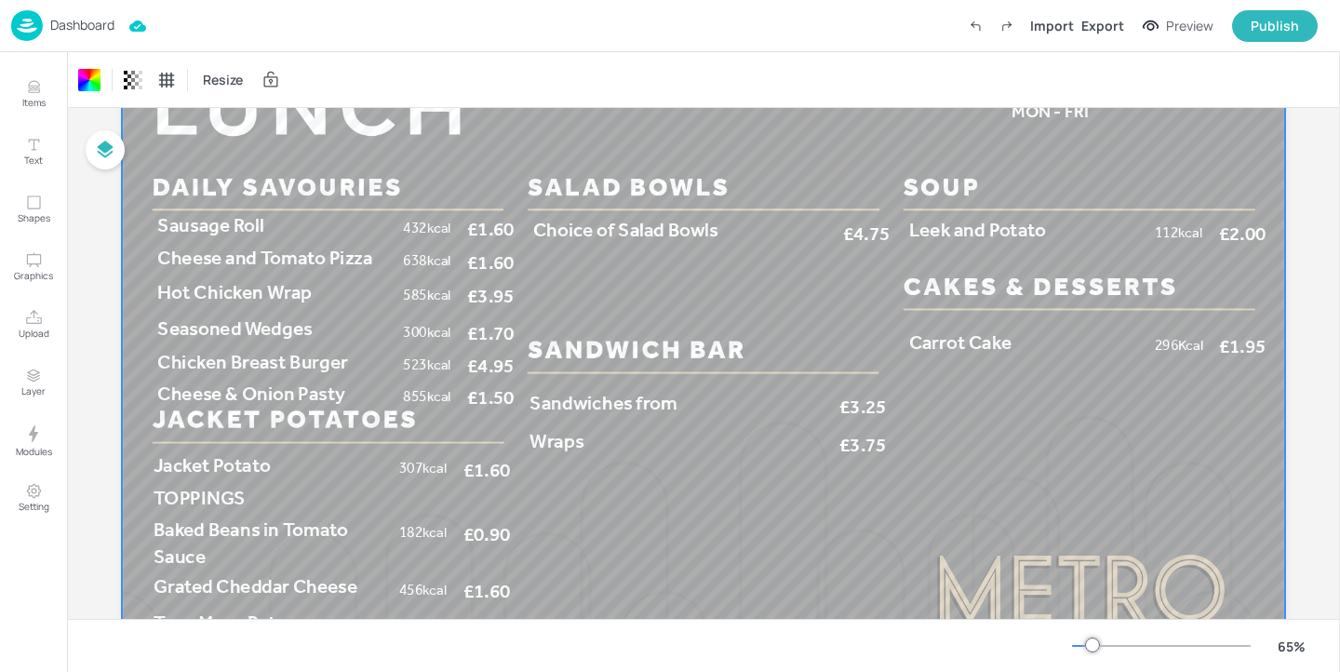
scroll to position [116, 0]
click at [325, 384] on span "Cheese & Onion Pasty" at bounding box center [250, 394] width 187 height 23
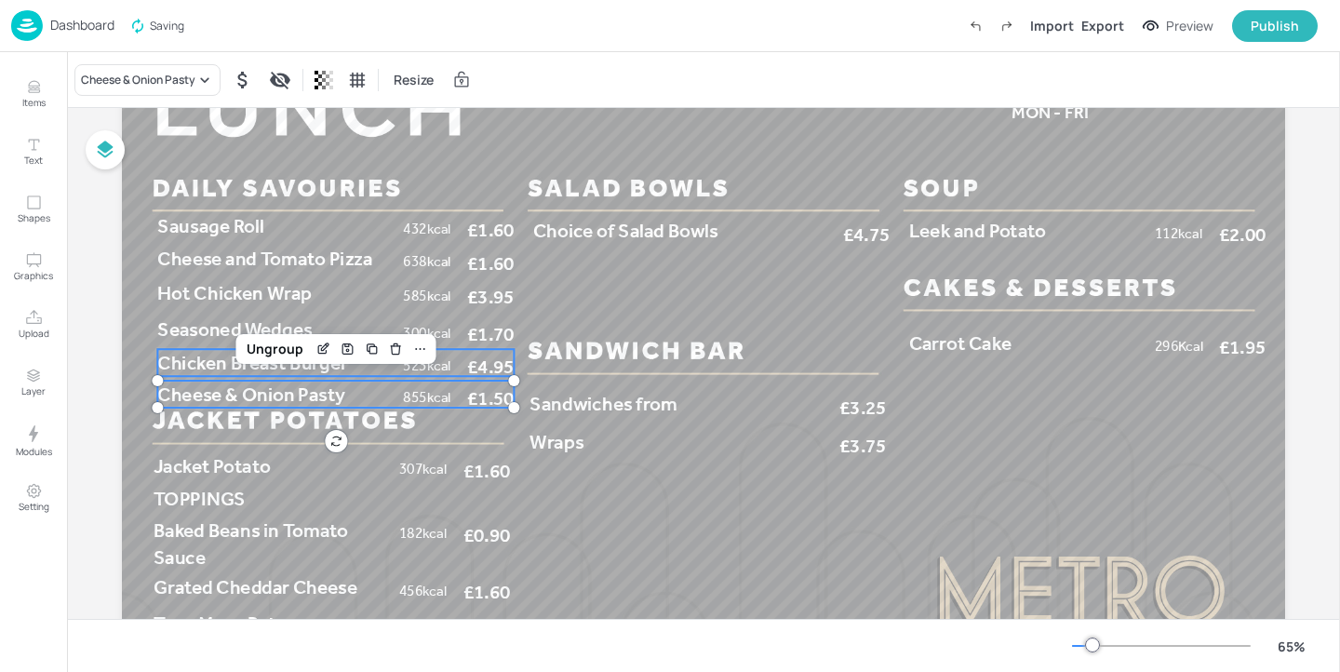
click at [305, 370] on span "Chicken Breast Burger" at bounding box center [252, 362] width 190 height 23
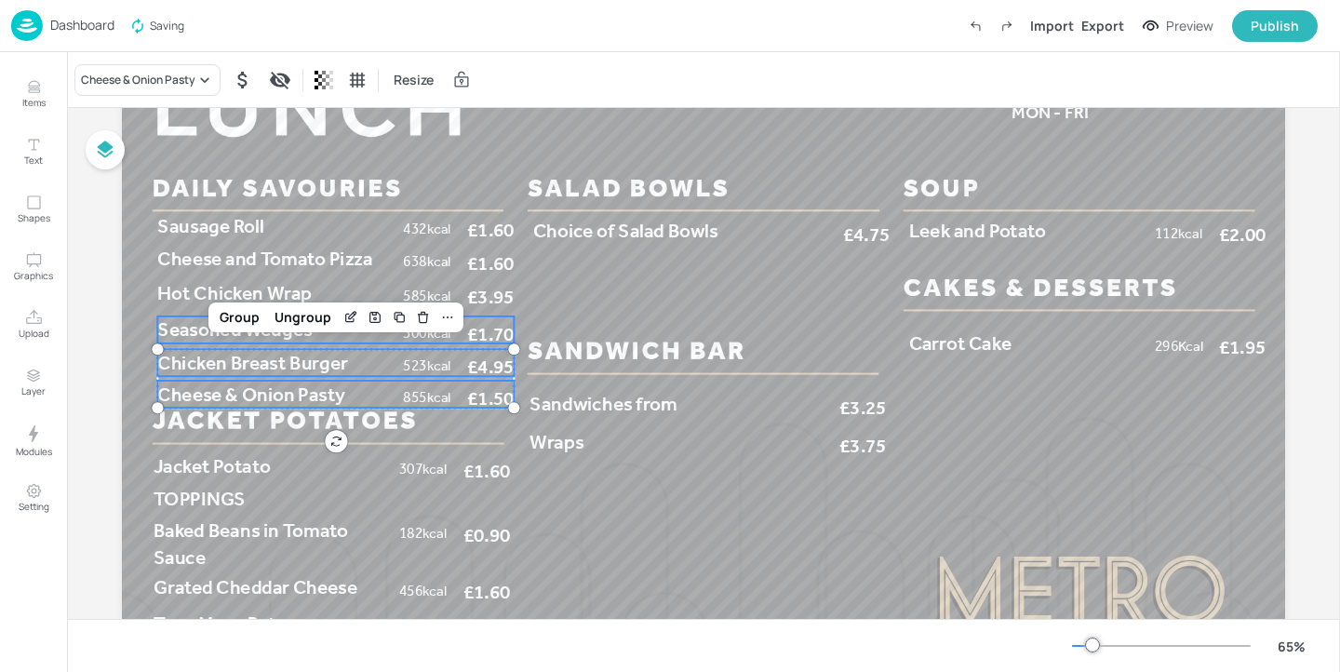
click at [300, 341] on span "Seasoned Wedges" at bounding box center [234, 329] width 155 height 23
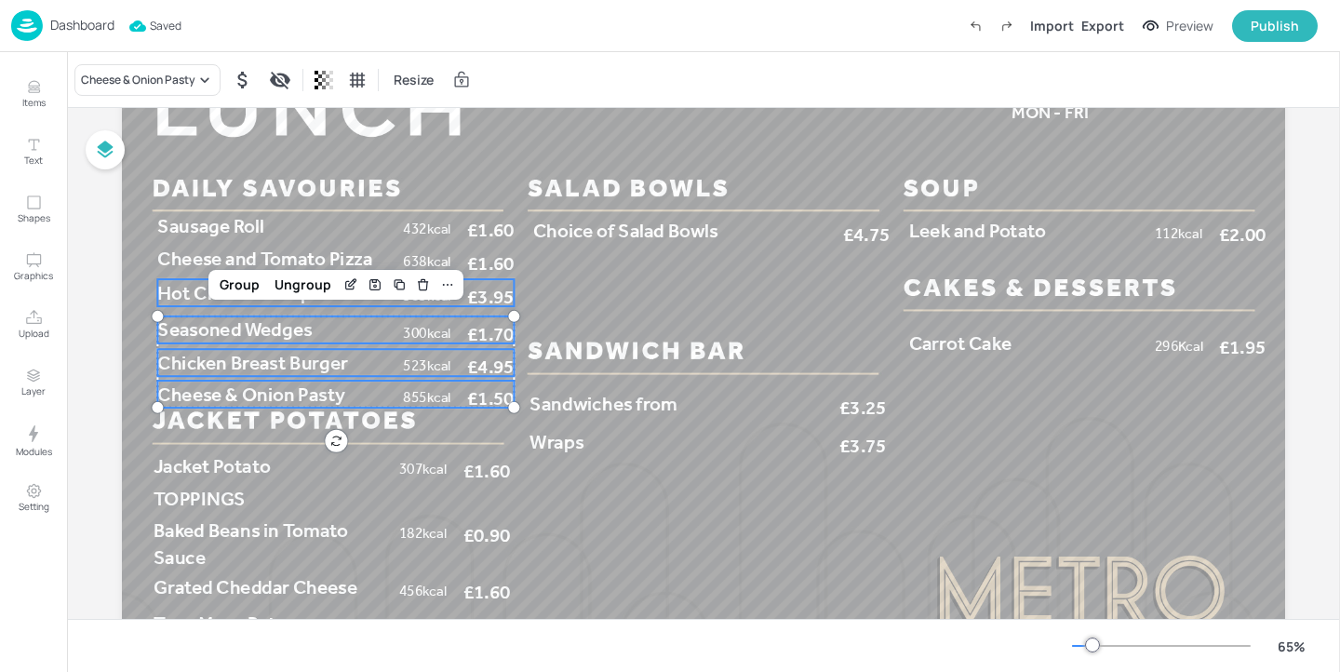
click at [300, 304] on p "Hot Chicken Wrap" at bounding box center [275, 292] width 237 height 27
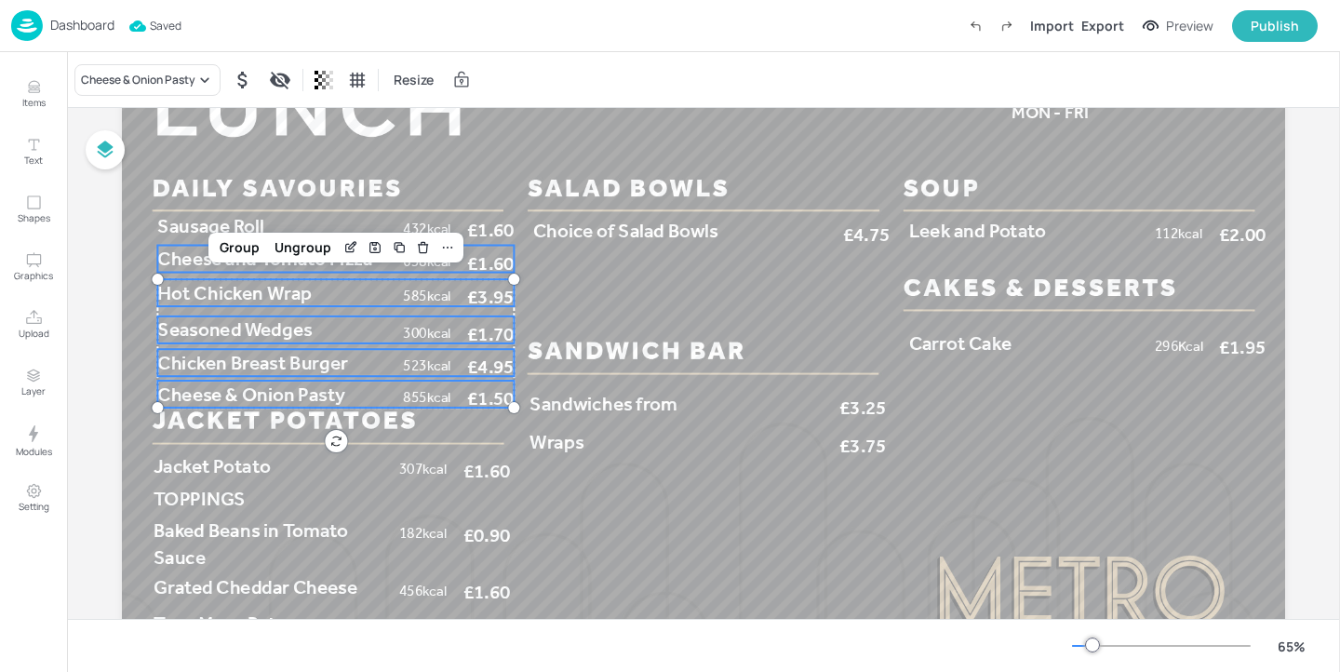
click at [303, 272] on p "Cheese and Tomato Pizza" at bounding box center [275, 259] width 237 height 27
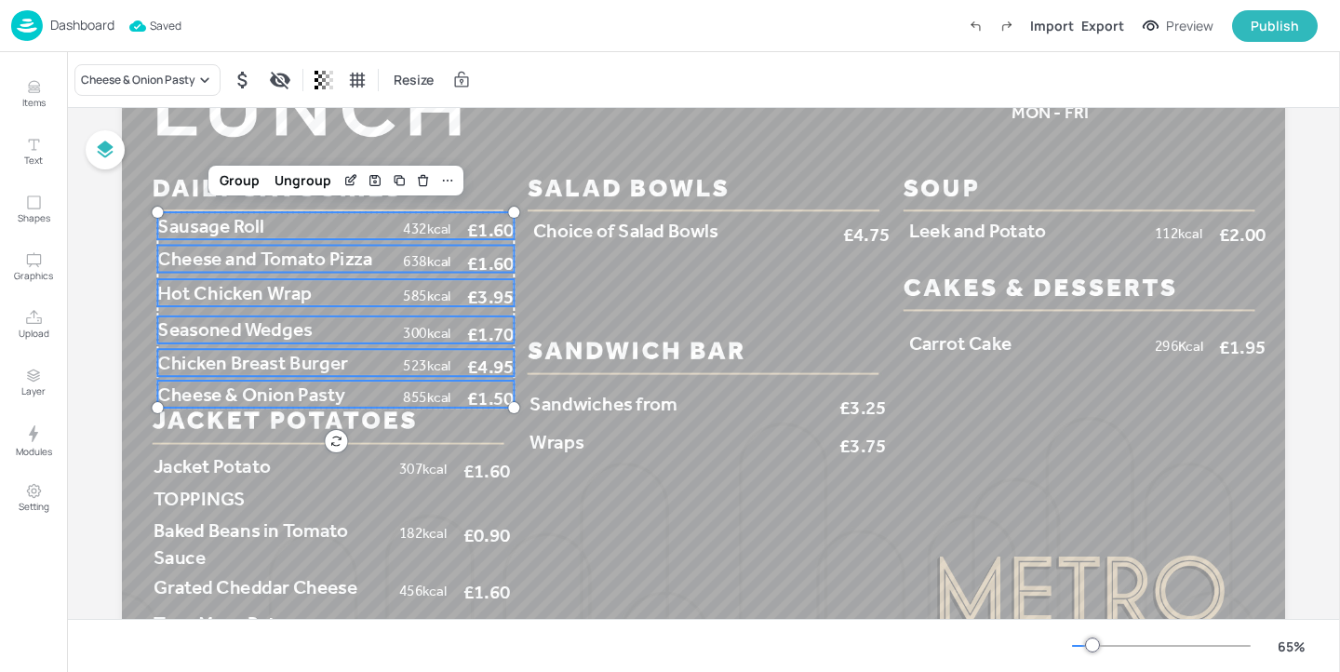
click at [298, 238] on p "Sausage Roll" at bounding box center [275, 225] width 237 height 27
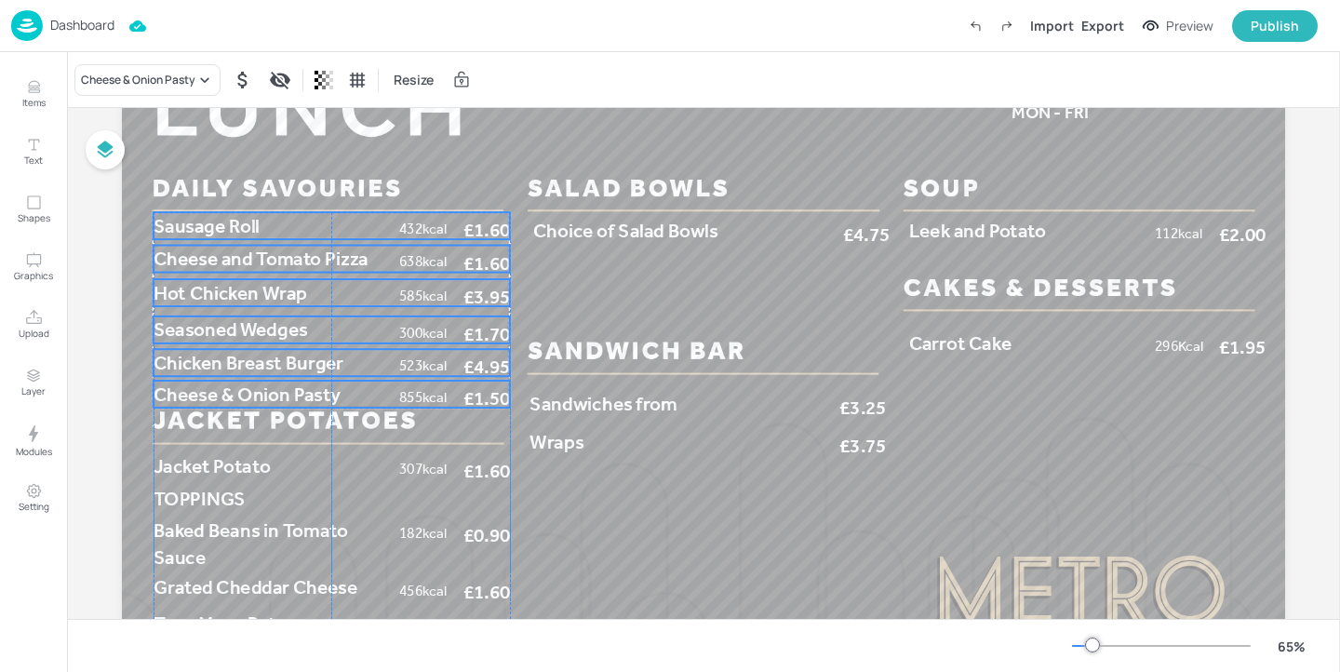
click at [293, 238] on p "Sausage Roll" at bounding box center [272, 225] width 237 height 27
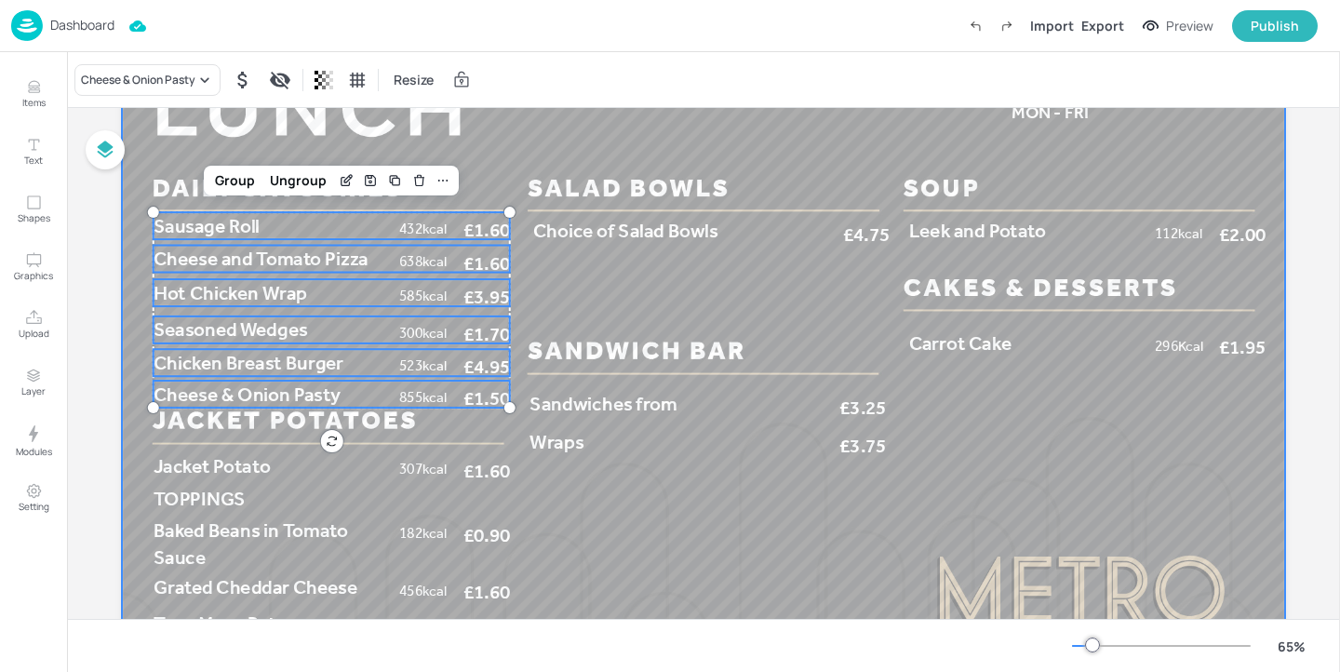
click at [616, 497] on div at bounding box center [704, 378] width 1164 height 654
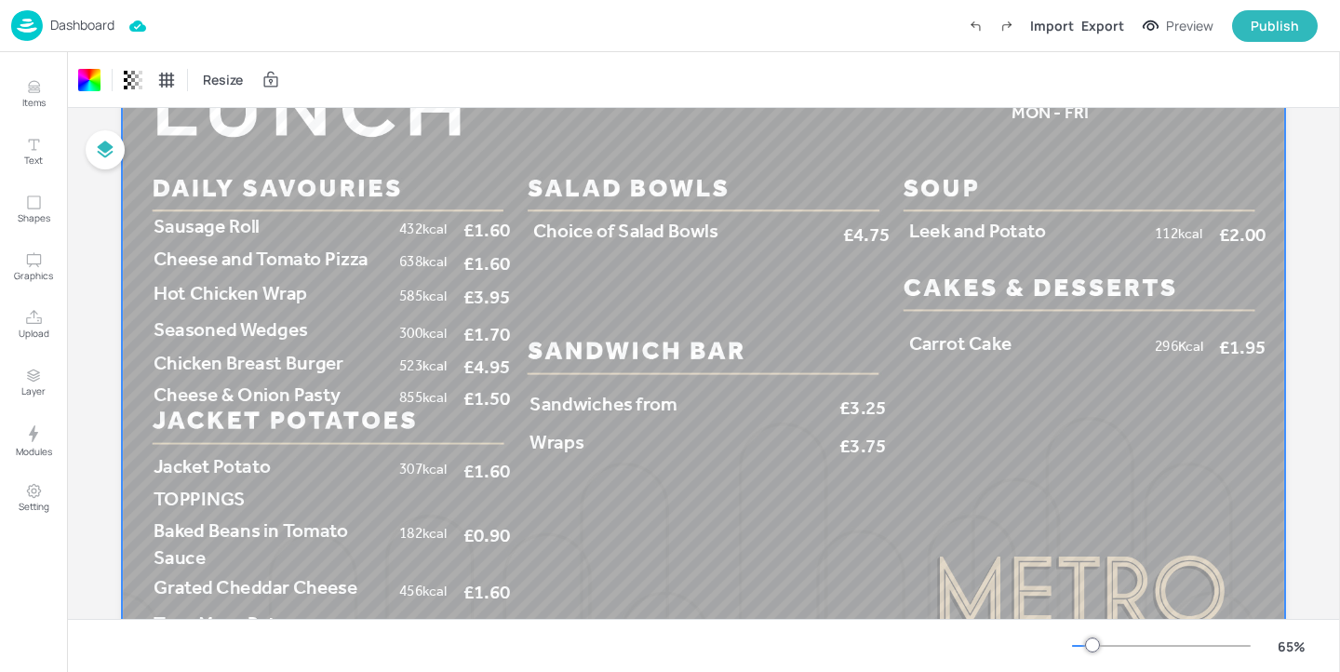
scroll to position [0, 0]
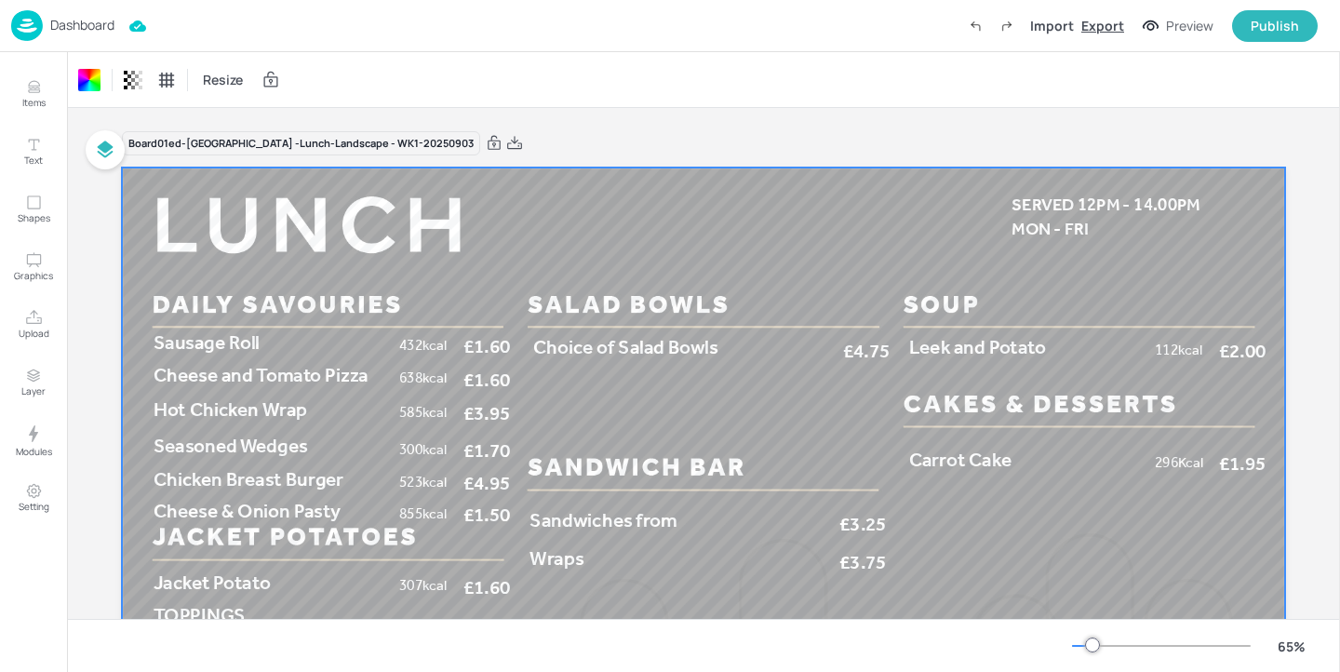
click at [1102, 27] on div "Export" at bounding box center [1103, 26] width 43 height 20
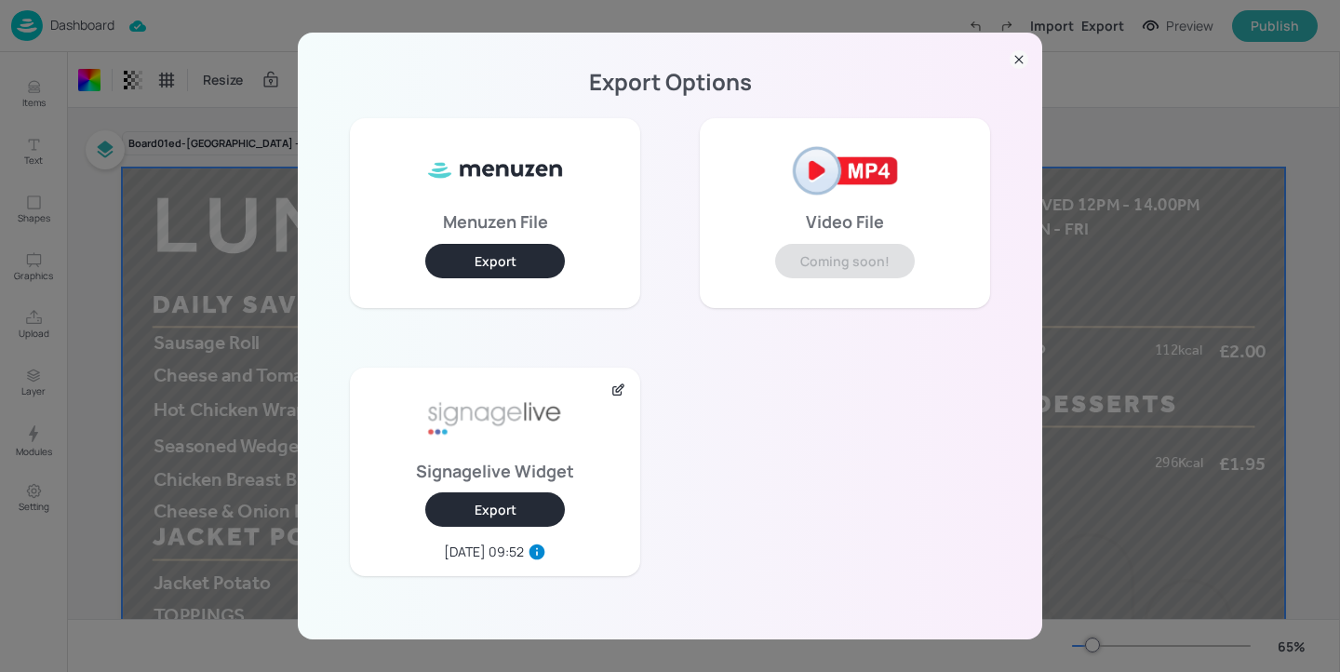
click at [532, 511] on button "Export" at bounding box center [495, 509] width 140 height 34
